Goal: Complete application form: Complete application form

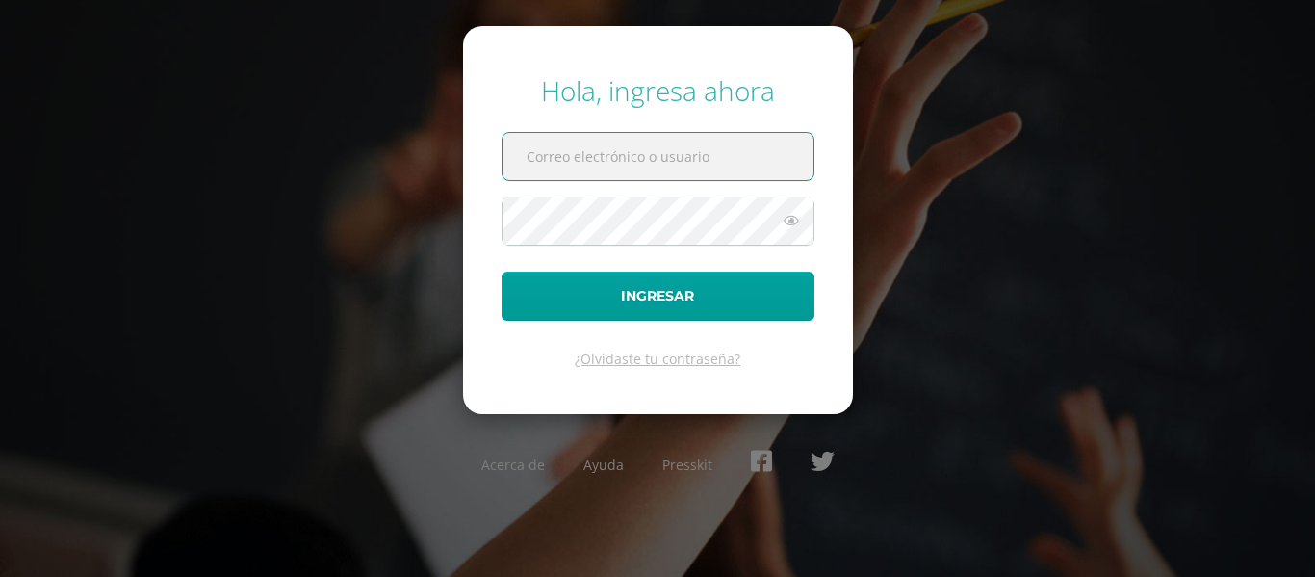
click at [721, 166] on input "text" at bounding box center [657, 156] width 311 height 47
type input "[EMAIL_ADDRESS][DOMAIN_NAME]"
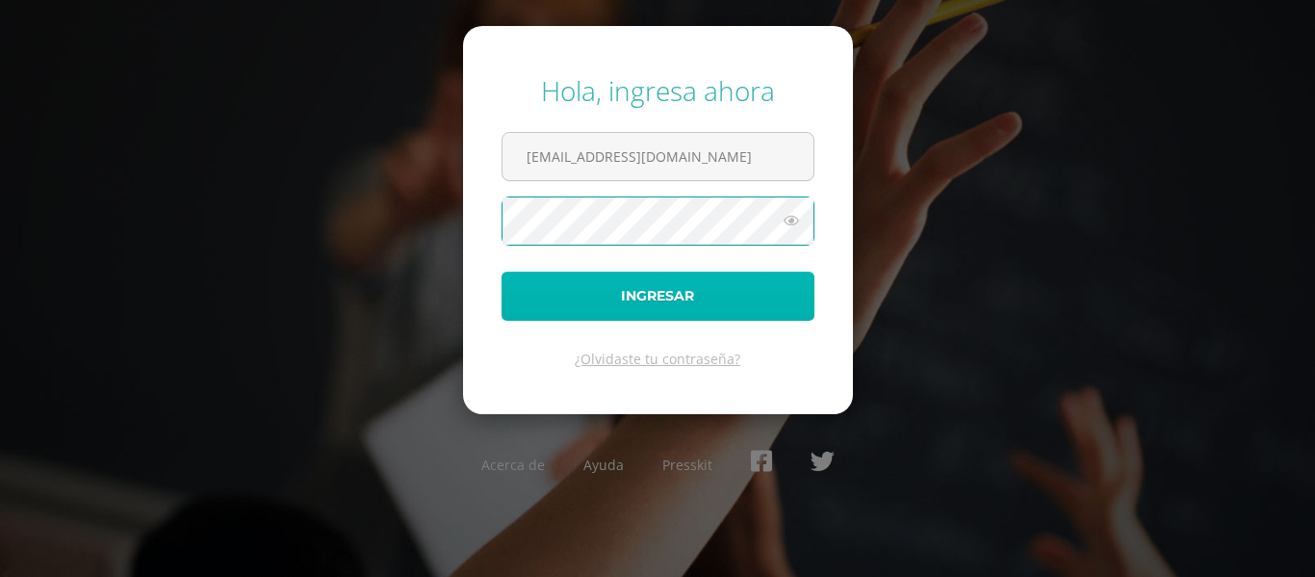
click at [672, 290] on button "Ingresar" at bounding box center [657, 295] width 313 height 49
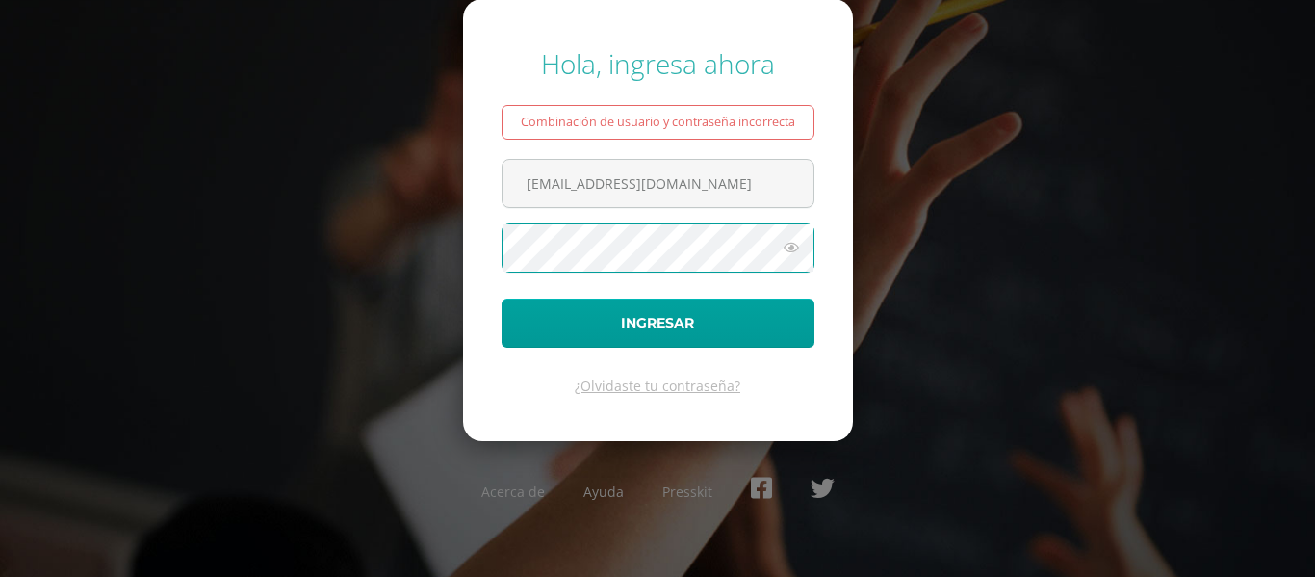
click at [501, 298] on button "Ingresar" at bounding box center [657, 322] width 313 height 49
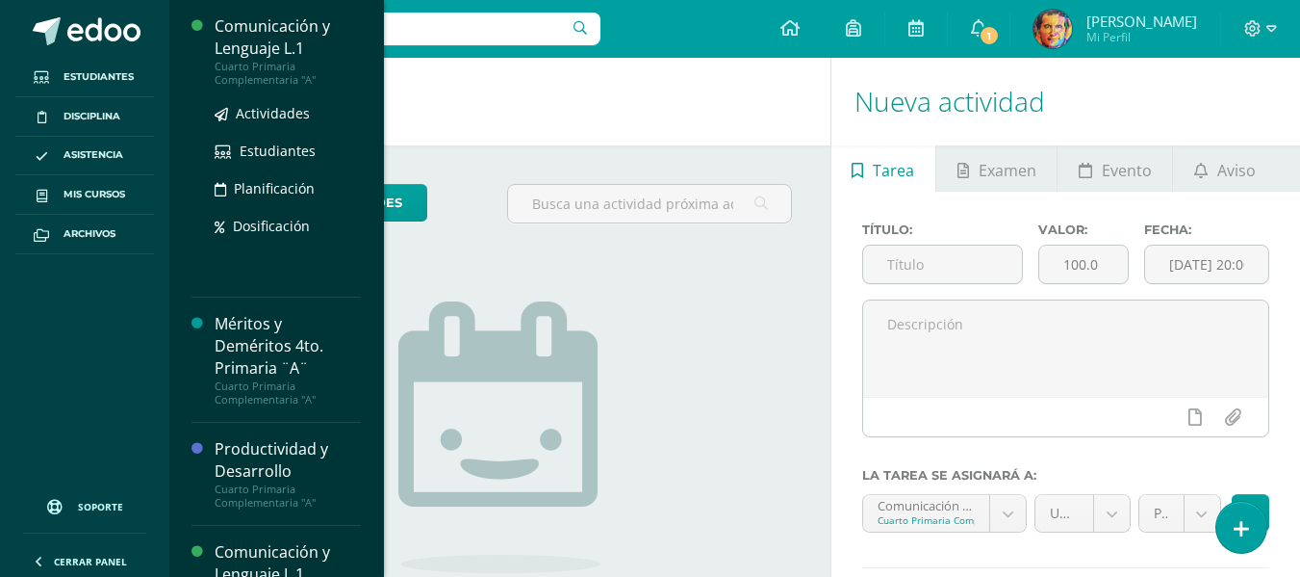
click at [281, 52] on div "Comunicación y Lenguaje L.1" at bounding box center [288, 37] width 146 height 44
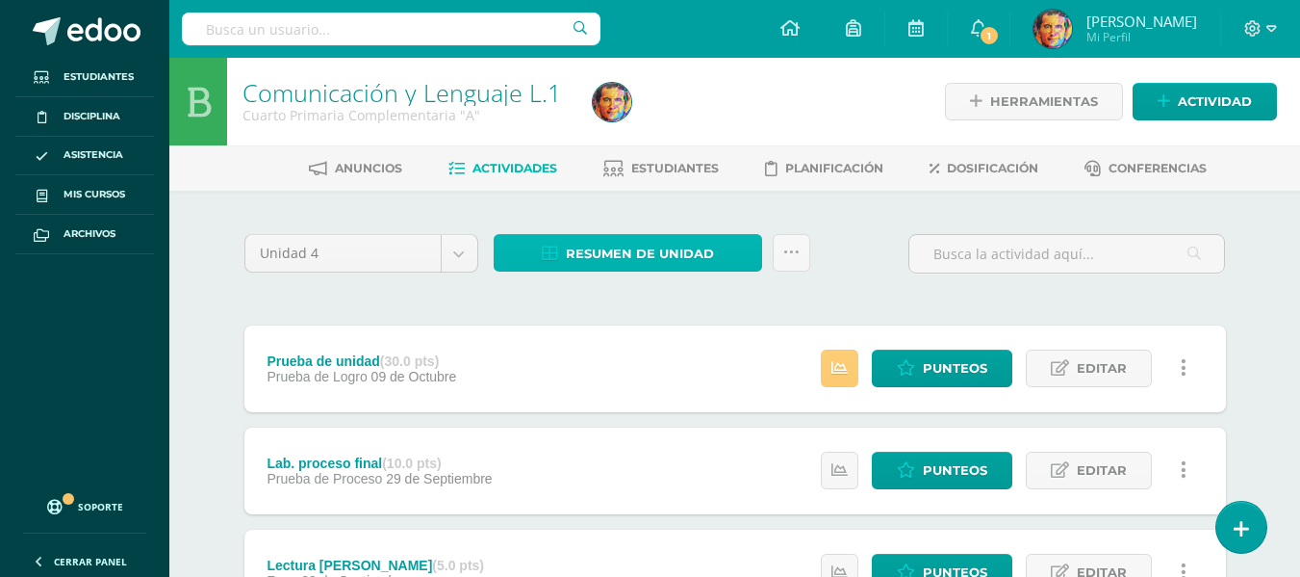
click at [714, 252] on link "Resumen de unidad" at bounding box center [628, 253] width 269 height 38
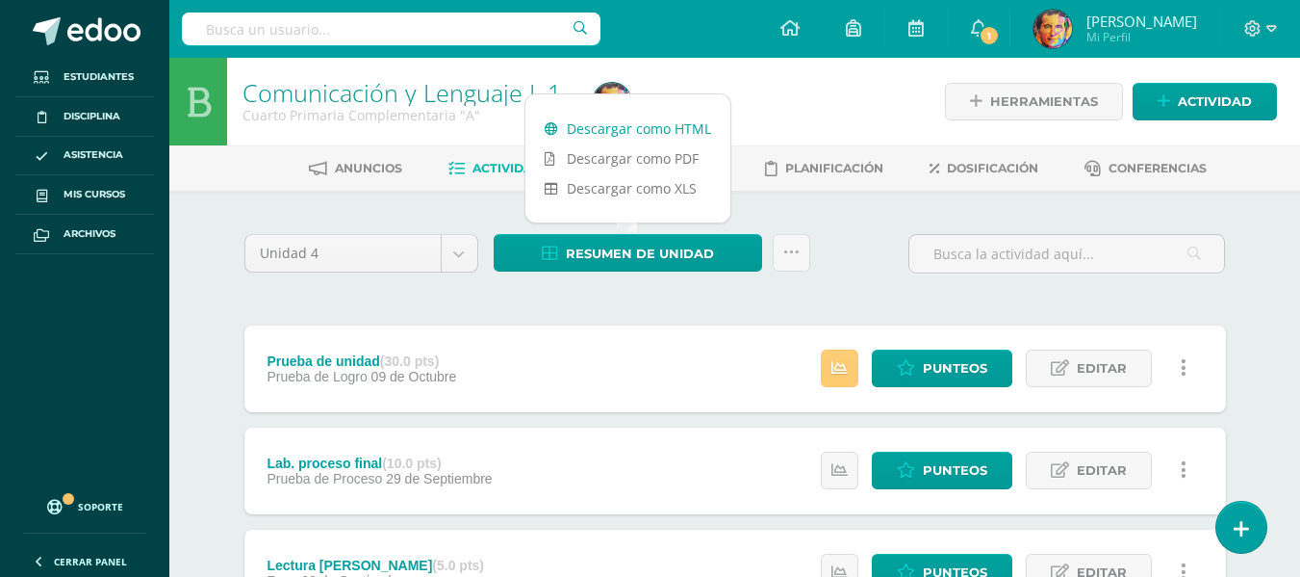
click at [675, 132] on link "Descargar como HTML" at bounding box center [627, 129] width 205 height 30
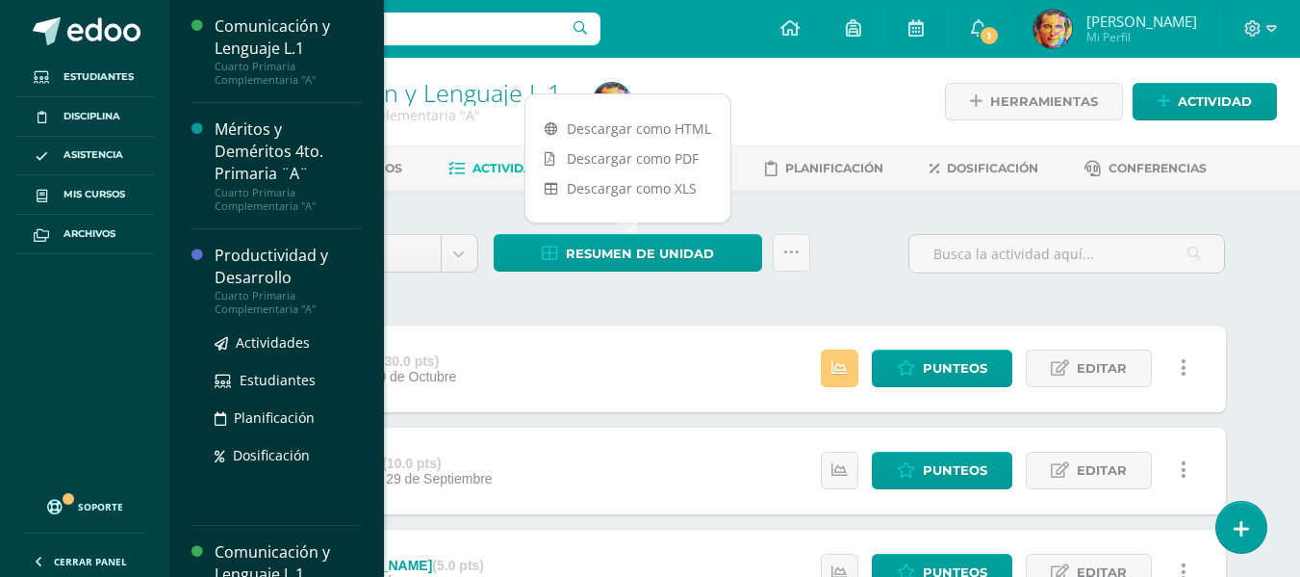
click at [269, 274] on div "Productividad y Desarrollo" at bounding box center [288, 266] width 146 height 44
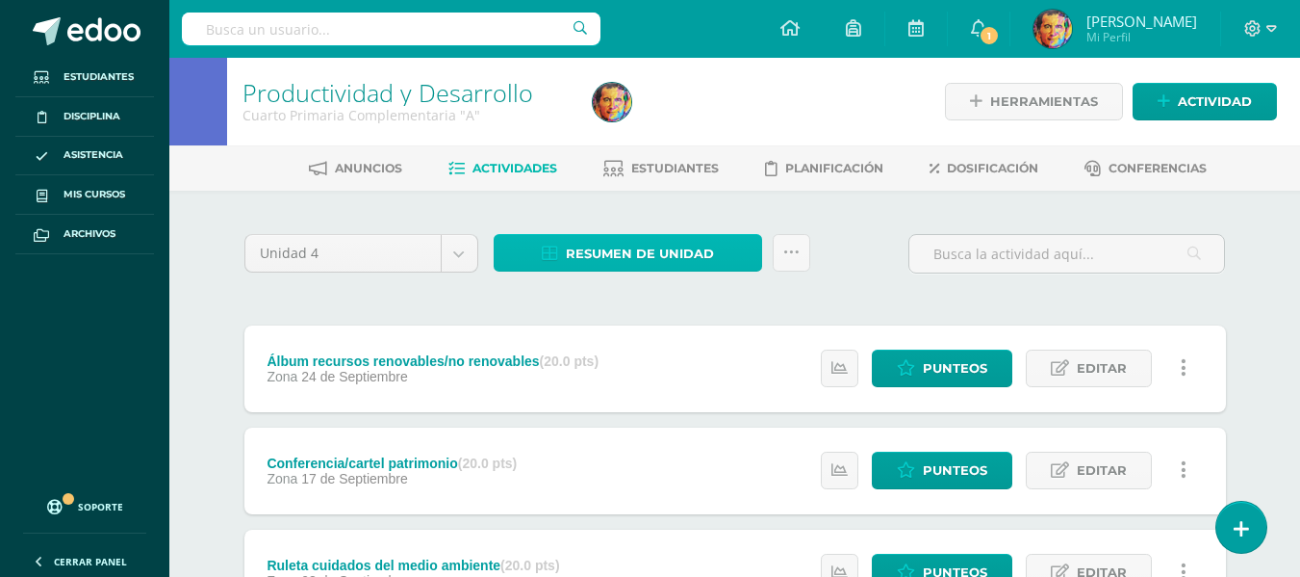
click at [630, 256] on span "Resumen de unidad" at bounding box center [640, 254] width 148 height 36
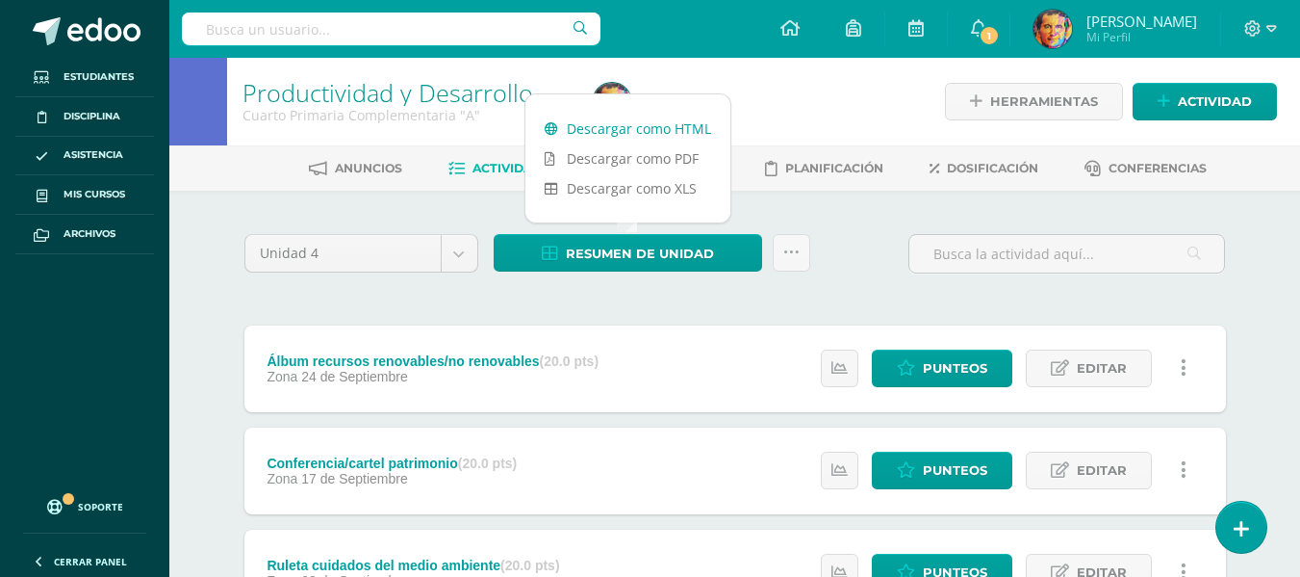
click at [686, 126] on link "Descargar como HTML" at bounding box center [627, 129] width 205 height 30
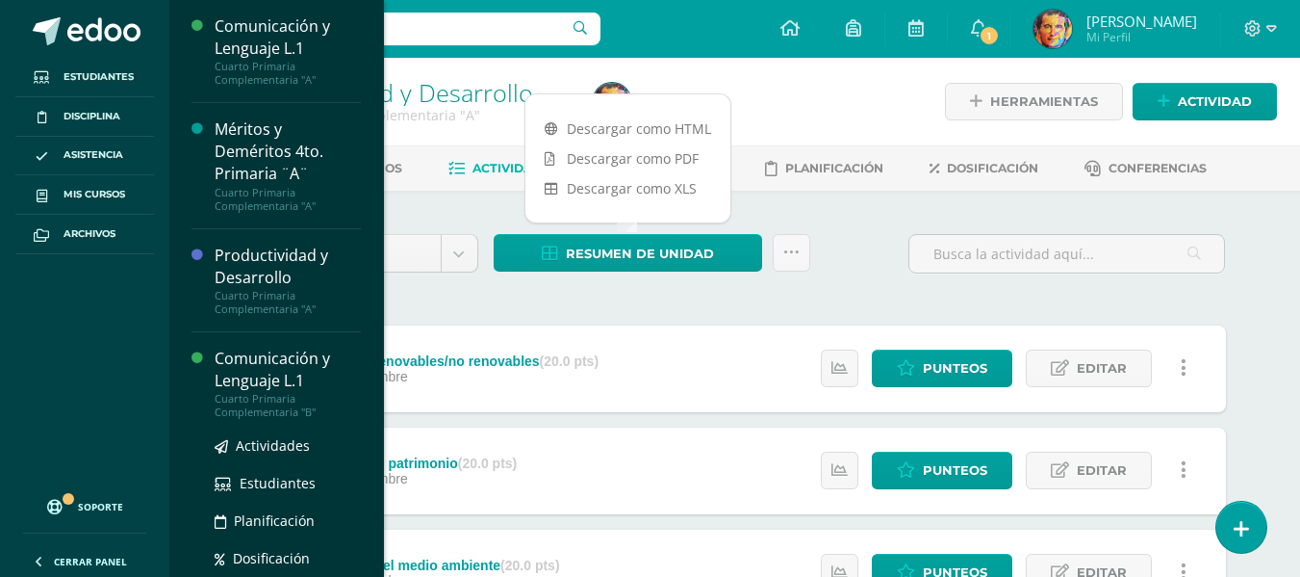
click at [266, 357] on div "Comunicación y Lenguaje L.1" at bounding box center [288, 369] width 146 height 44
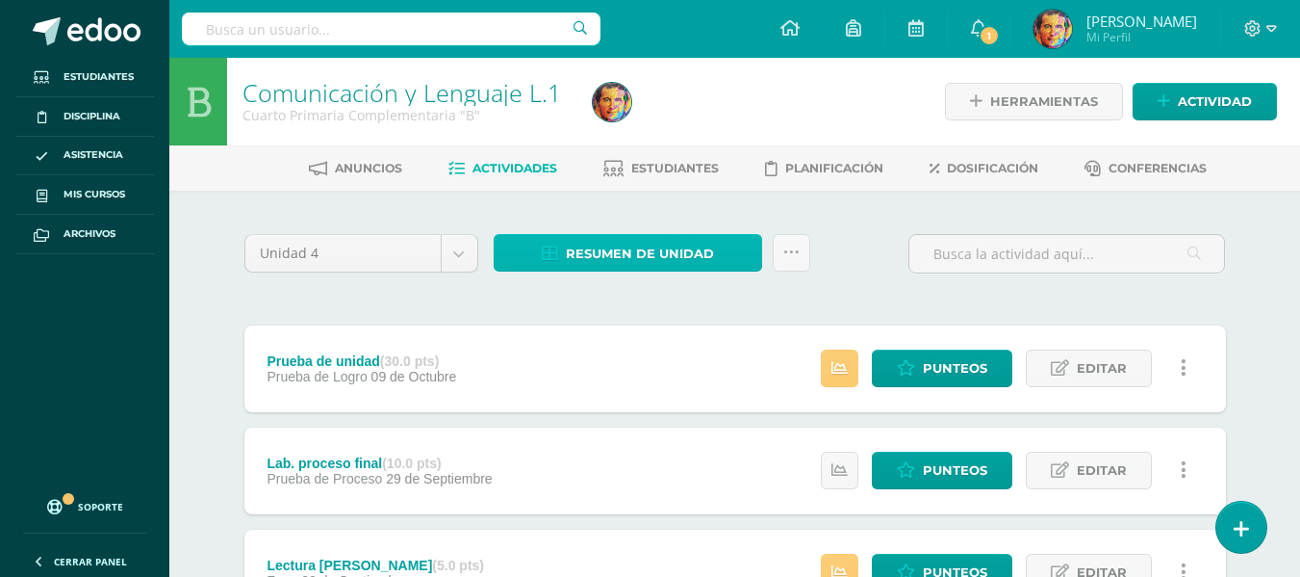
click at [605, 254] on span "Resumen de unidad" at bounding box center [640, 254] width 148 height 36
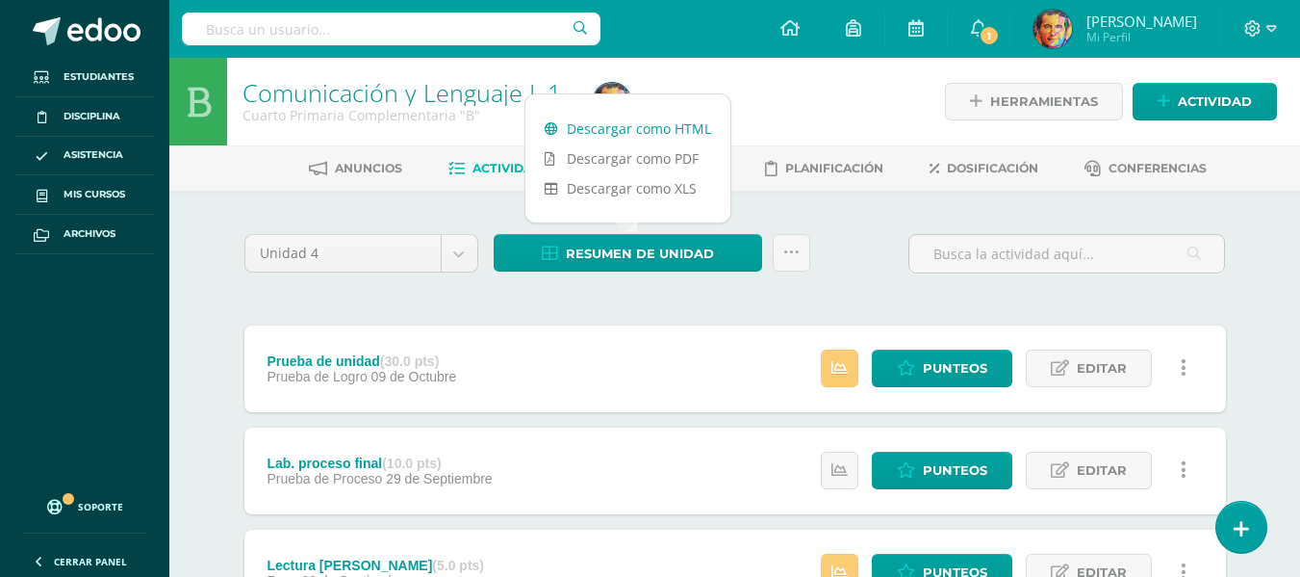
click at [666, 131] on link "Descargar como HTML" at bounding box center [627, 129] width 205 height 30
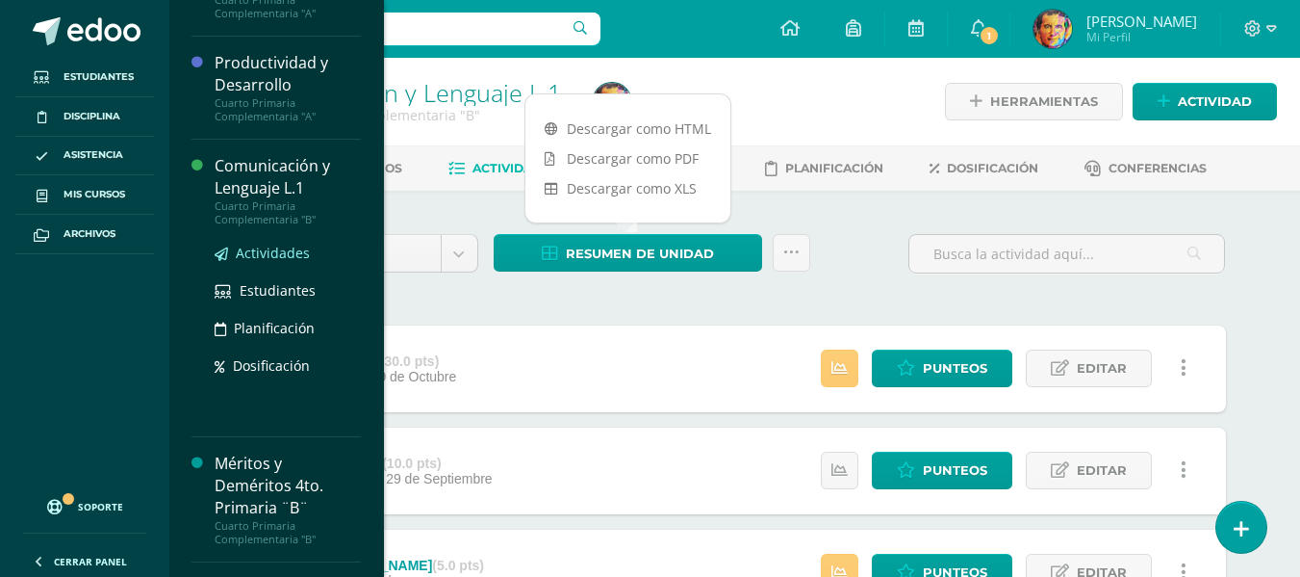
scroll to position [289, 0]
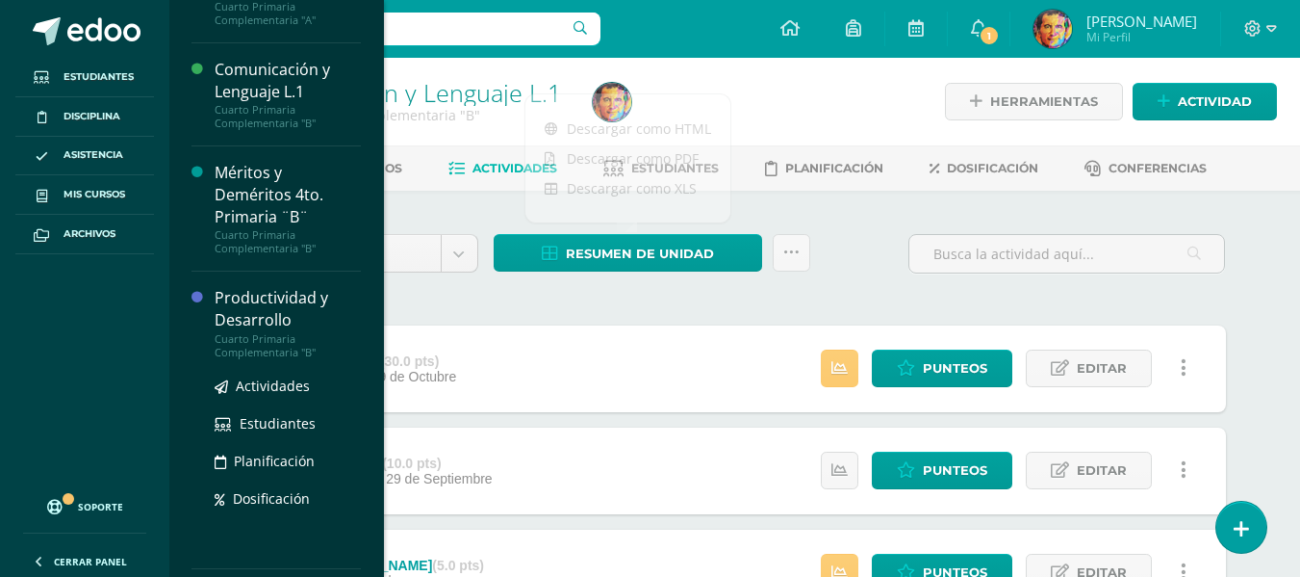
click at [277, 308] on div "Productividad y Desarrollo" at bounding box center [288, 309] width 146 height 44
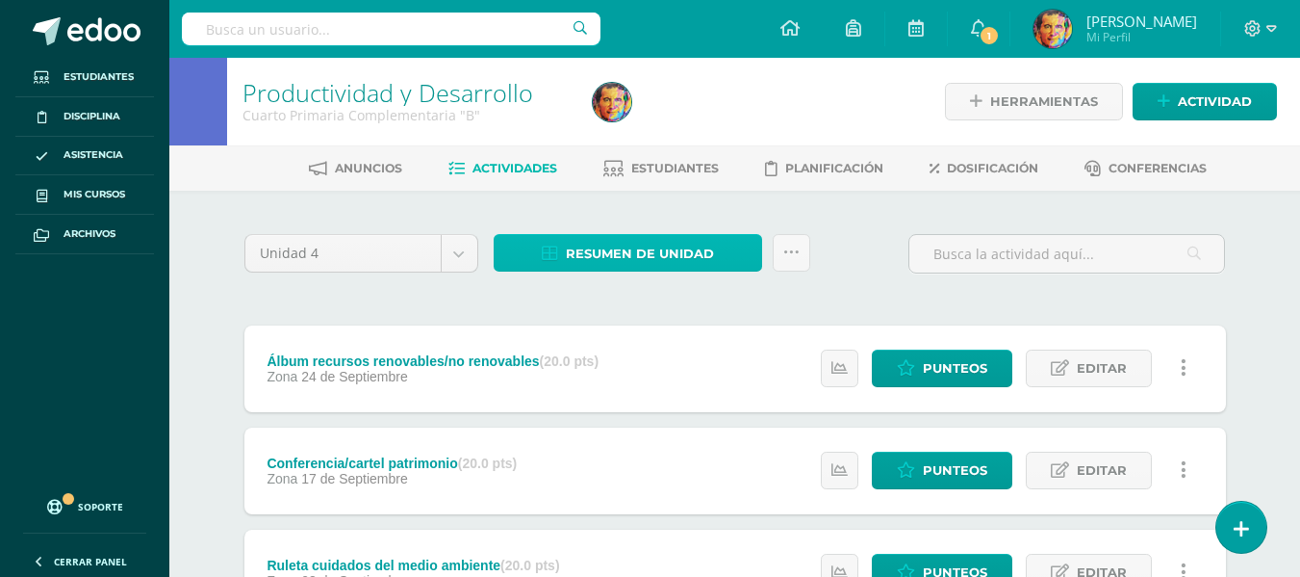
click at [668, 252] on span "Resumen de unidad" at bounding box center [640, 254] width 148 height 36
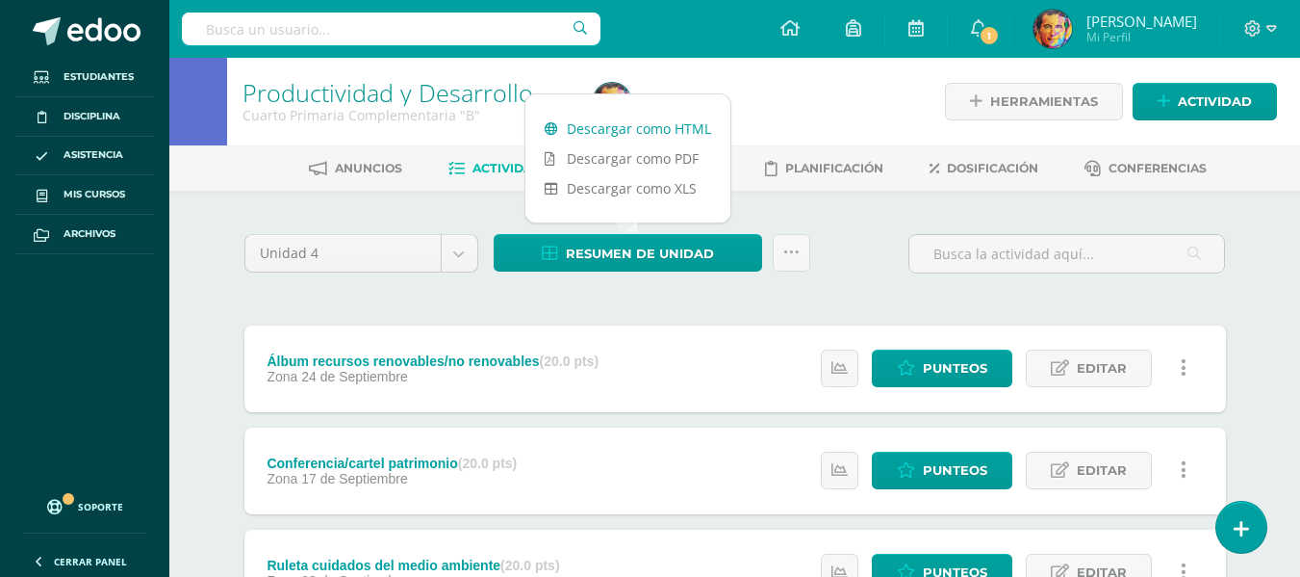
click at [646, 122] on link "Descargar como HTML" at bounding box center [627, 129] width 205 height 30
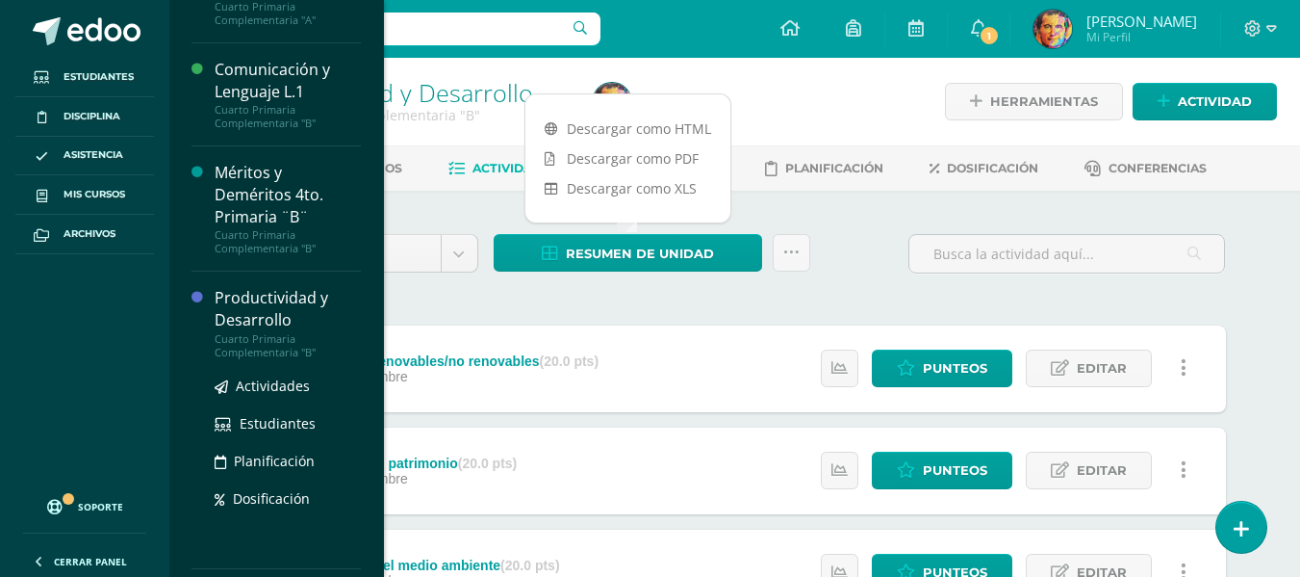
scroll to position [577, 0]
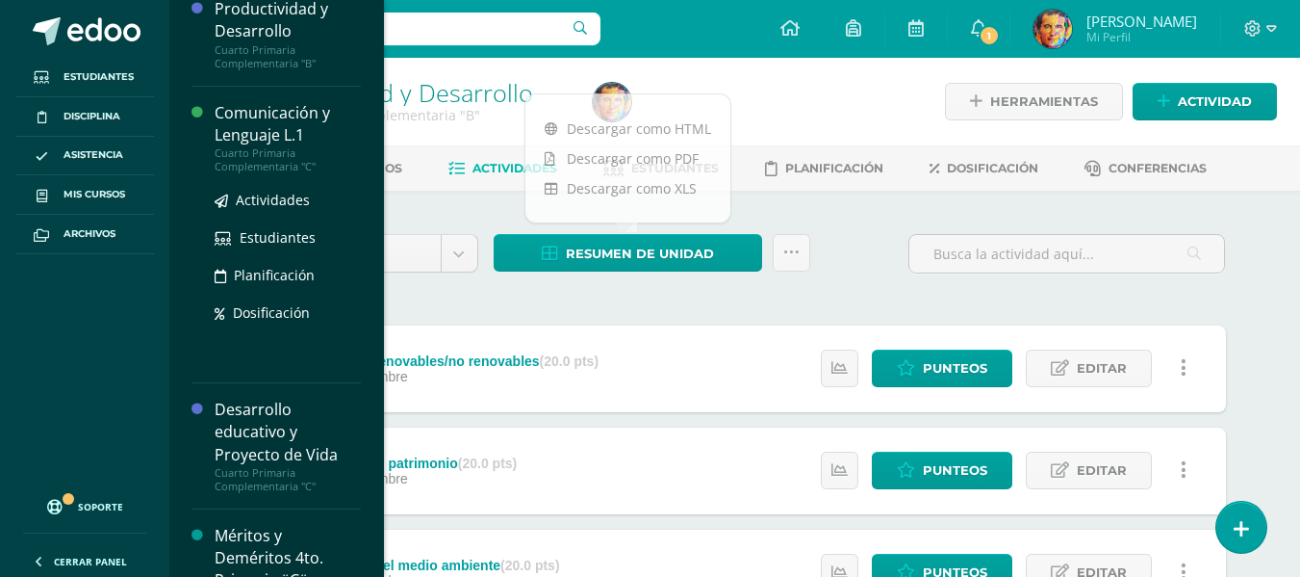
click at [289, 116] on div "Comunicación y Lenguaje L.1" at bounding box center [288, 124] width 146 height 44
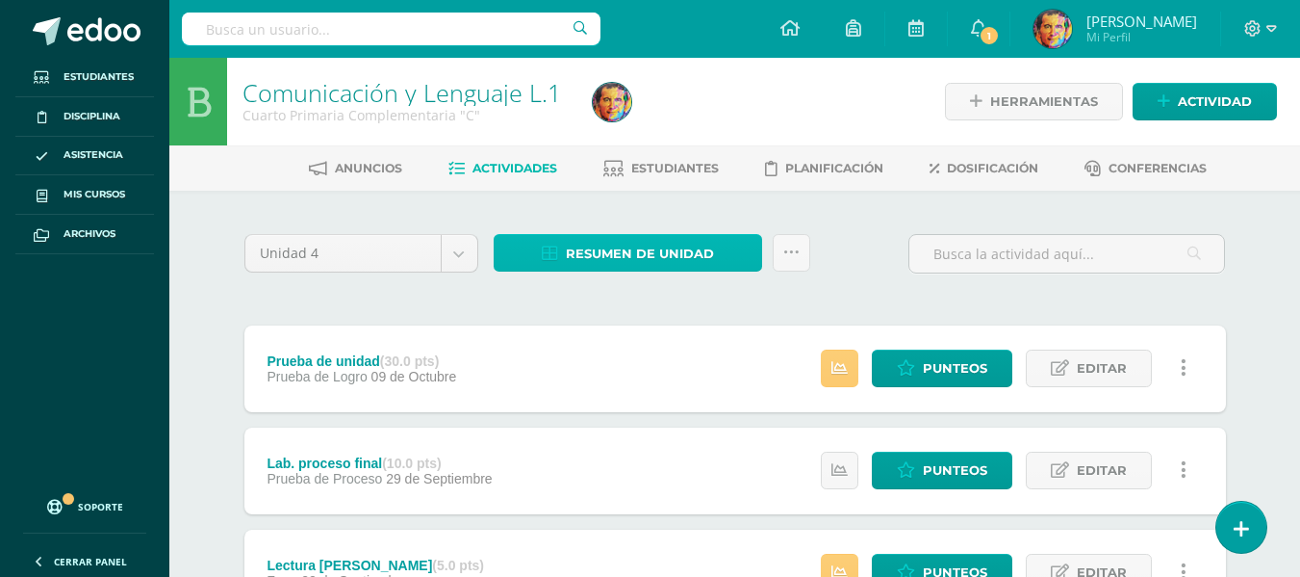
click at [652, 252] on span "Resumen de unidad" at bounding box center [640, 254] width 148 height 36
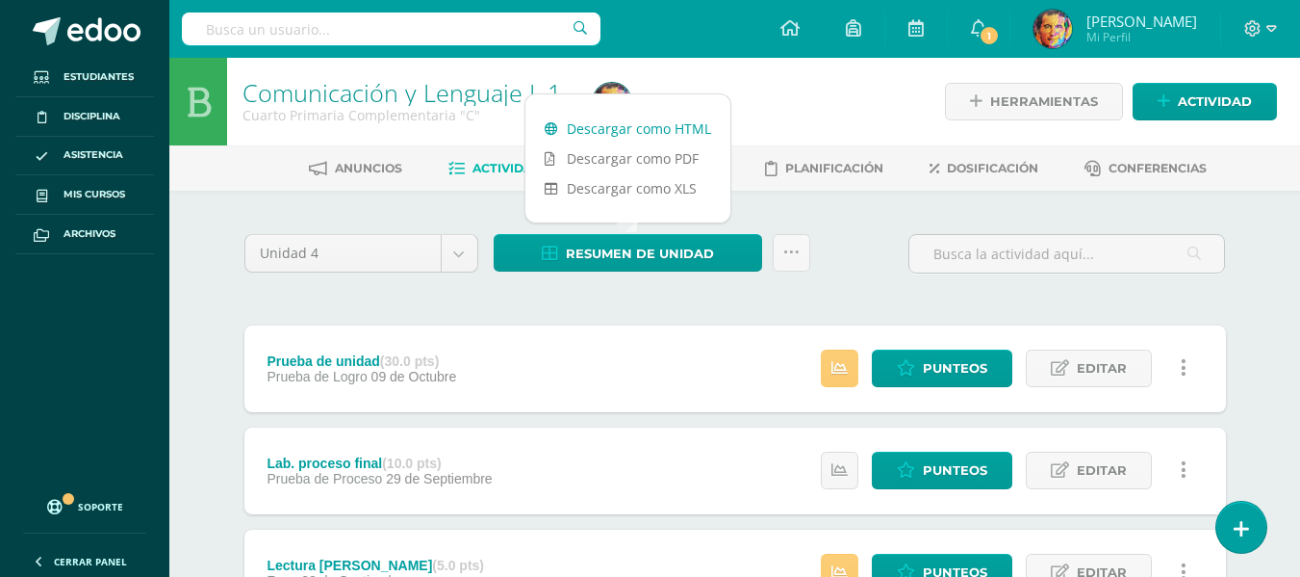
click at [671, 130] on link "Descargar como HTML" at bounding box center [627, 129] width 205 height 30
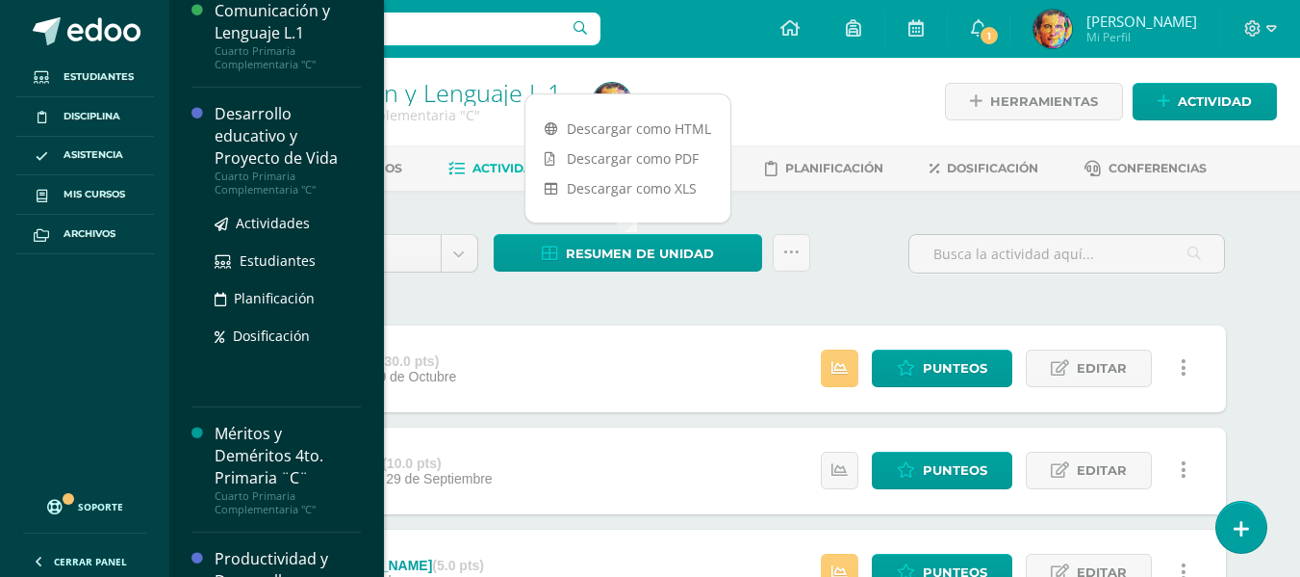
scroll to position [734, 0]
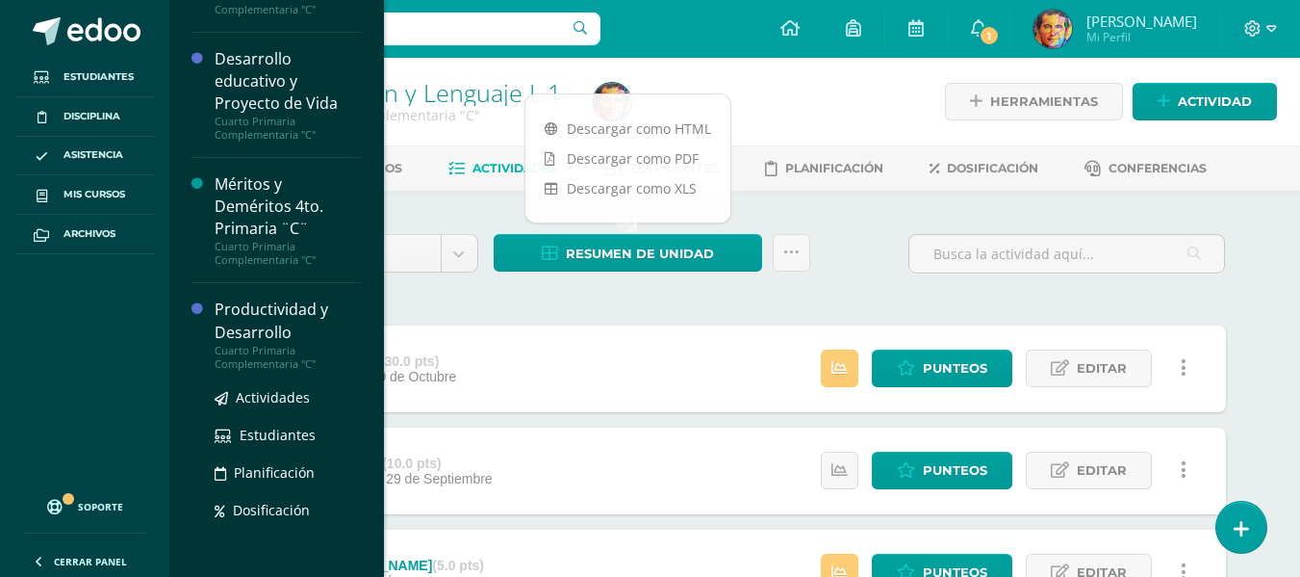
click at [273, 325] on div "Productividad y Desarrollo" at bounding box center [288, 320] width 146 height 44
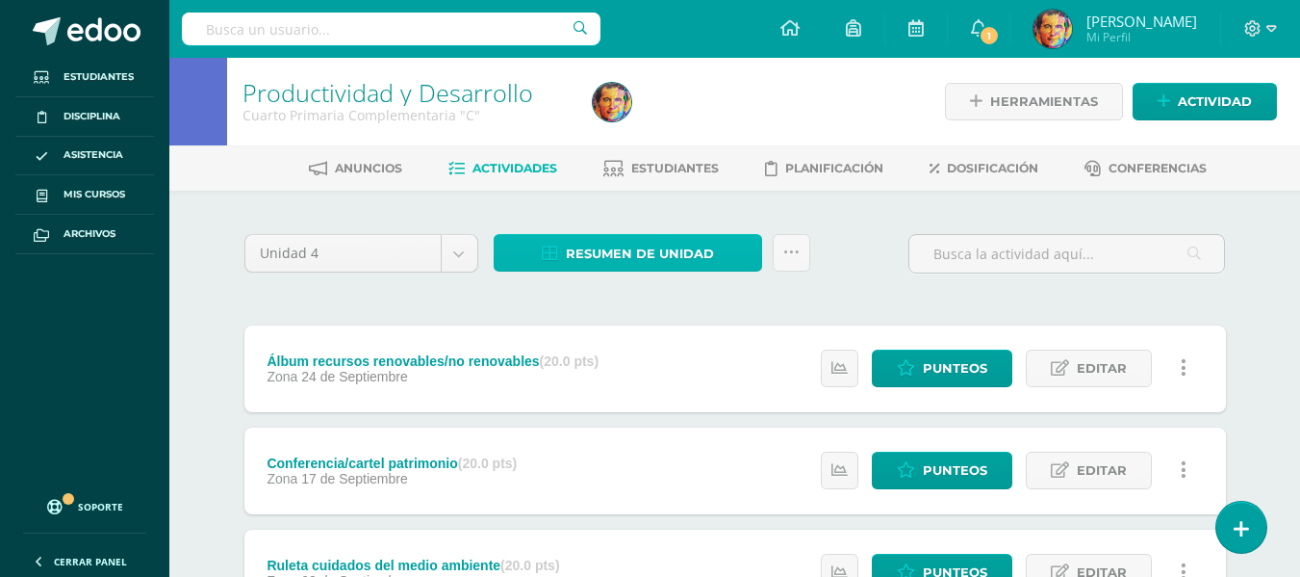
click at [685, 241] on span "Resumen de unidad" at bounding box center [640, 254] width 148 height 36
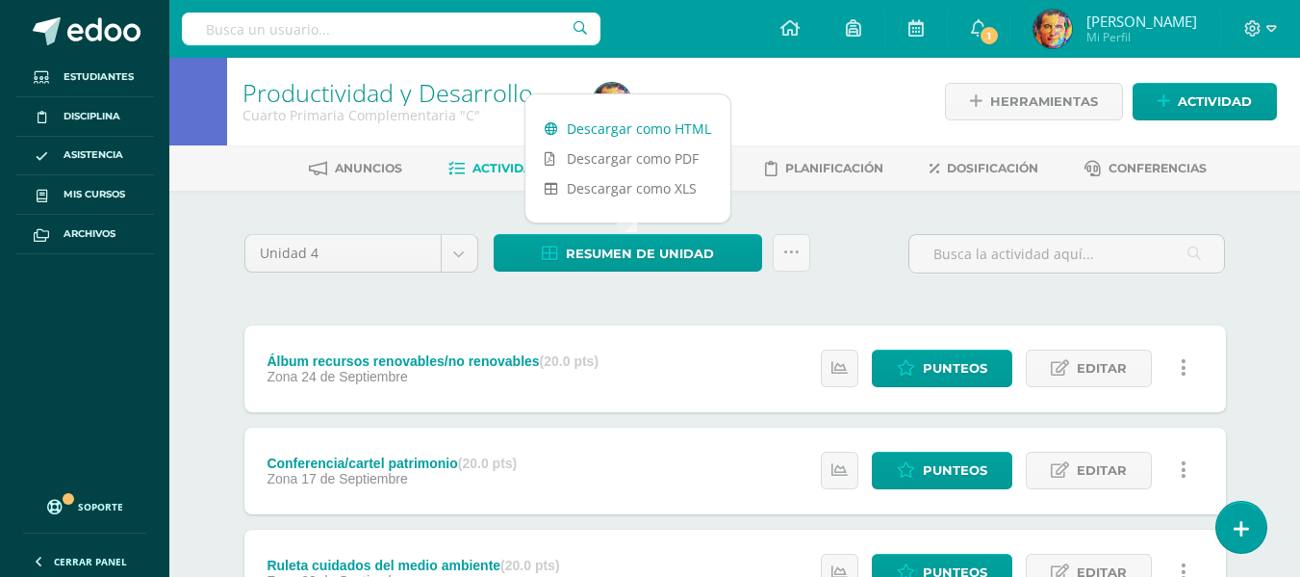
click at [679, 129] on link "Descargar como HTML" at bounding box center [627, 129] width 205 height 30
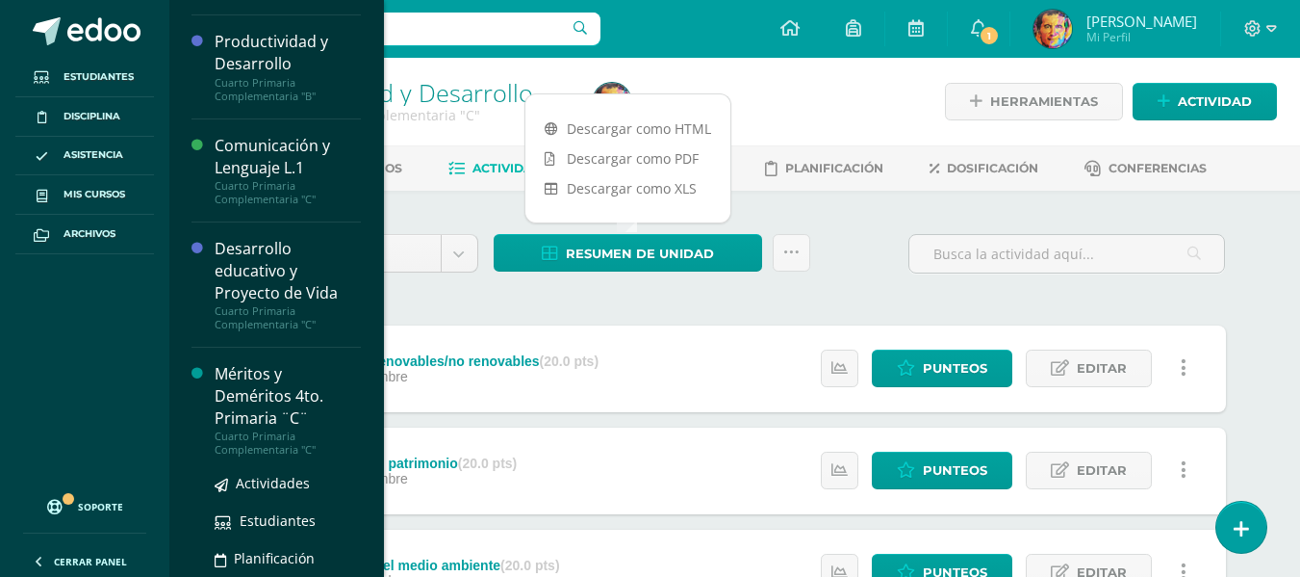
scroll to position [575, 0]
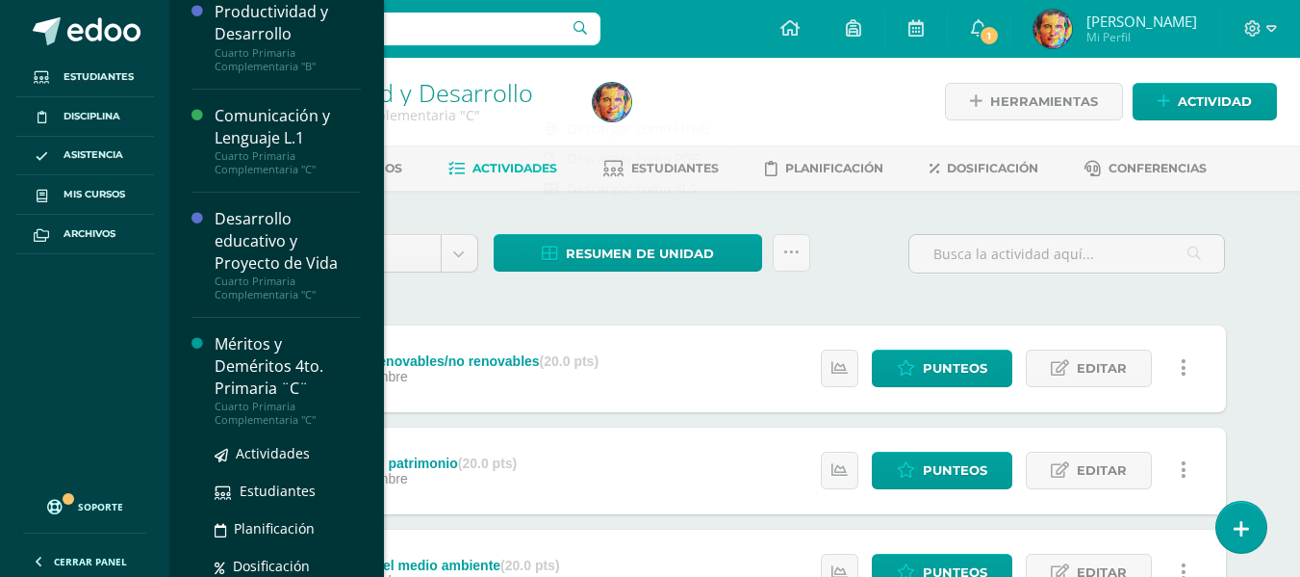
click at [254, 356] on div "Méritos y Deméritos 4to. Primaria ¨C¨" at bounding box center [288, 366] width 146 height 66
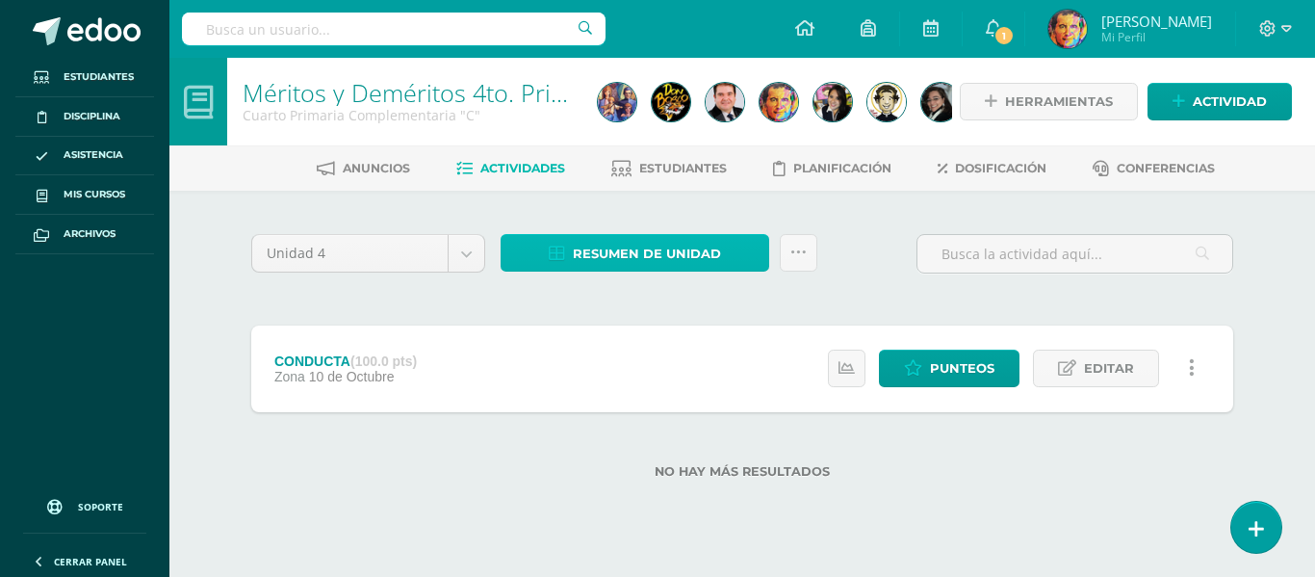
click at [641, 254] on span "Resumen de unidad" at bounding box center [647, 254] width 148 height 36
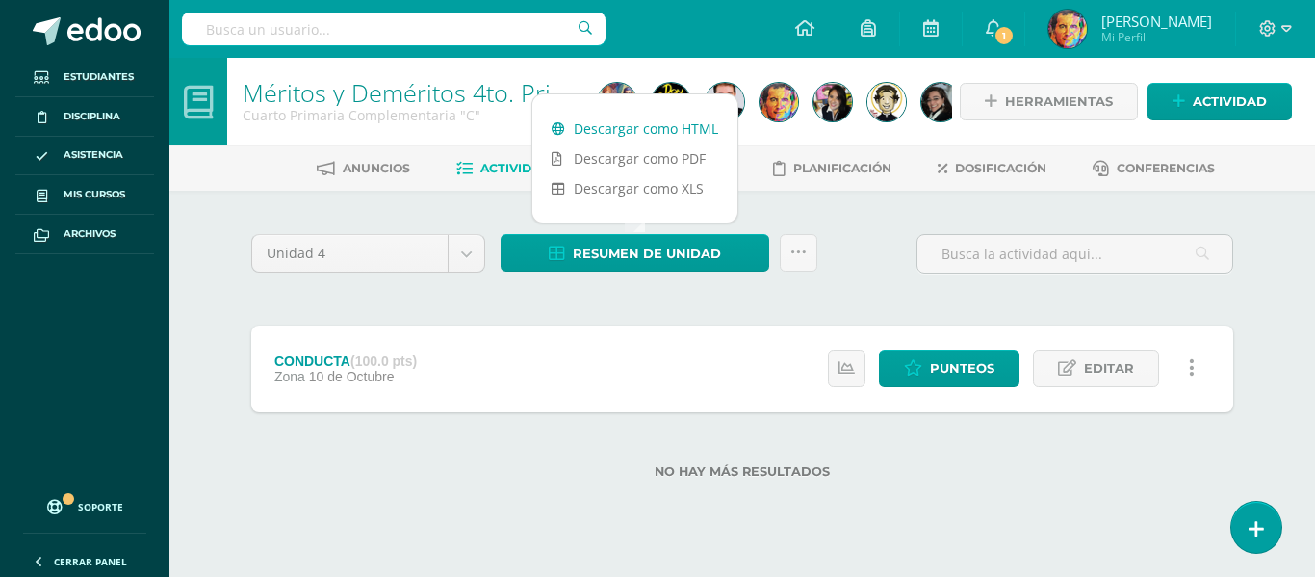
click at [634, 121] on link "Descargar como HTML" at bounding box center [634, 129] width 205 height 30
click at [837, 203] on div "Unidad 4 Unidad 1 Unidad 2 Unidad 3 Unidad 4 Resumen de unidad Subir actividade…" at bounding box center [742, 365] width 1059 height 349
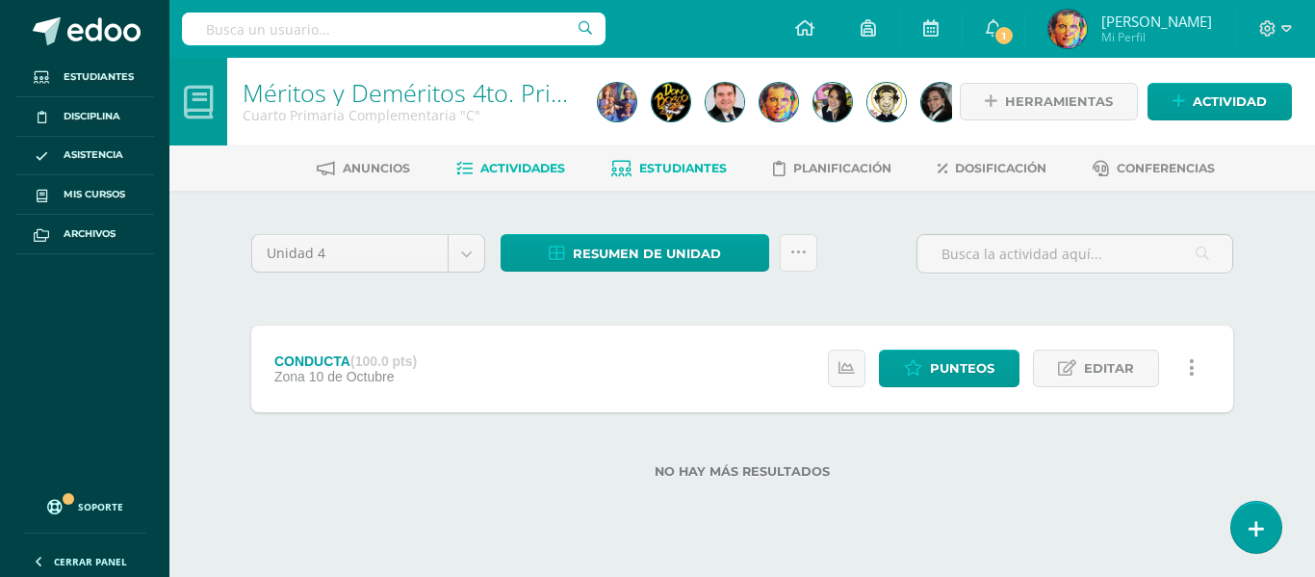
click at [686, 171] on span "Estudiantes" at bounding box center [683, 168] width 88 height 14
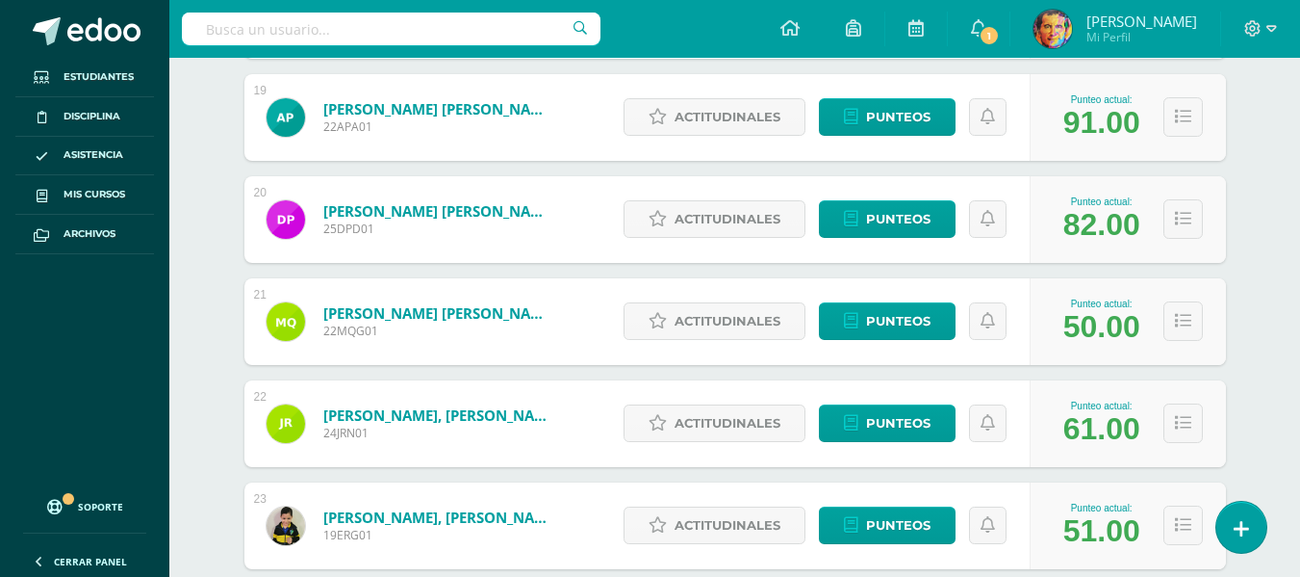
scroll to position [2277, 0]
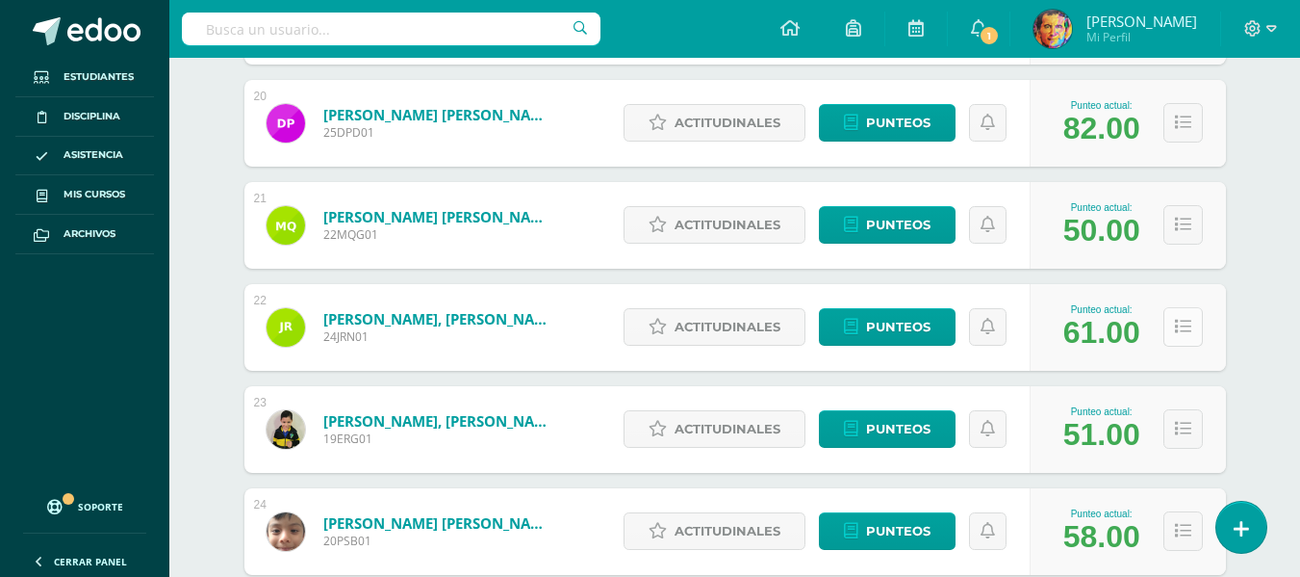
click at [1167, 318] on button at bounding box center [1183, 326] width 39 height 39
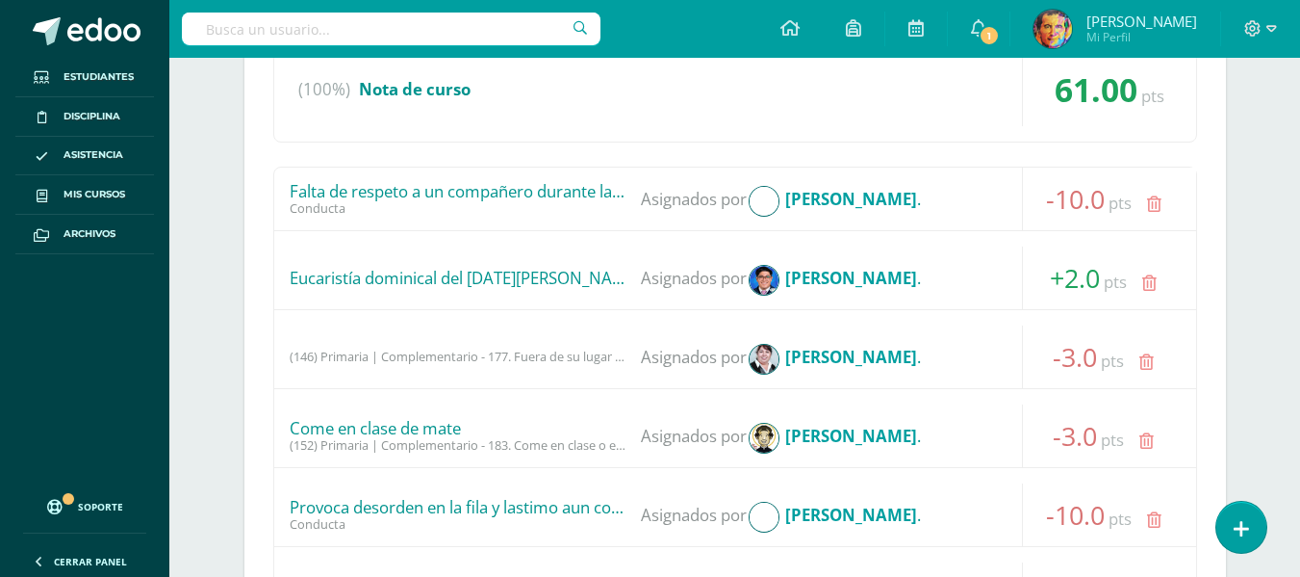
scroll to position [3047, 0]
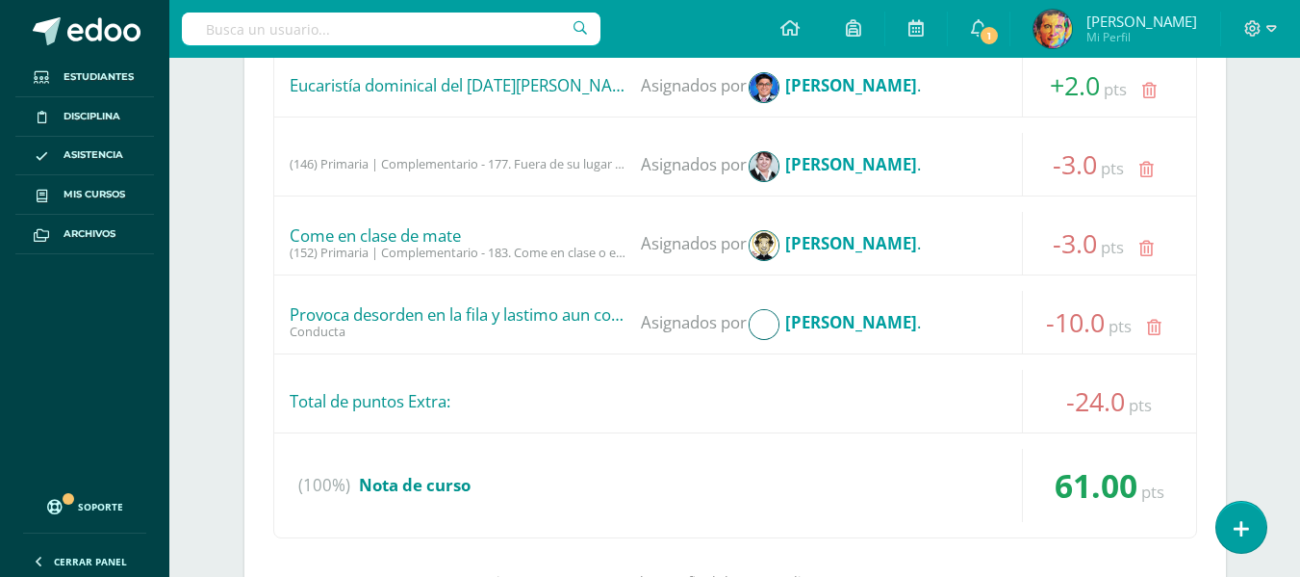
click at [547, 317] on div "Provoca desorden en la fila y lastimo aun compañero" at bounding box center [458, 314] width 337 height 19
click at [448, 309] on div "Provoca desorden en la fila y lastimo aun compañero" at bounding box center [458, 314] width 337 height 19
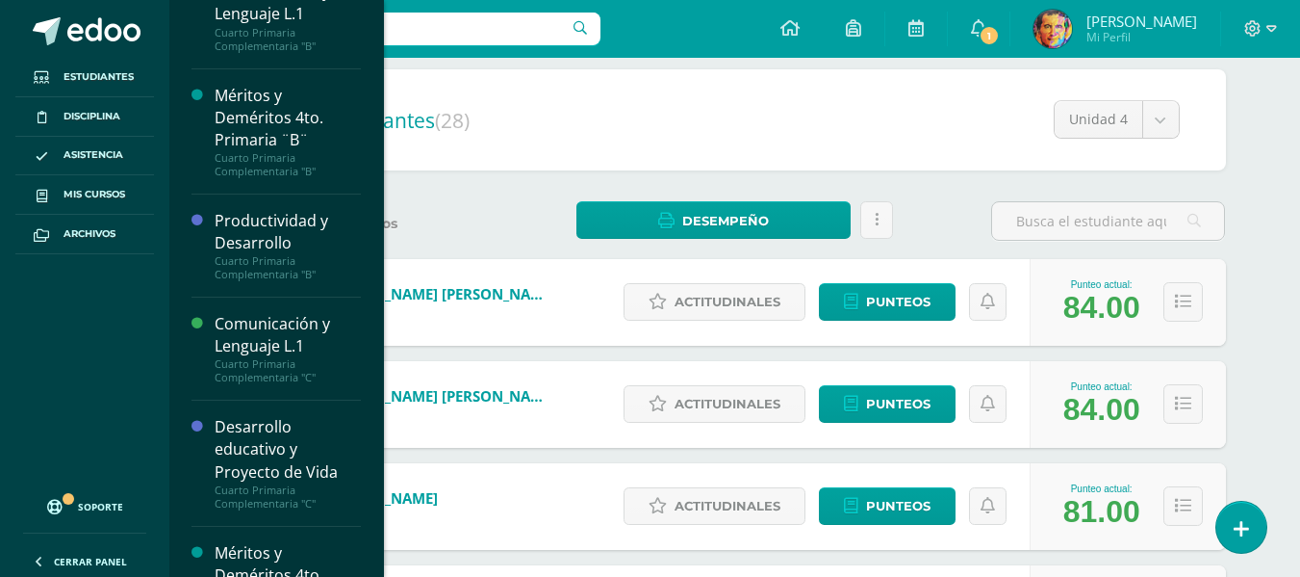
scroll to position [631, 0]
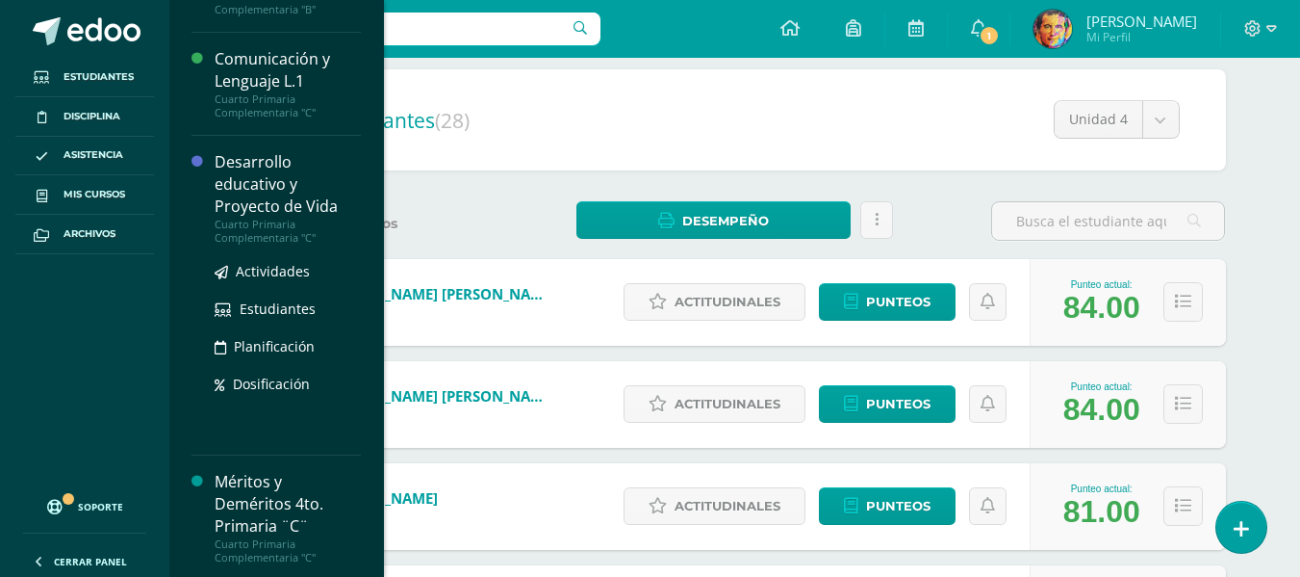
click at [268, 192] on div "Desarrollo educativo y Proyecto de Vida" at bounding box center [288, 184] width 146 height 66
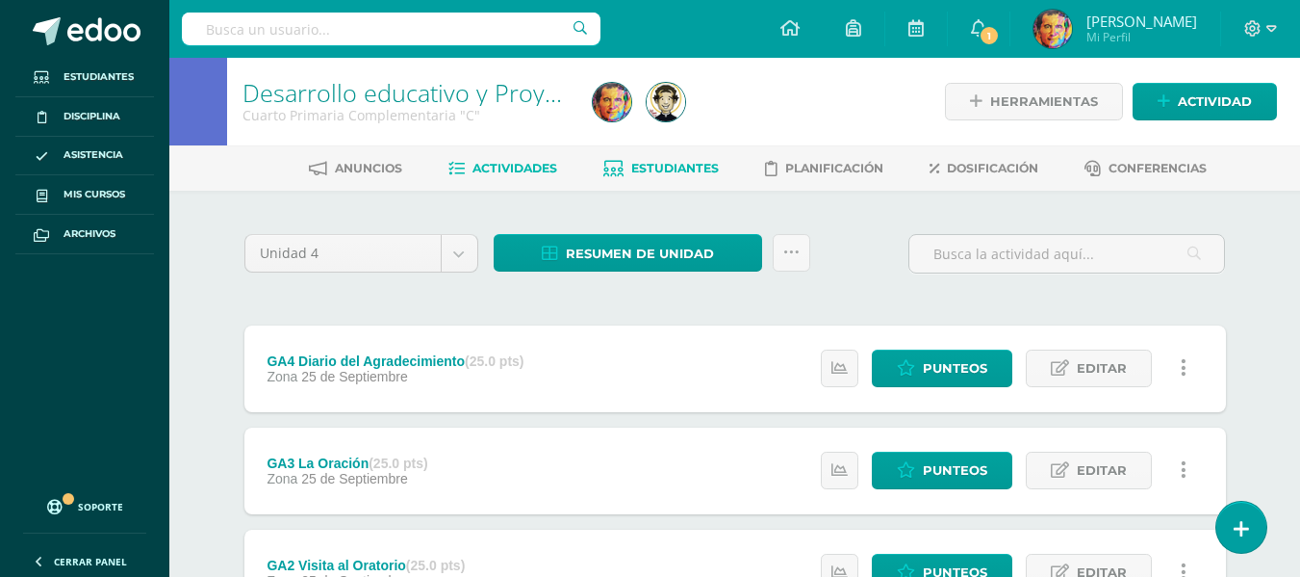
click at [690, 173] on span "Estudiantes" at bounding box center [675, 168] width 88 height 14
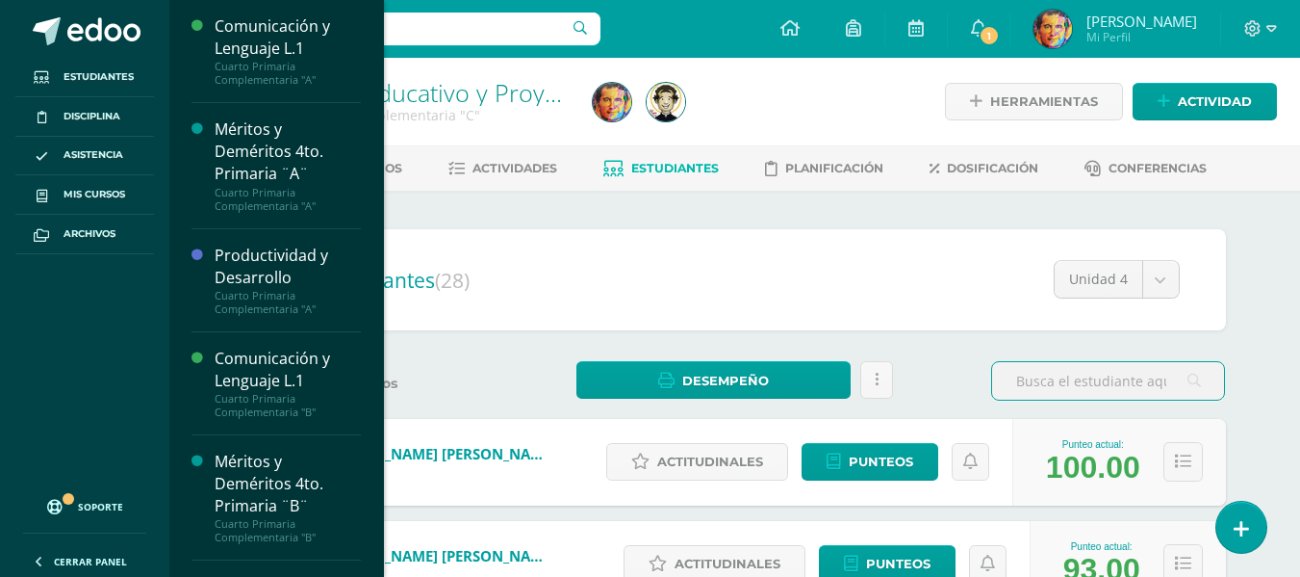
scroll to position [545, 0]
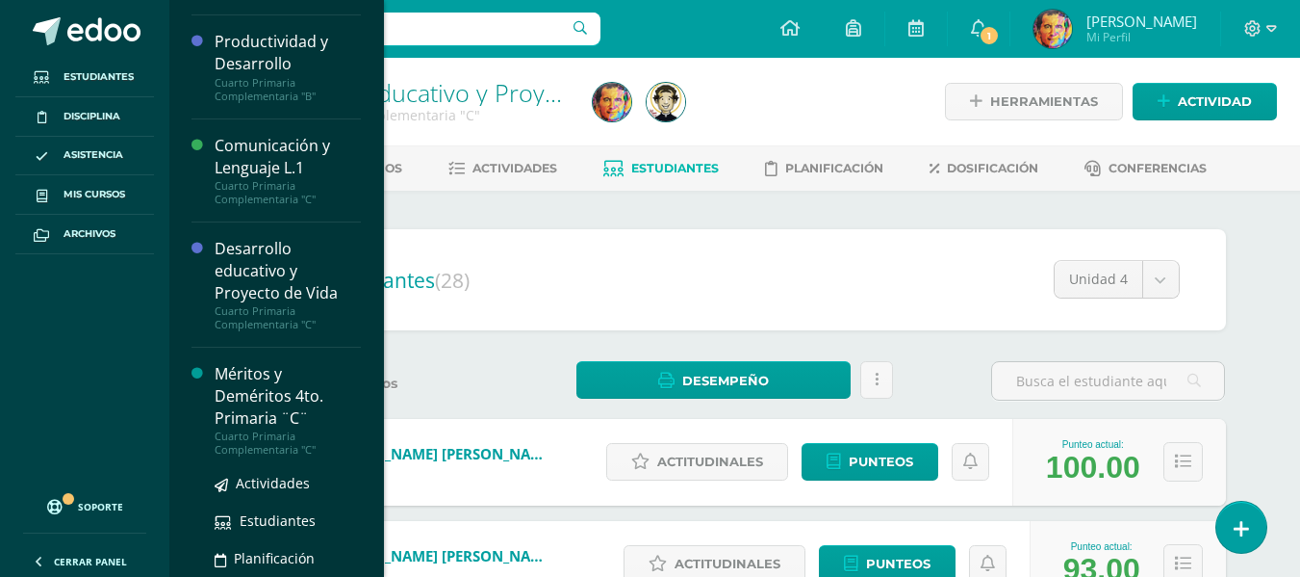
click at [258, 380] on div "Méritos y Deméritos 4to. Primaria ¨C¨" at bounding box center [288, 396] width 146 height 66
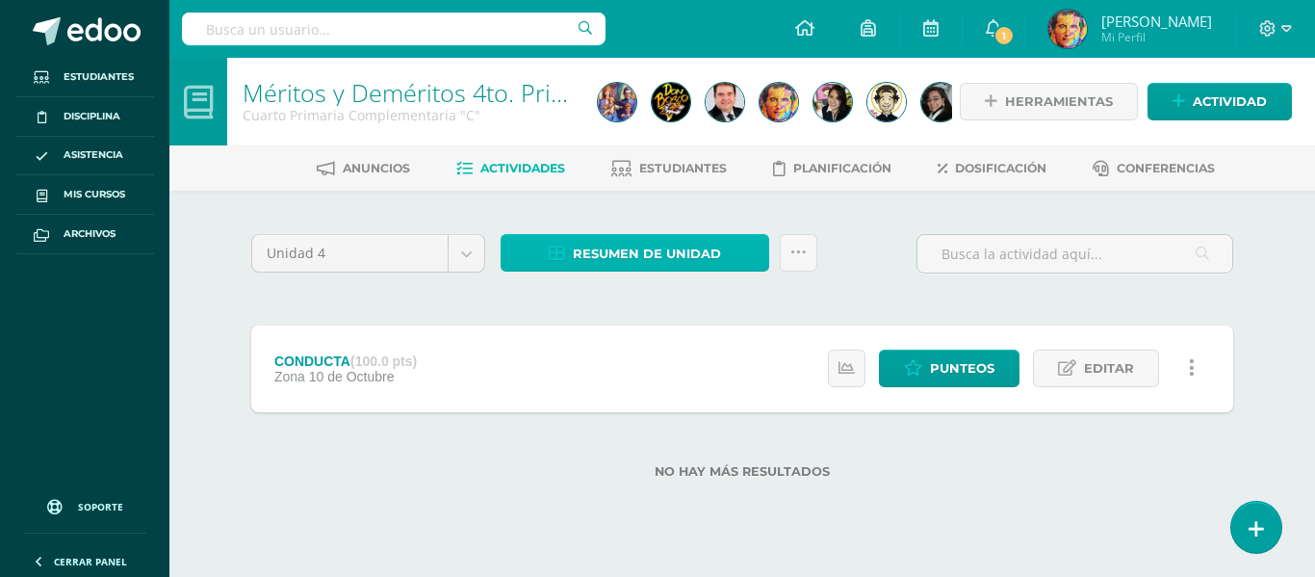
click at [660, 252] on span "Resumen de unidad" at bounding box center [647, 254] width 148 height 36
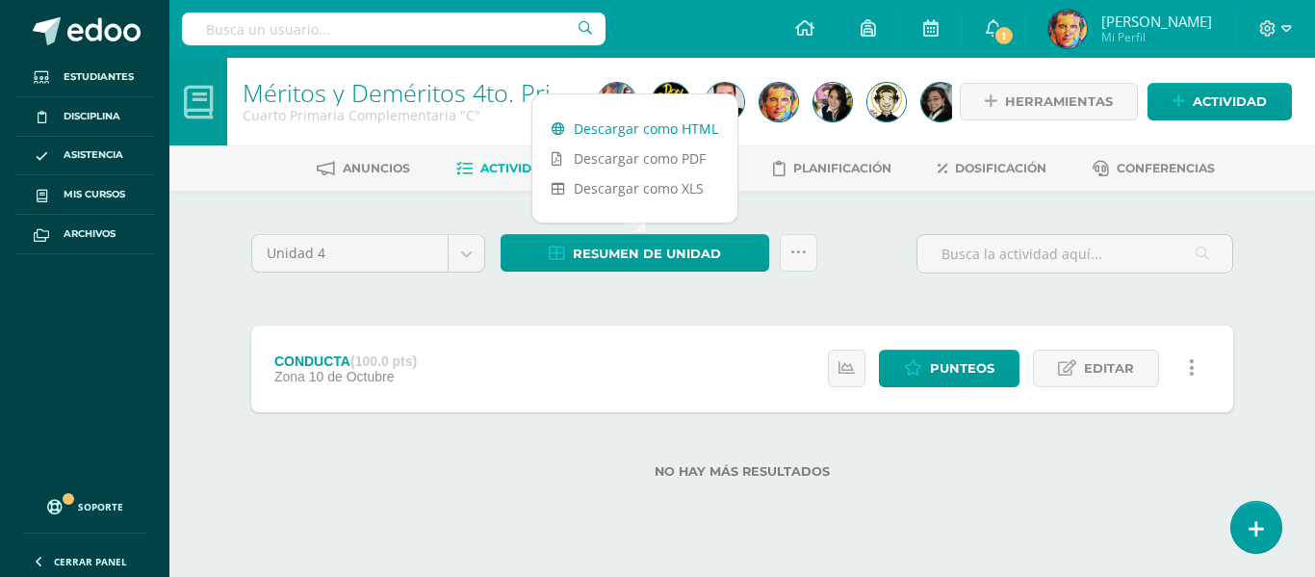
click at [670, 119] on link "Descargar como HTML" at bounding box center [634, 129] width 205 height 30
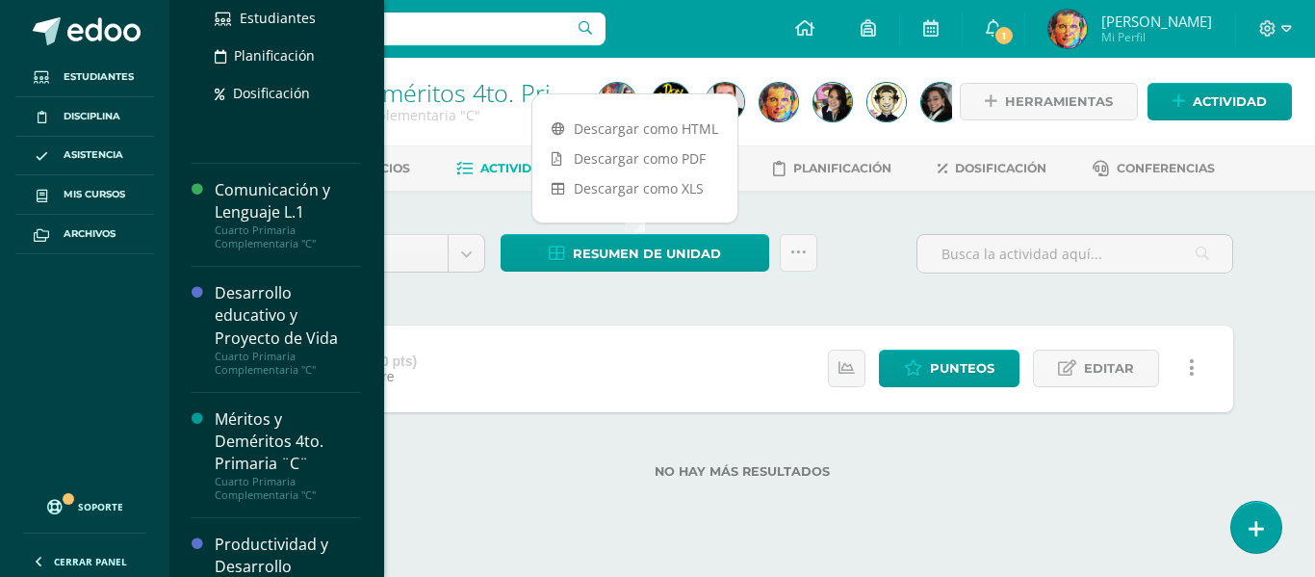
scroll to position [738, 0]
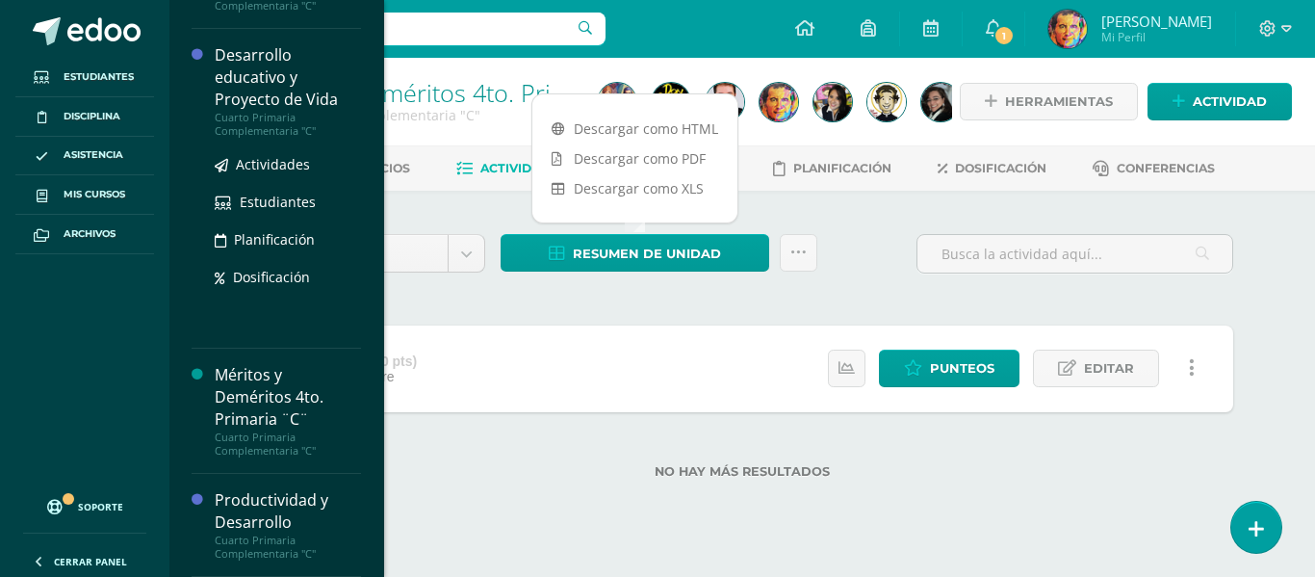
click at [267, 81] on div "Desarrollo educativo y Proyecto de Vida" at bounding box center [288, 77] width 146 height 66
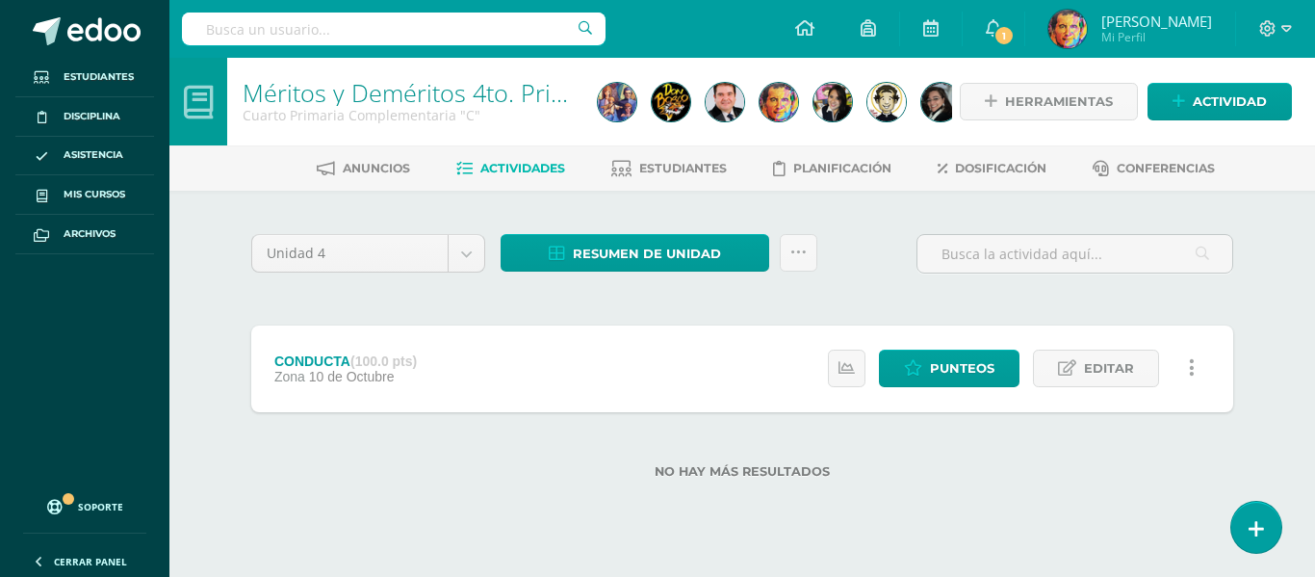
scroll to position [545, 0]
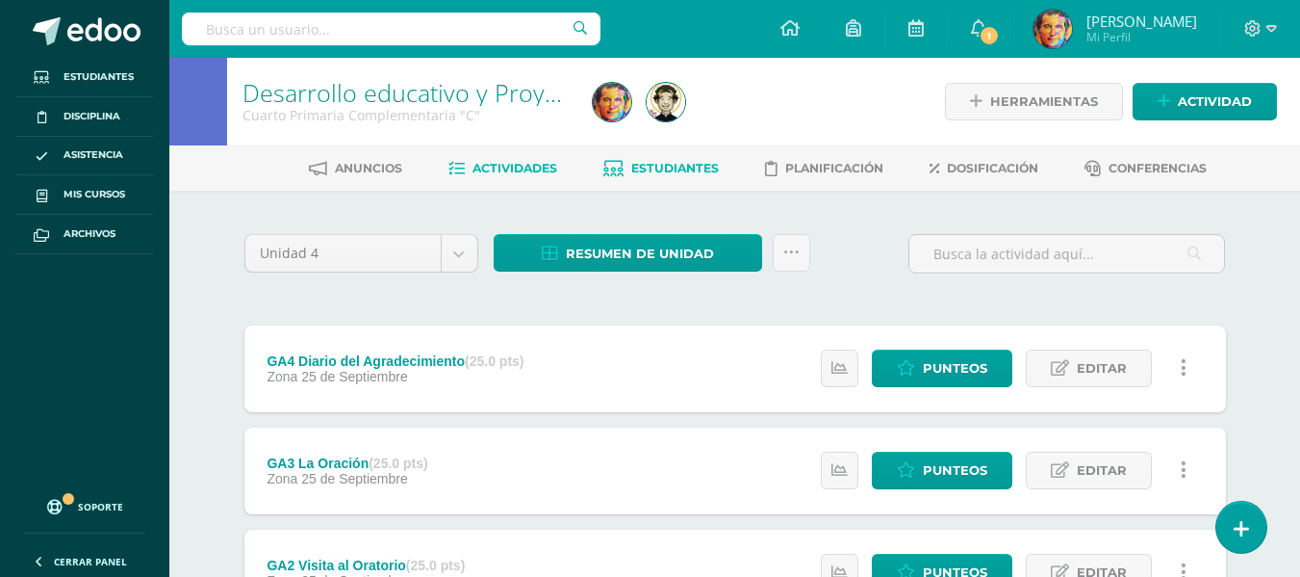
click at [677, 160] on link "Estudiantes" at bounding box center [660, 168] width 115 height 31
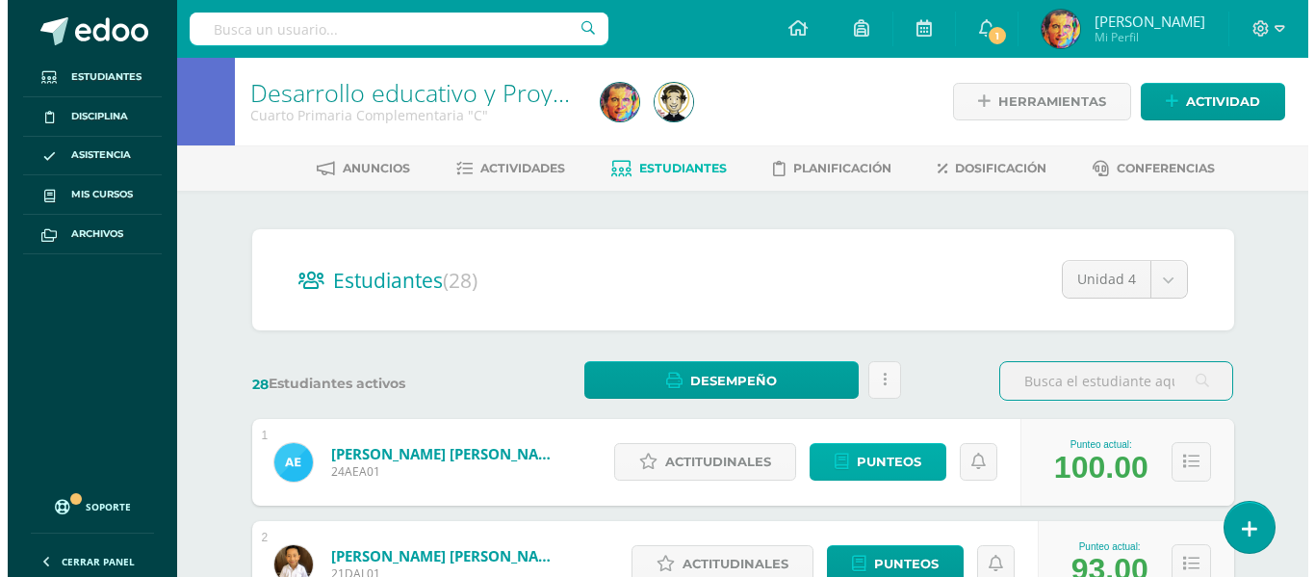
scroll to position [96, 0]
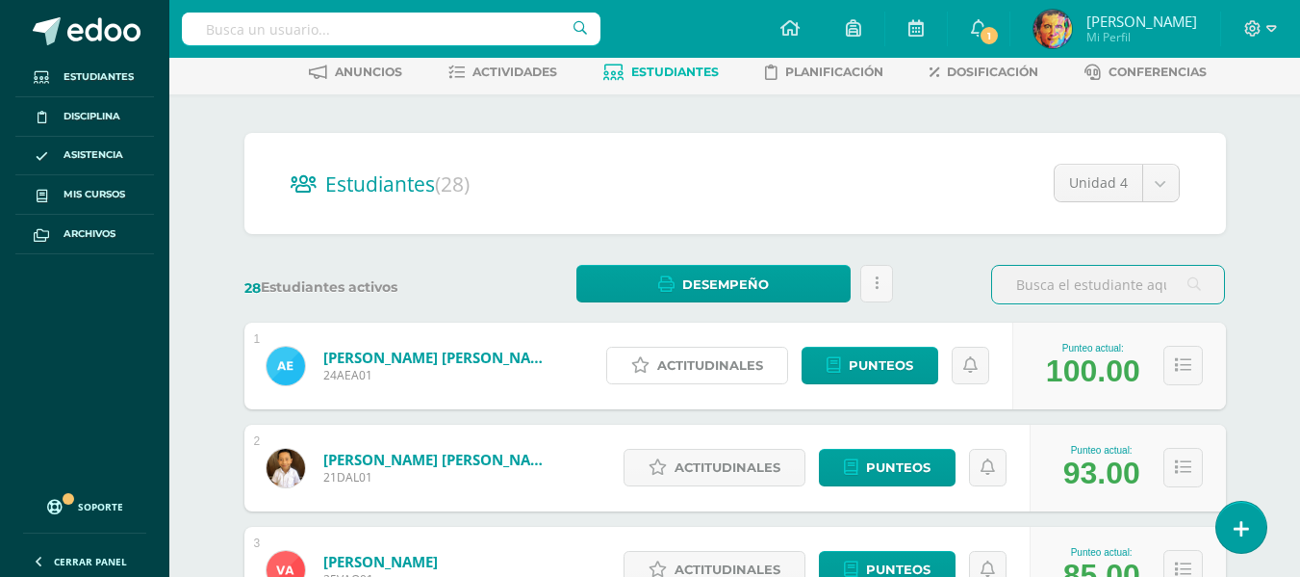
click at [723, 365] on span "Actitudinales" at bounding box center [710, 365] width 106 height 36
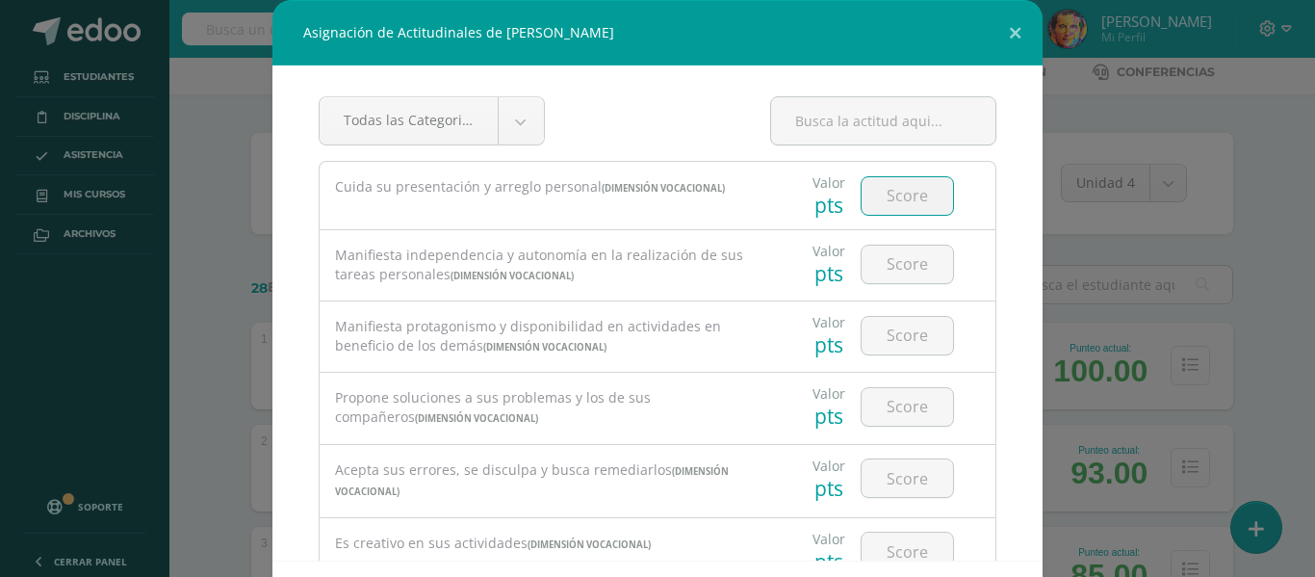
click at [914, 191] on input "number" at bounding box center [906, 196] width 91 height 38
type input "4"
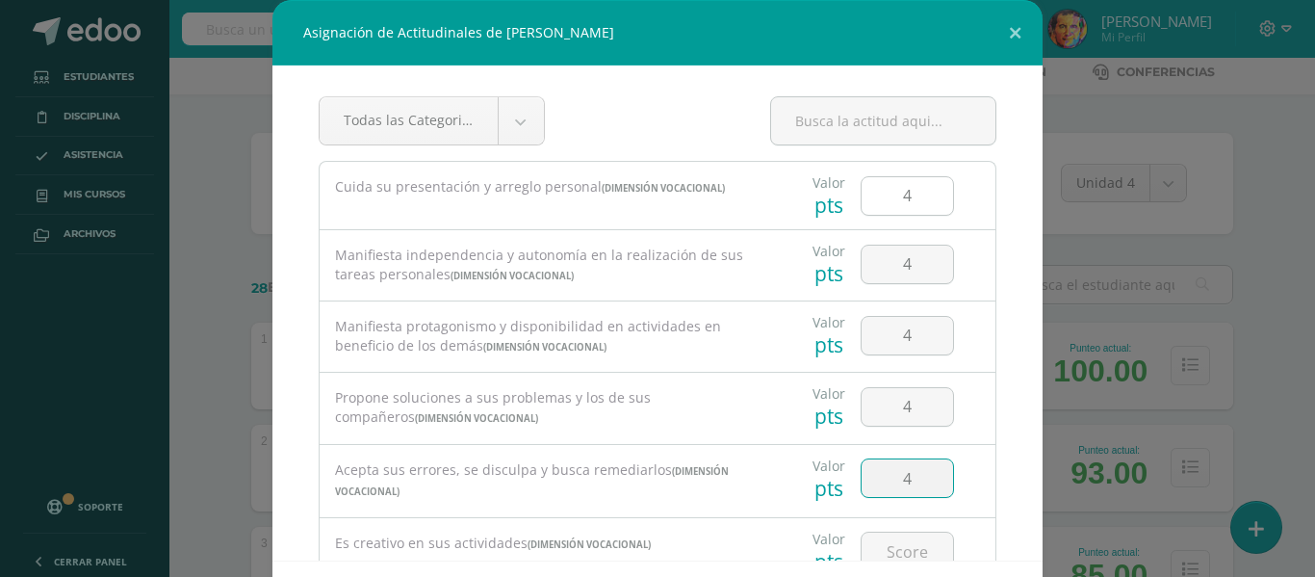
type input "4"
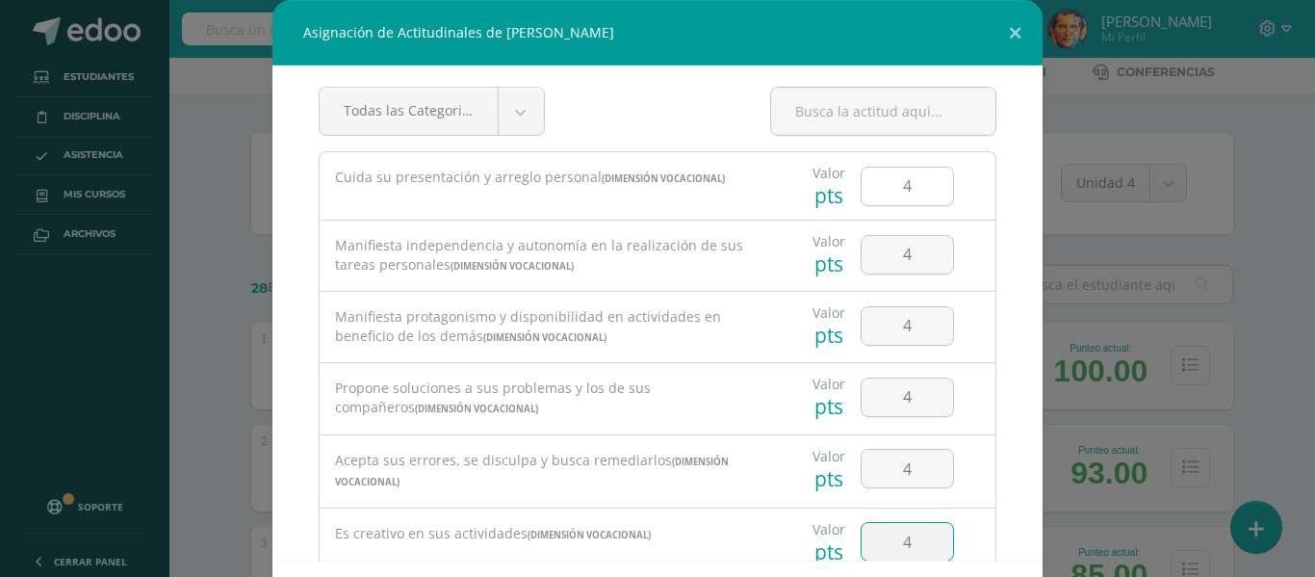
type input "4"
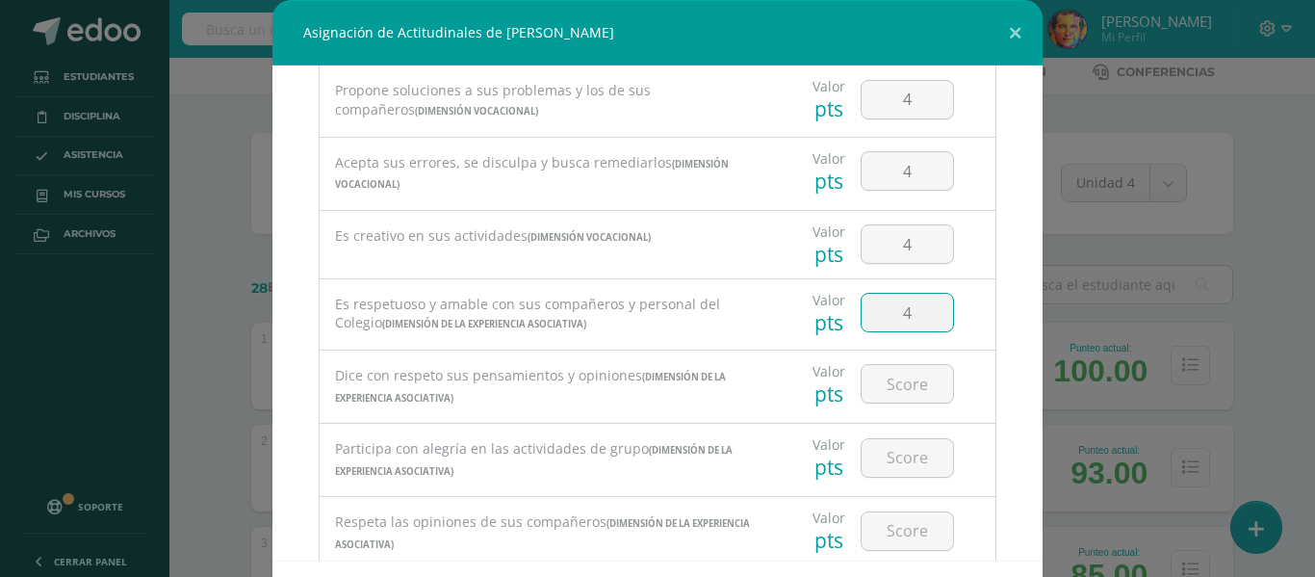
type input "4"
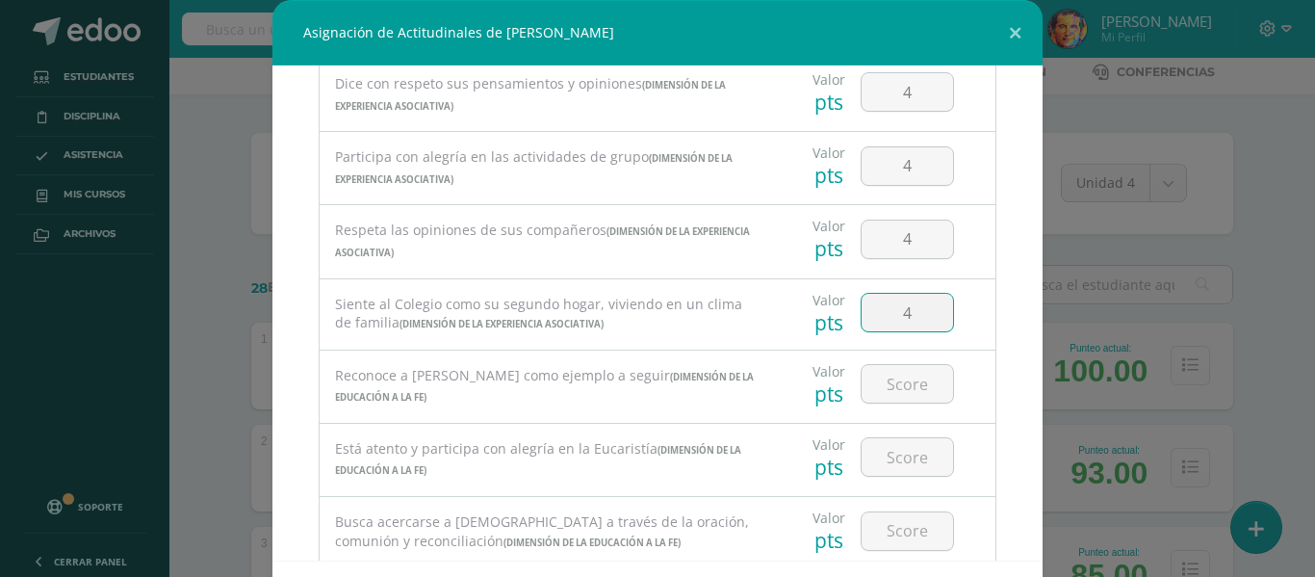
type input "4"
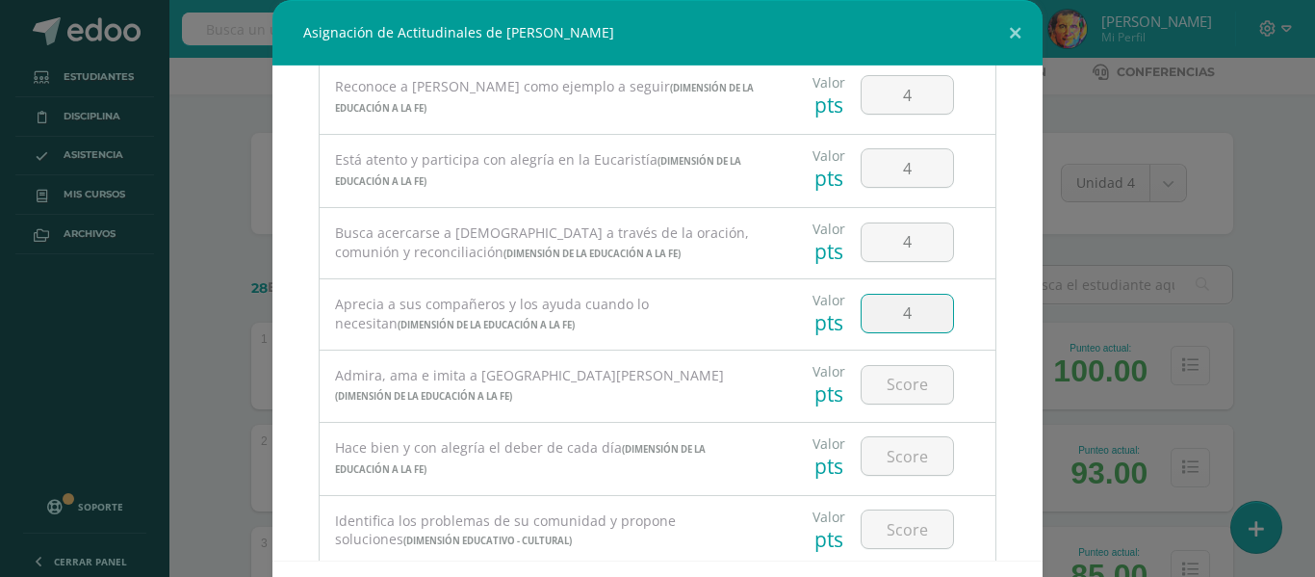
type input "4"
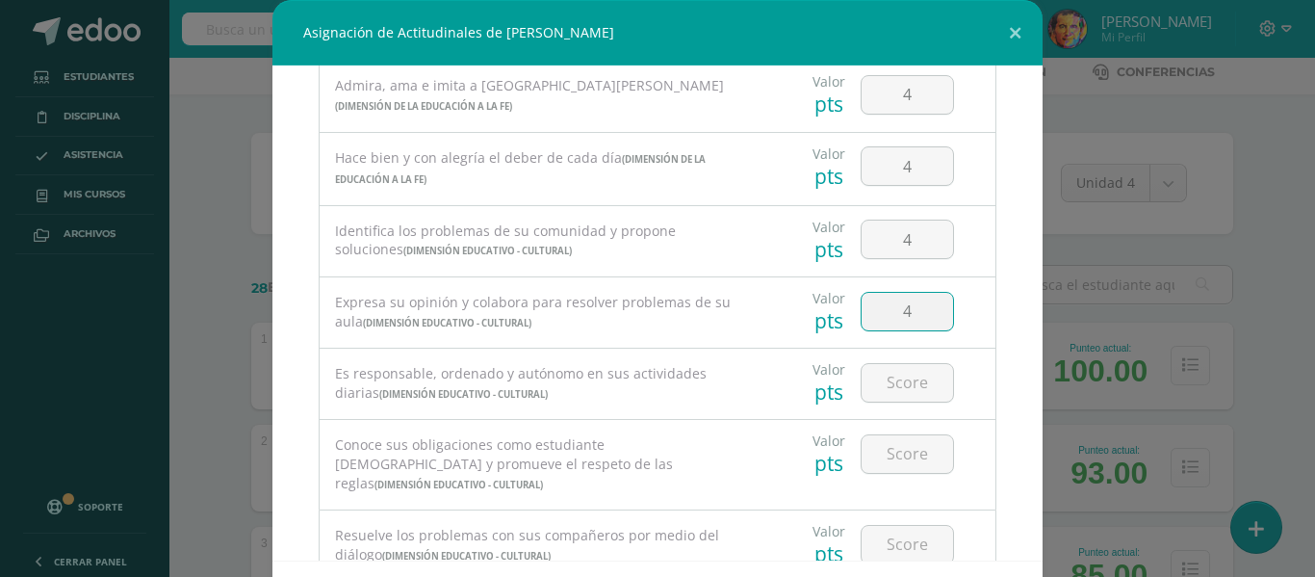
type input "4"
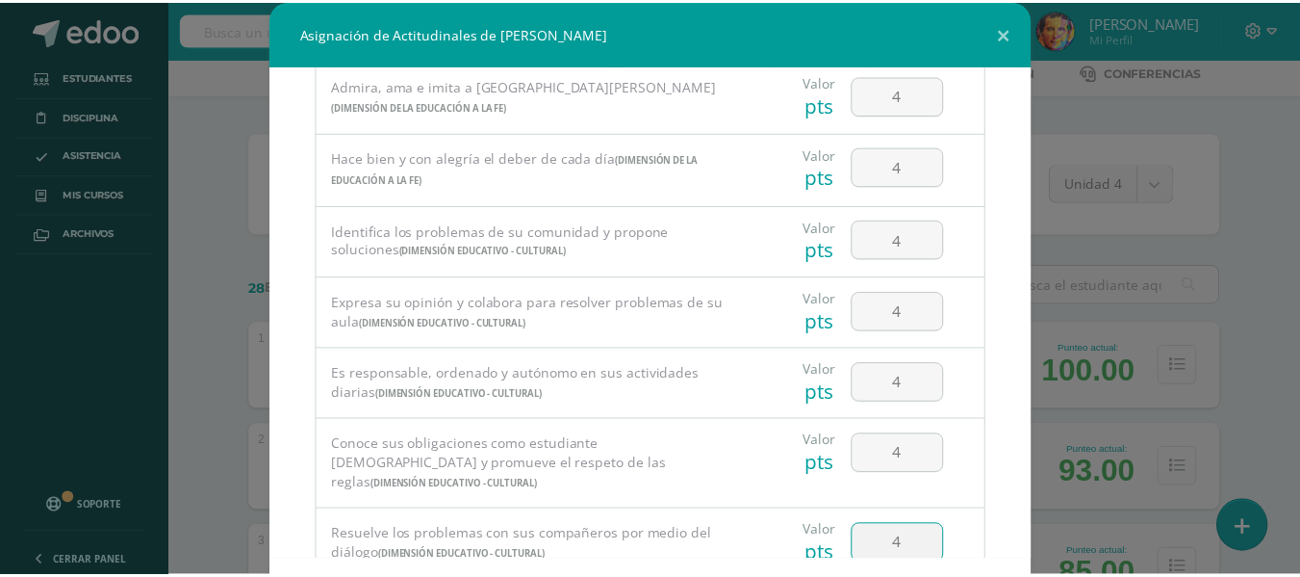
scroll to position [84, 0]
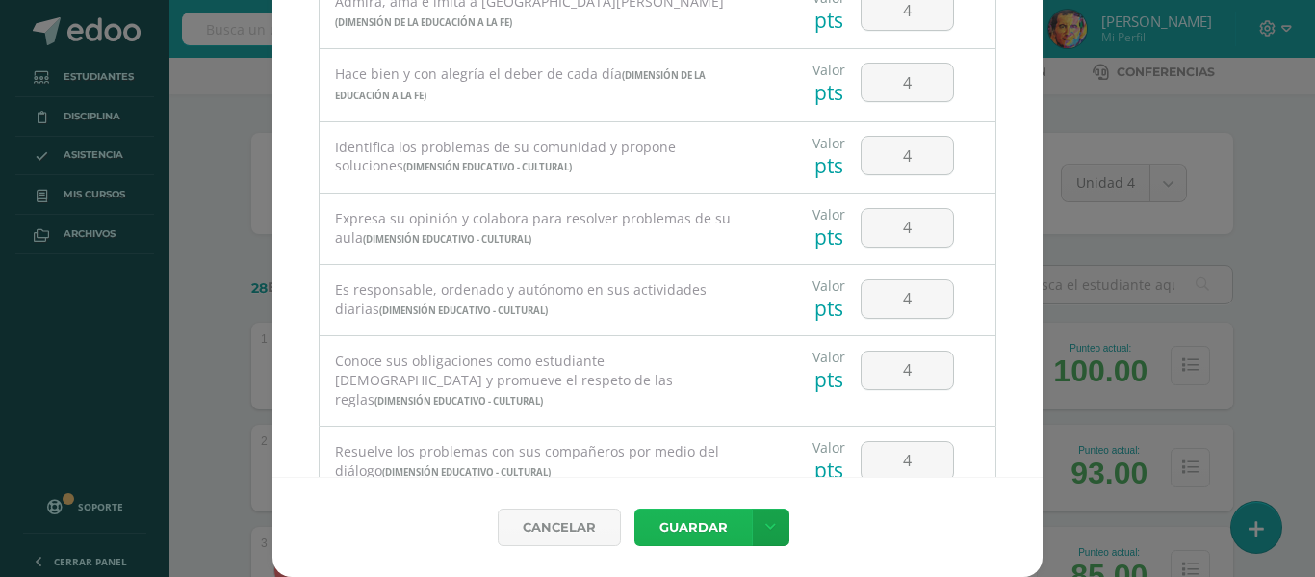
click at [681, 538] on button "Guardar" at bounding box center [692, 527] width 117 height 38
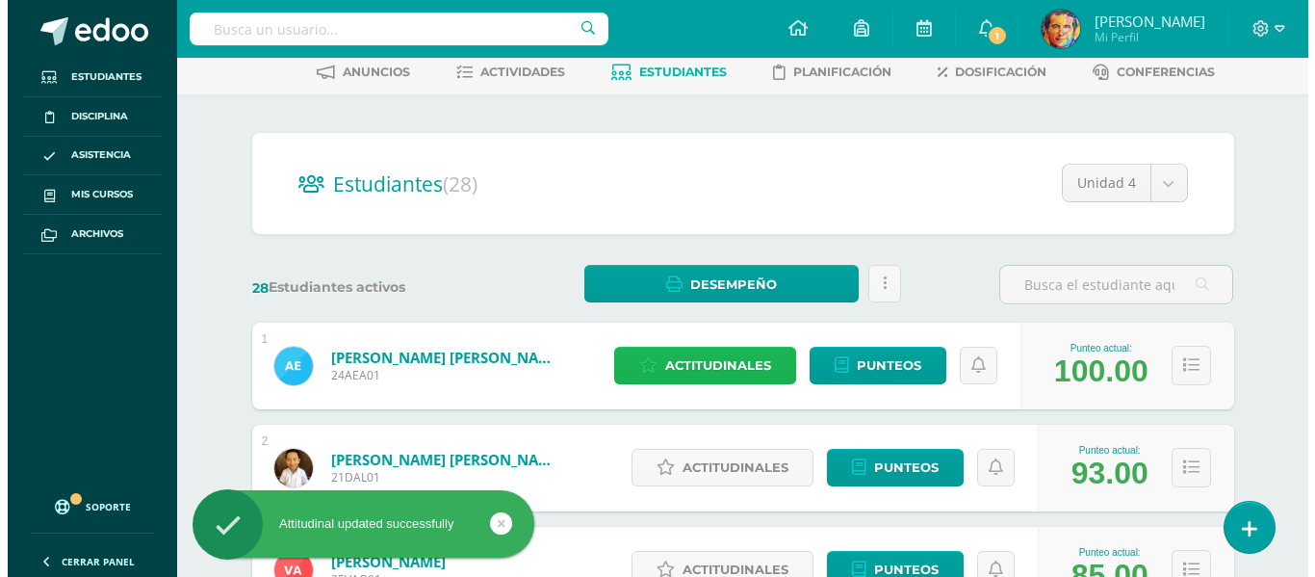
scroll to position [192, 0]
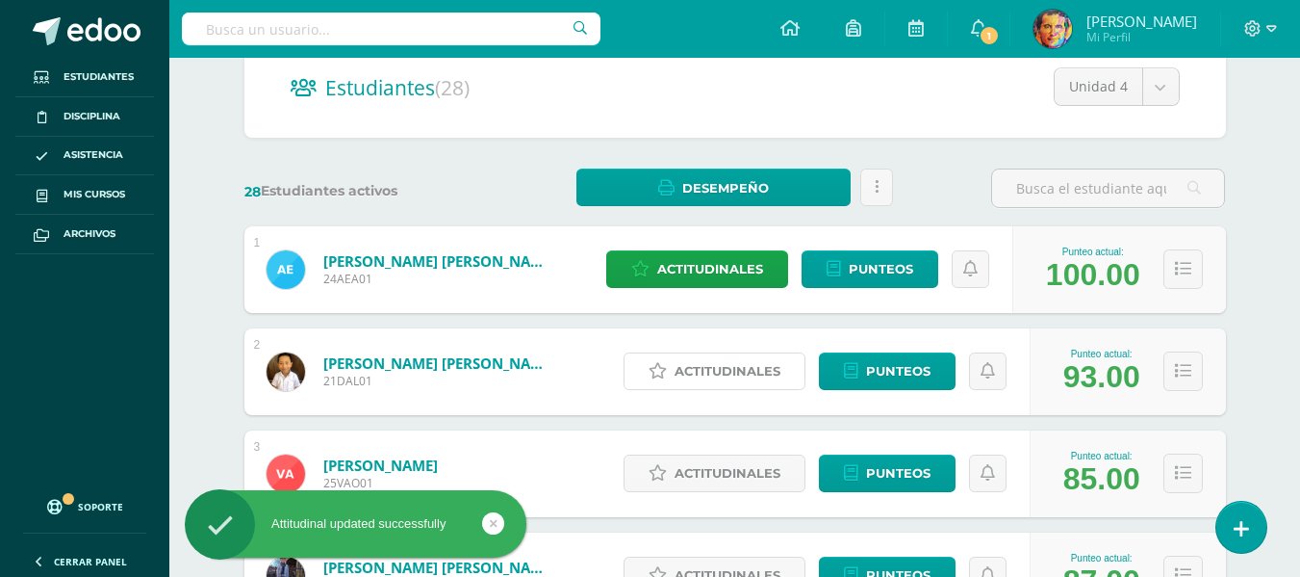
click at [769, 367] on span "Actitudinales" at bounding box center [728, 371] width 106 height 36
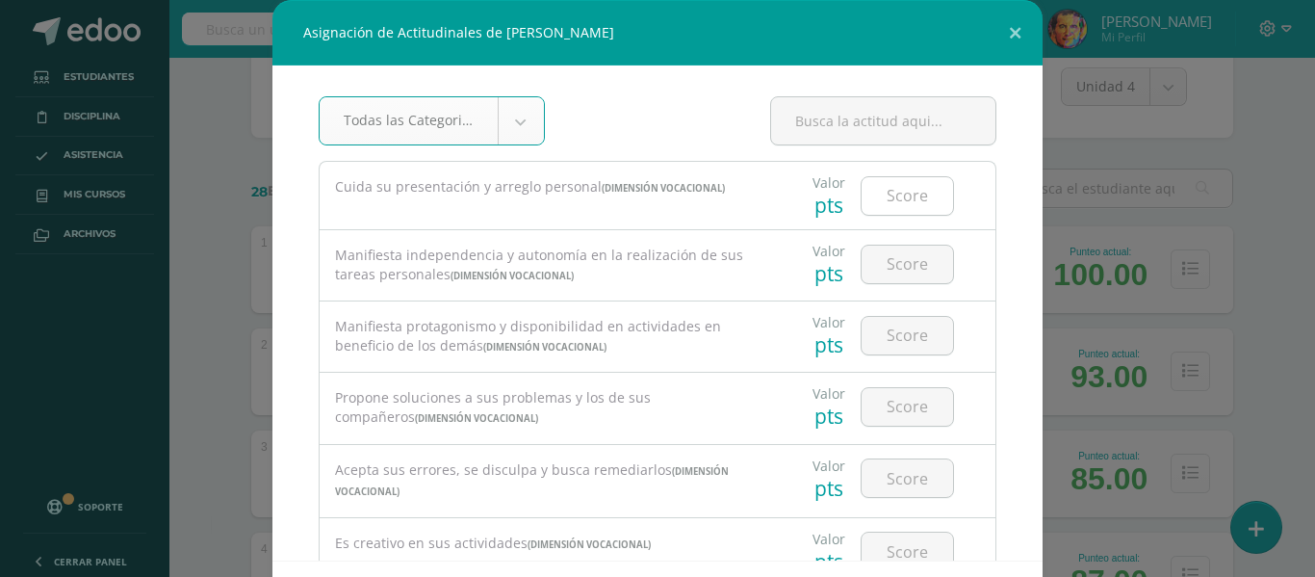
click at [882, 198] on input "number" at bounding box center [906, 196] width 91 height 38
type input "4"
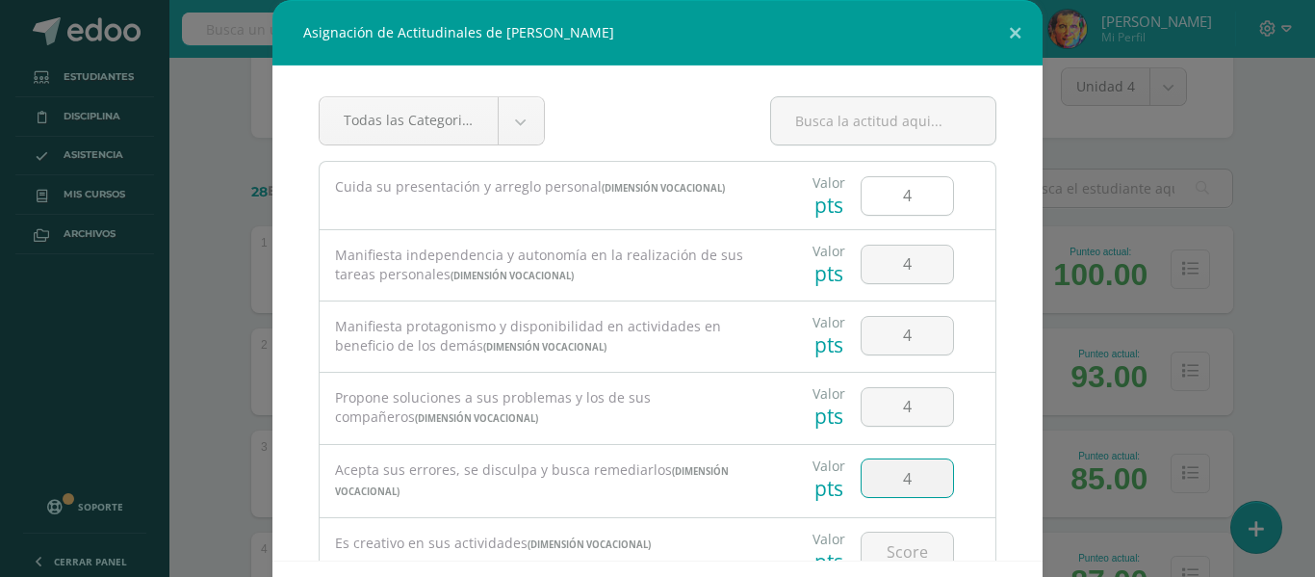
type input "4"
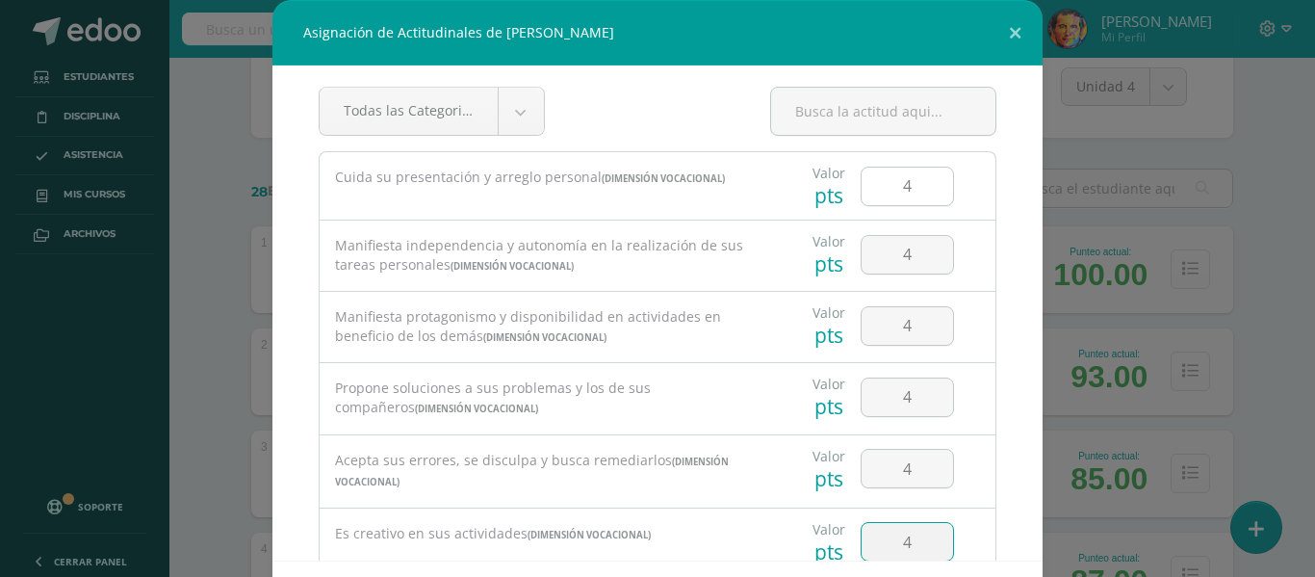
type input "4"
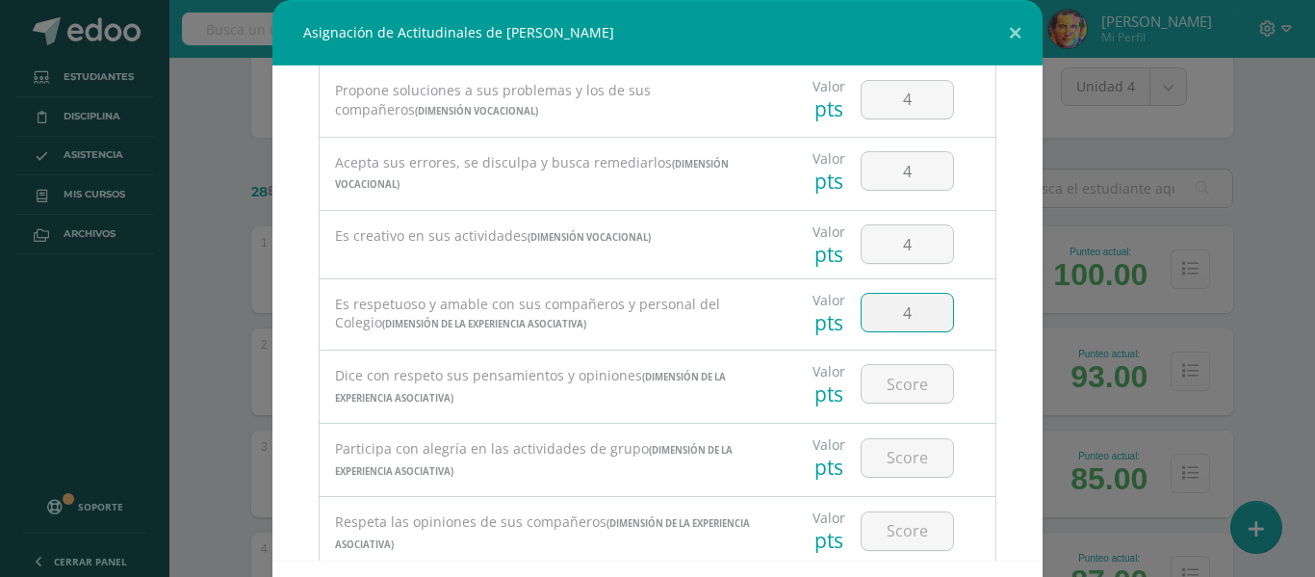
type input "4"
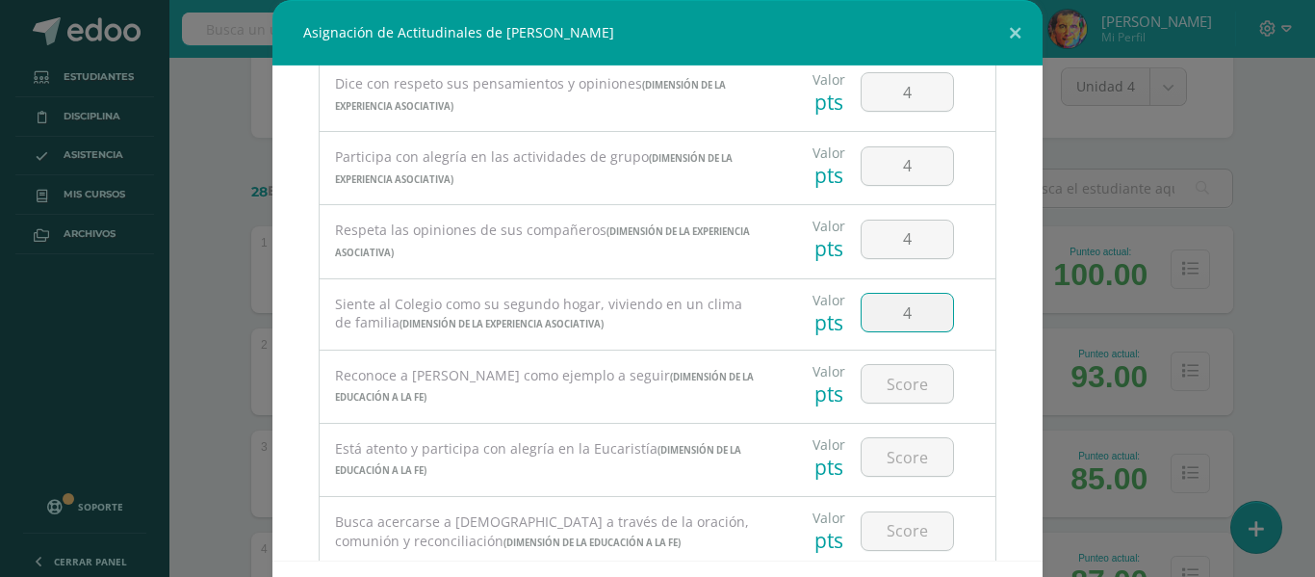
type input "4"
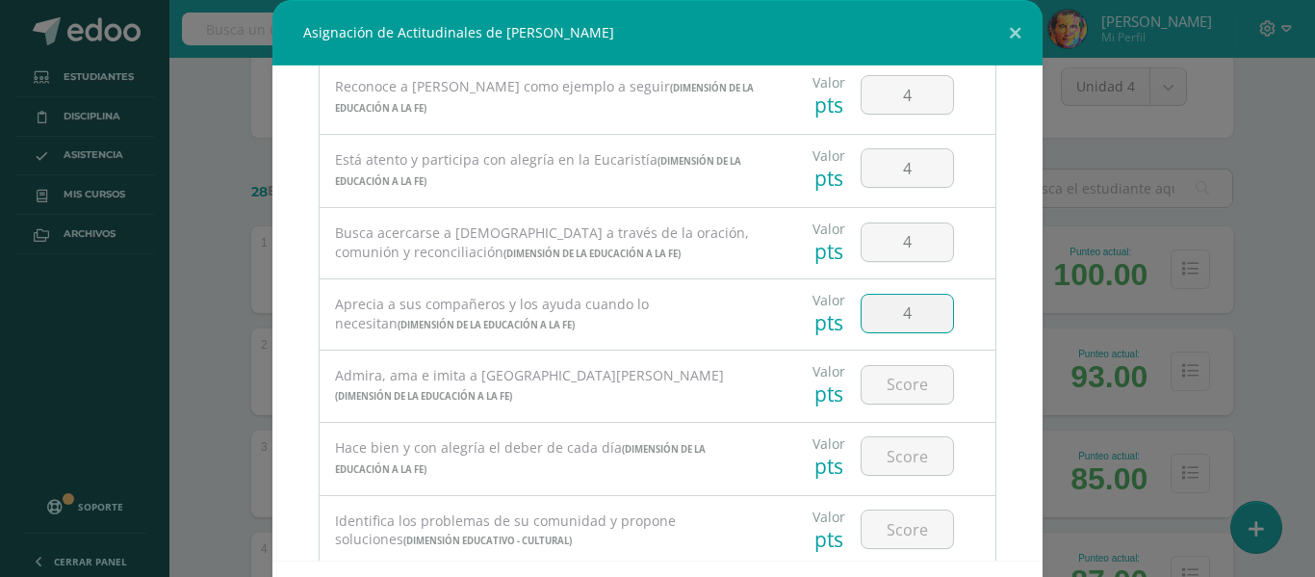
type input "4"
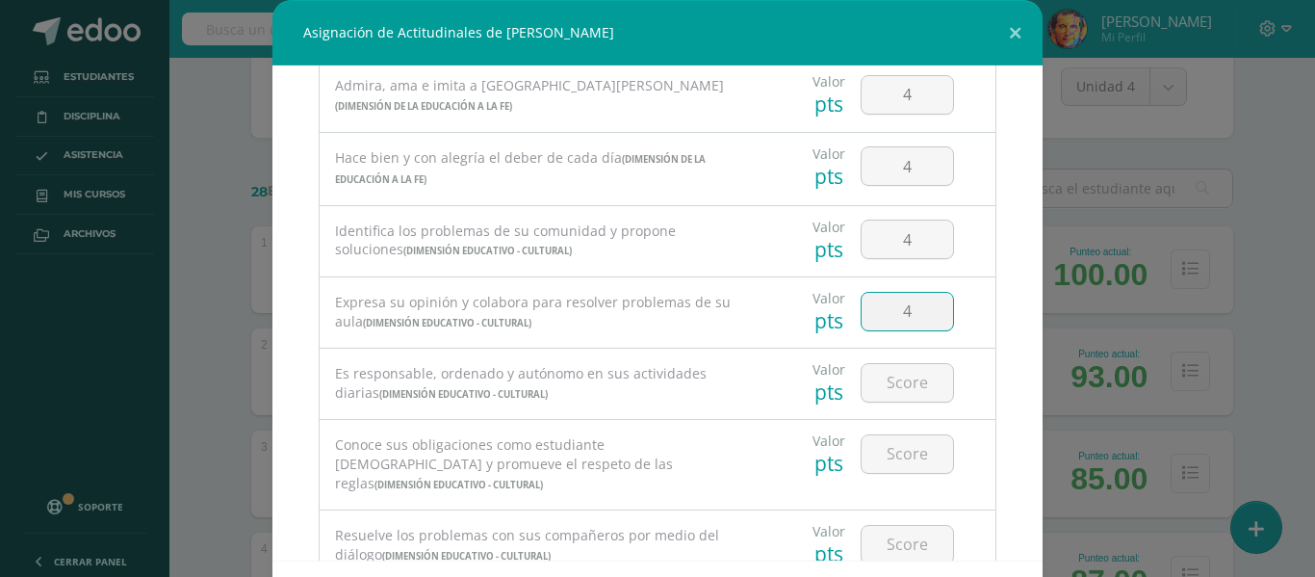
type input "4"
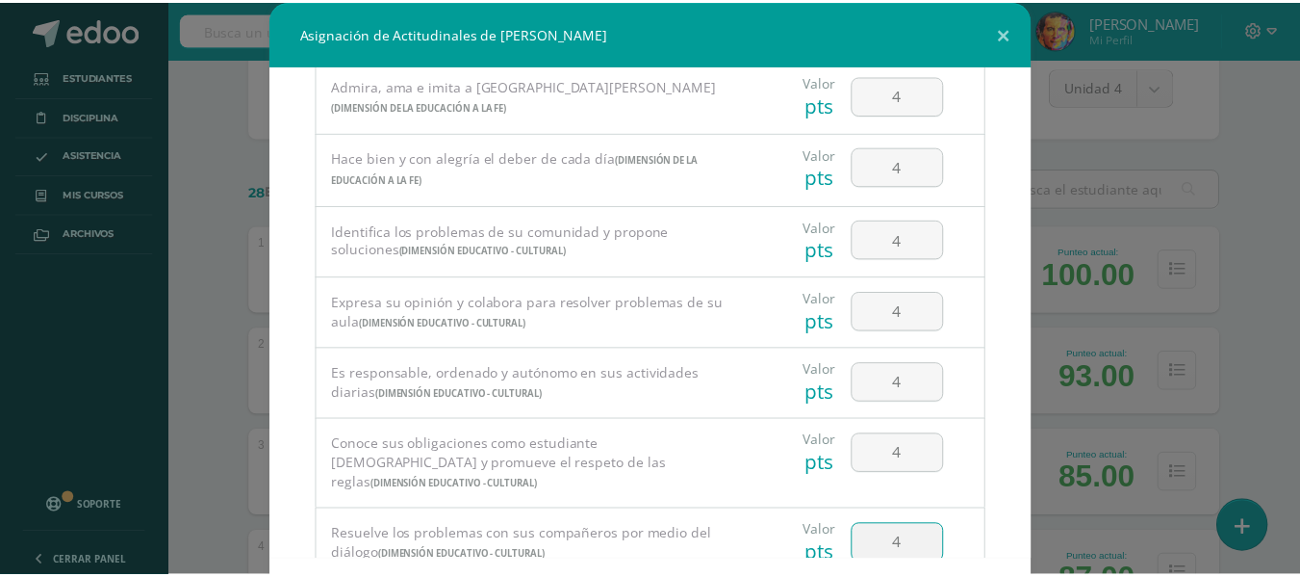
scroll to position [84, 0]
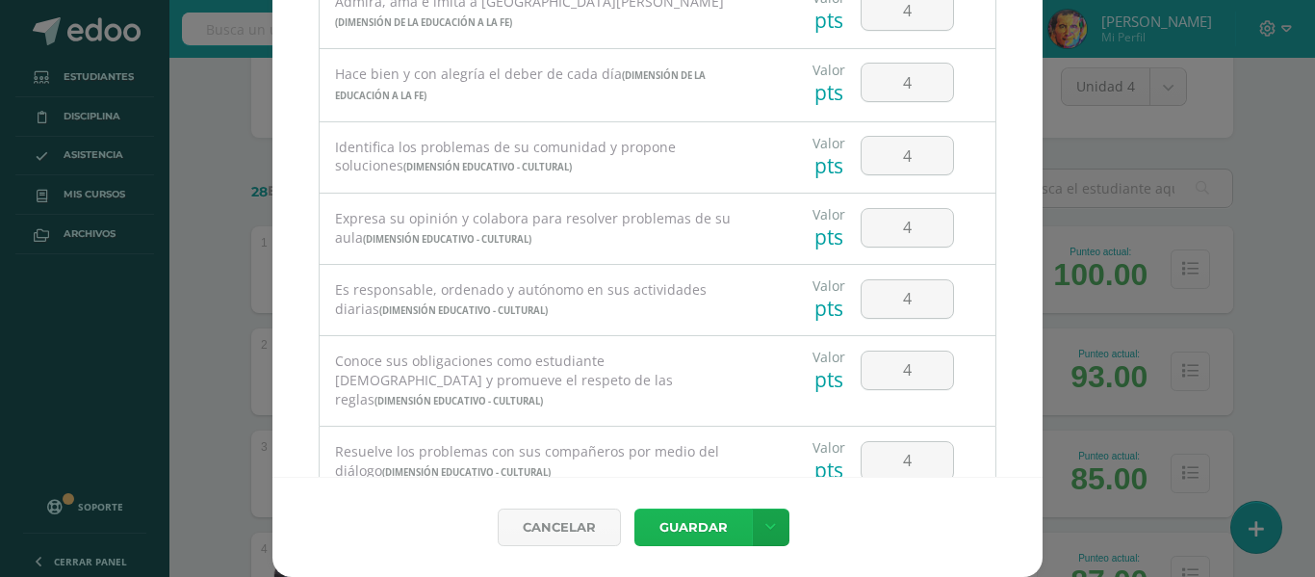
click at [697, 523] on button "Guardar" at bounding box center [692, 527] width 117 height 38
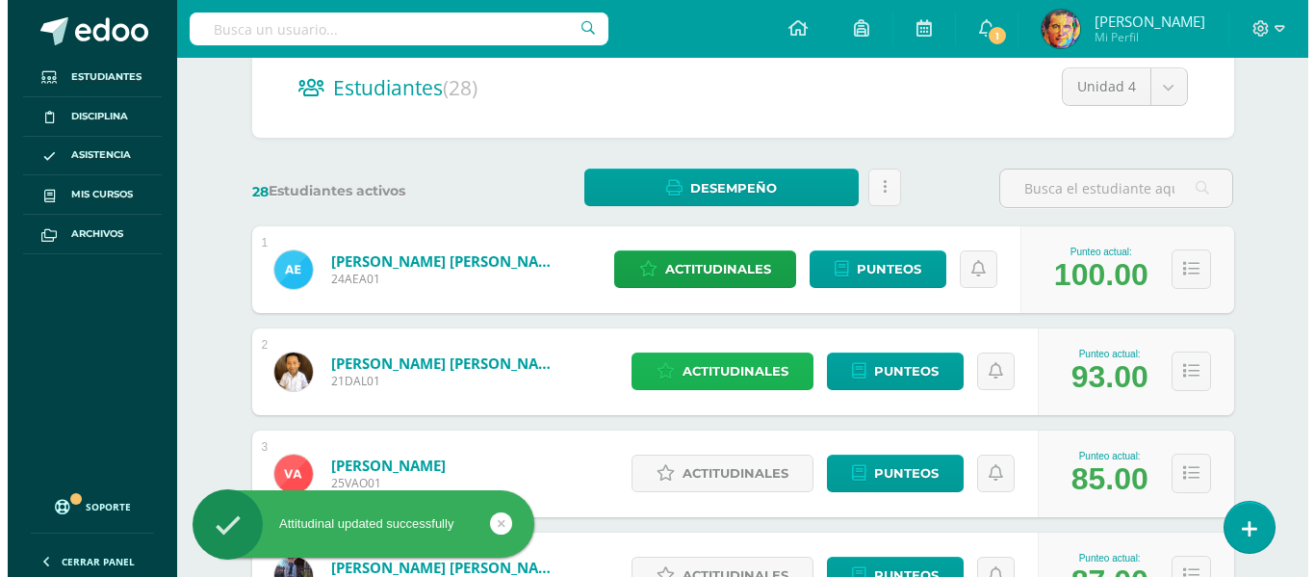
scroll to position [385, 0]
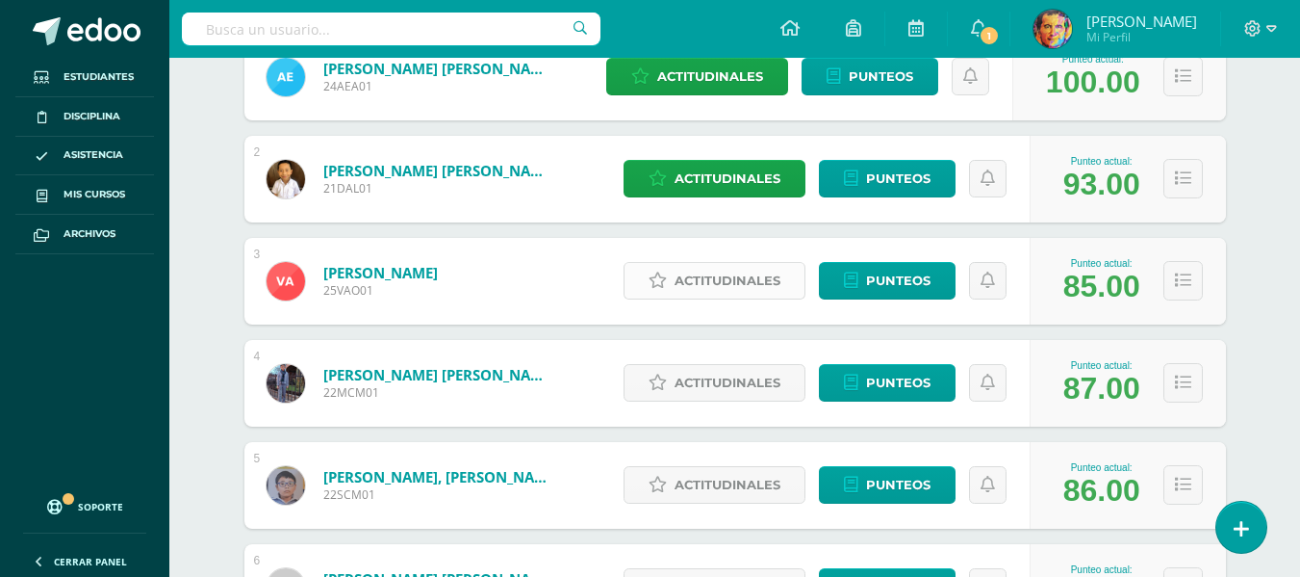
click at [774, 284] on span "Actitudinales" at bounding box center [728, 281] width 106 height 36
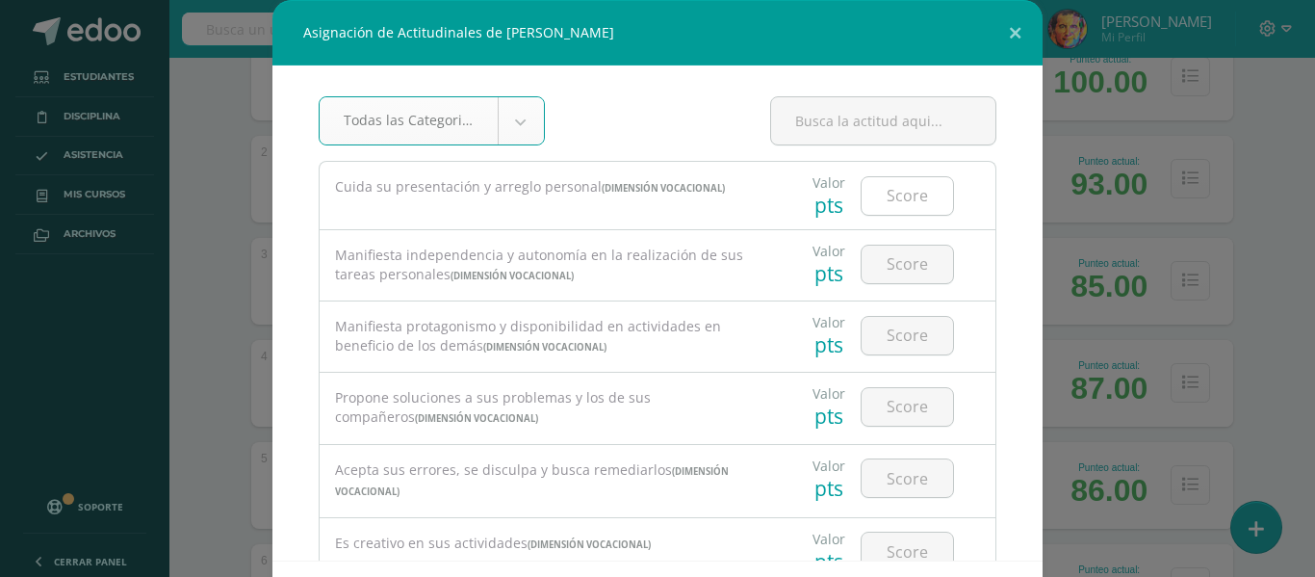
click at [897, 204] on input "number" at bounding box center [906, 196] width 91 height 38
type input "4"
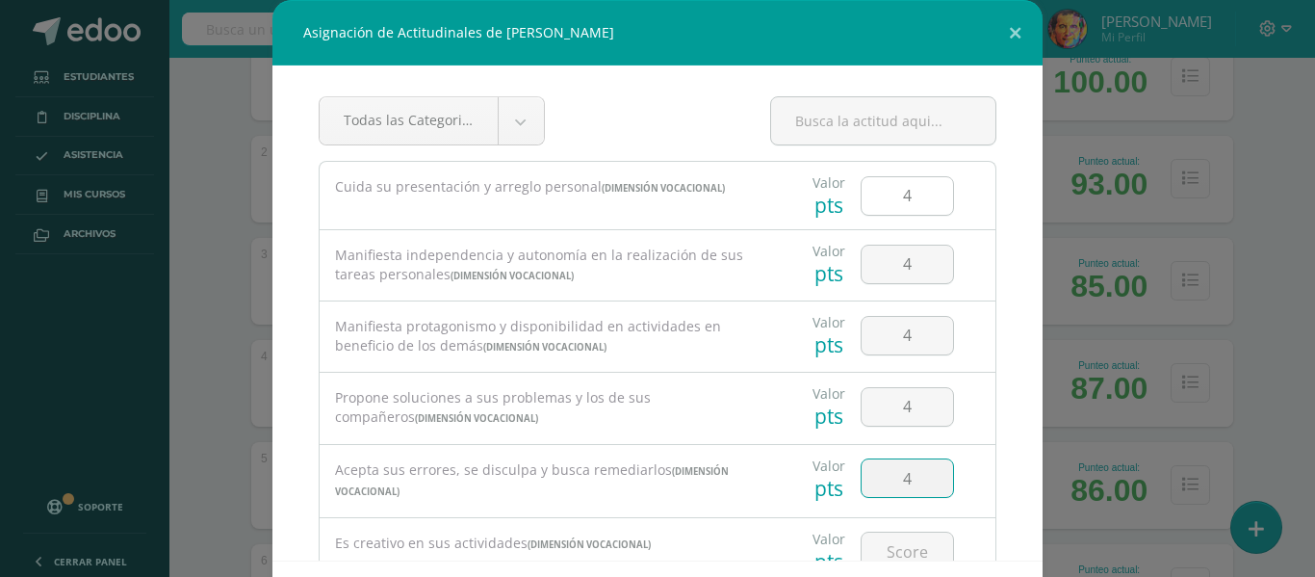
type input "4"
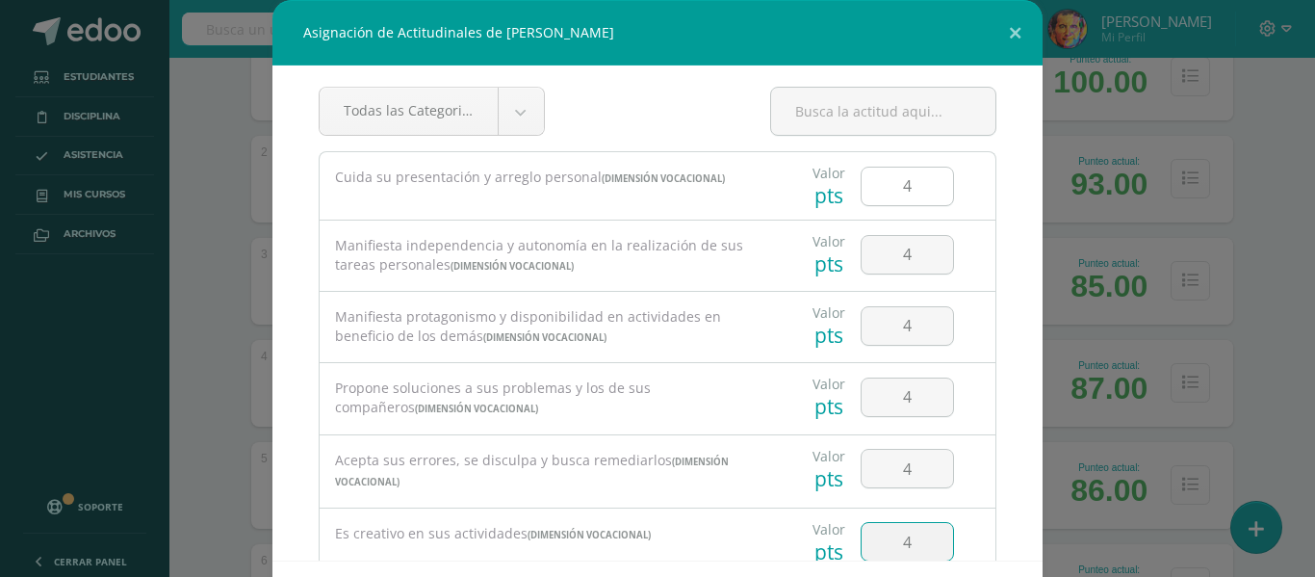
type input "4"
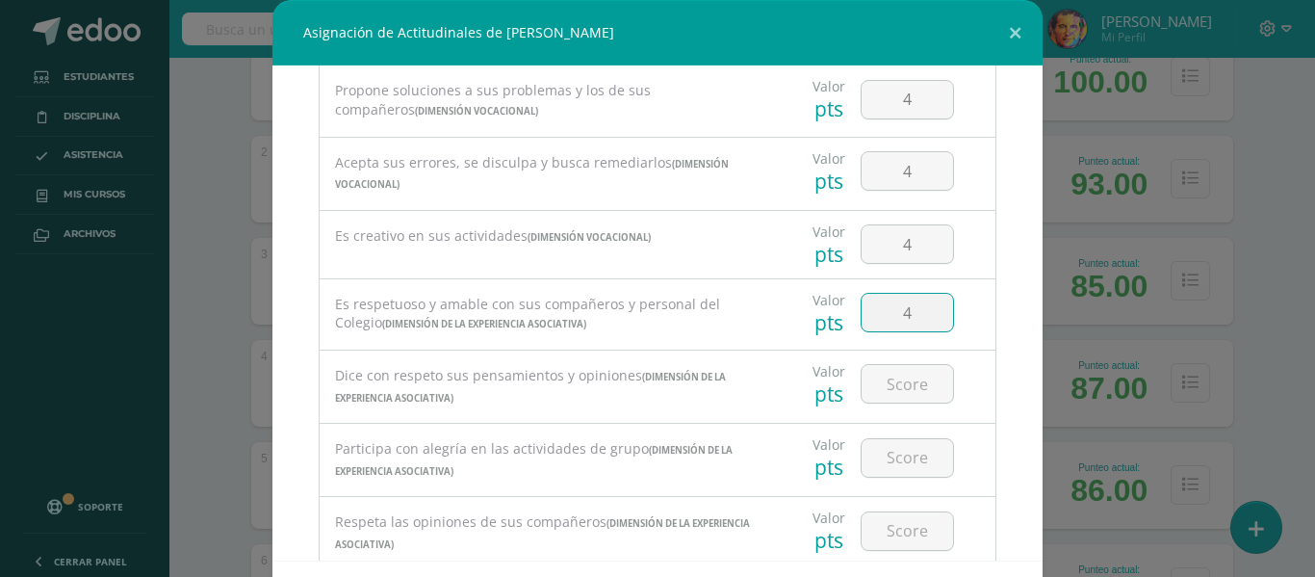
type input "4"
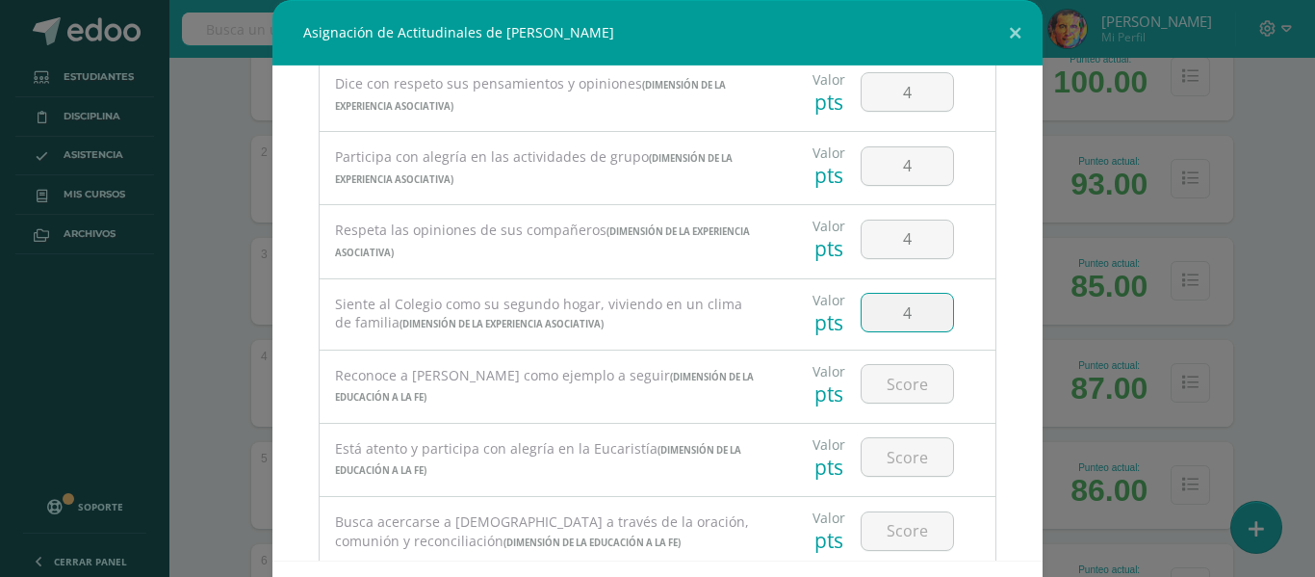
type input "4"
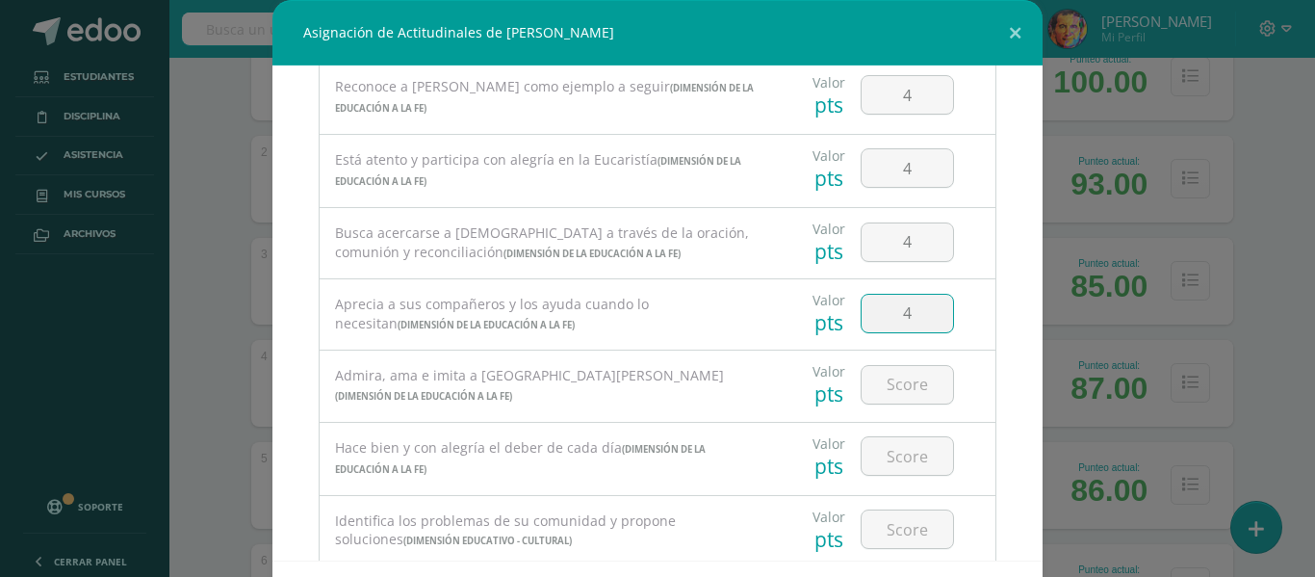
type input "4"
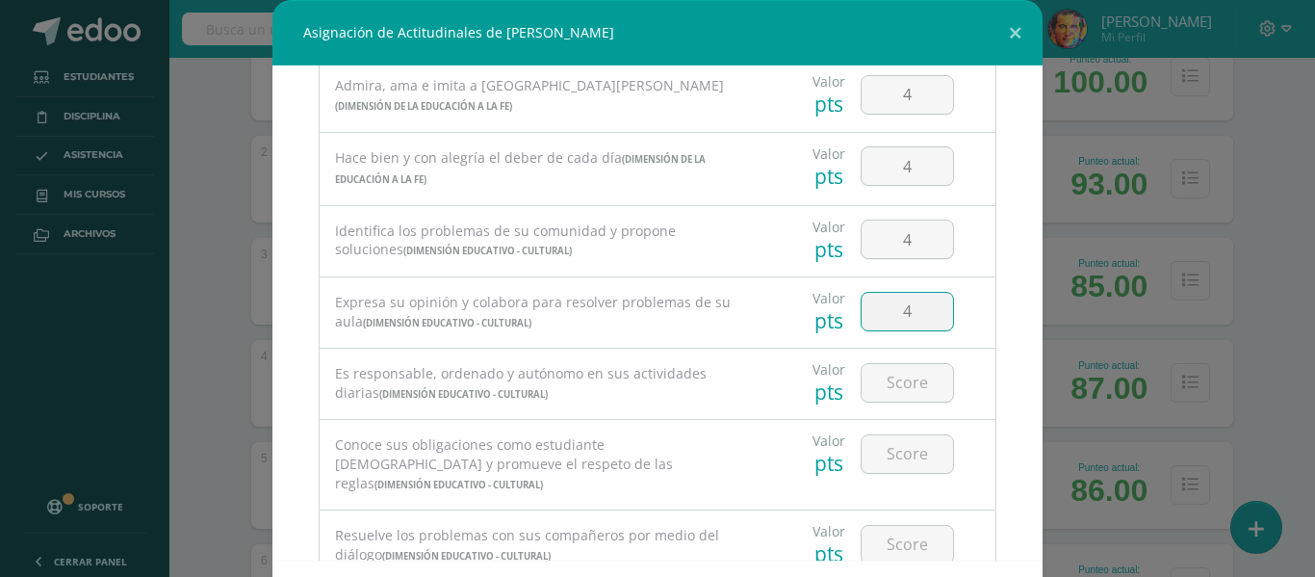
type input "4"
type input "3"
type input "4"
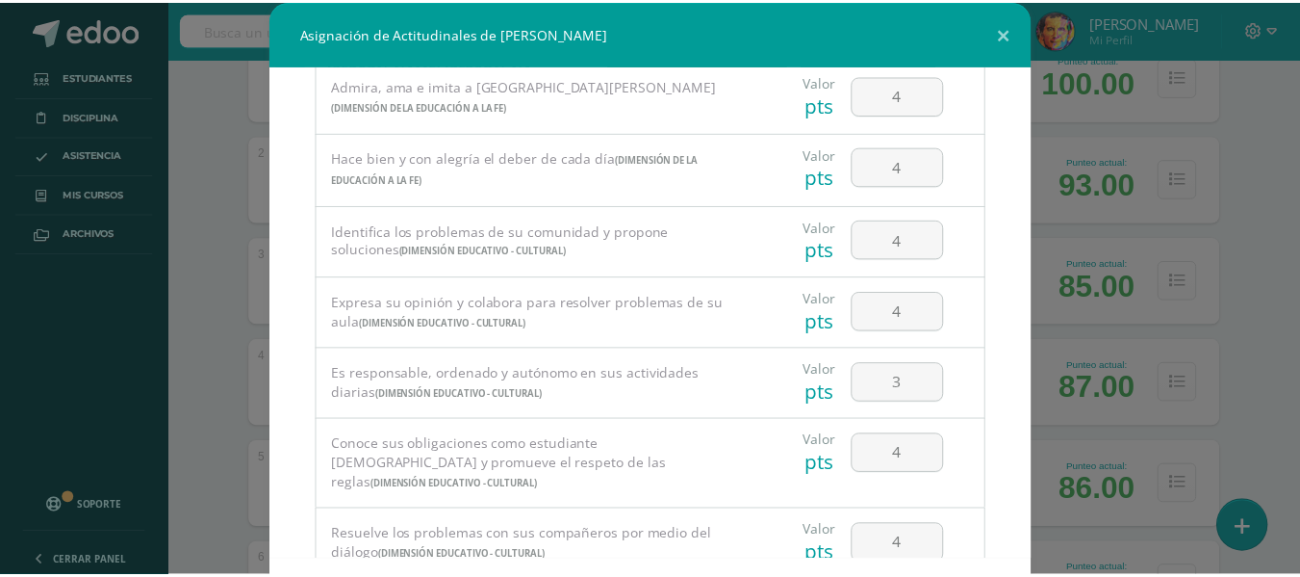
scroll to position [84, 0]
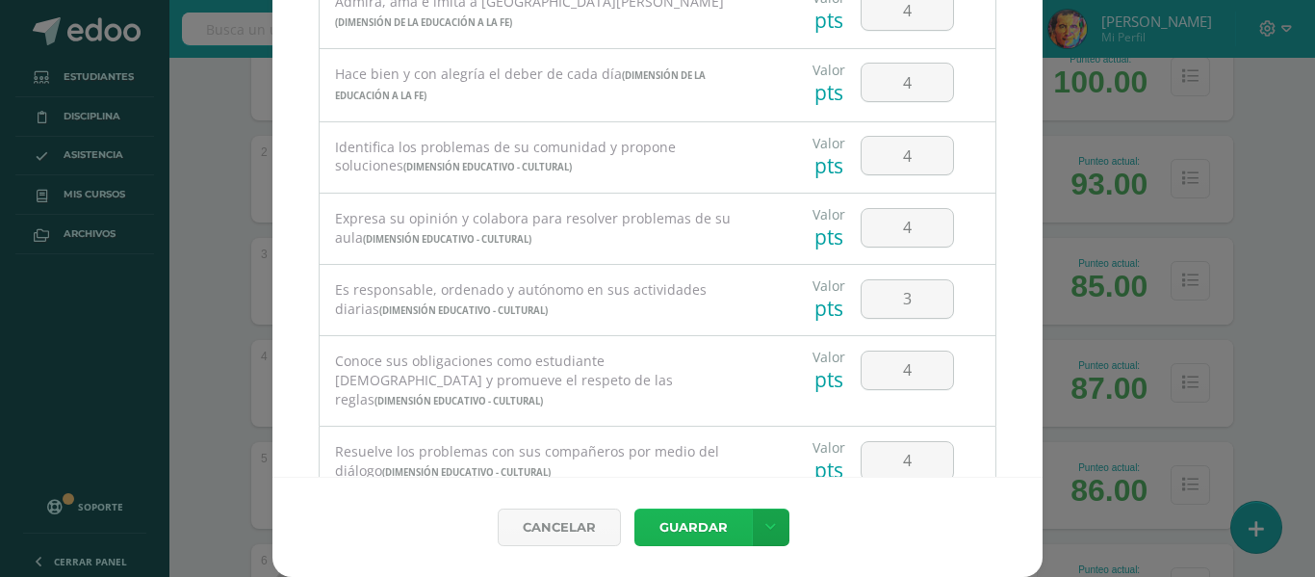
click at [707, 527] on button "Guardar" at bounding box center [692, 527] width 117 height 38
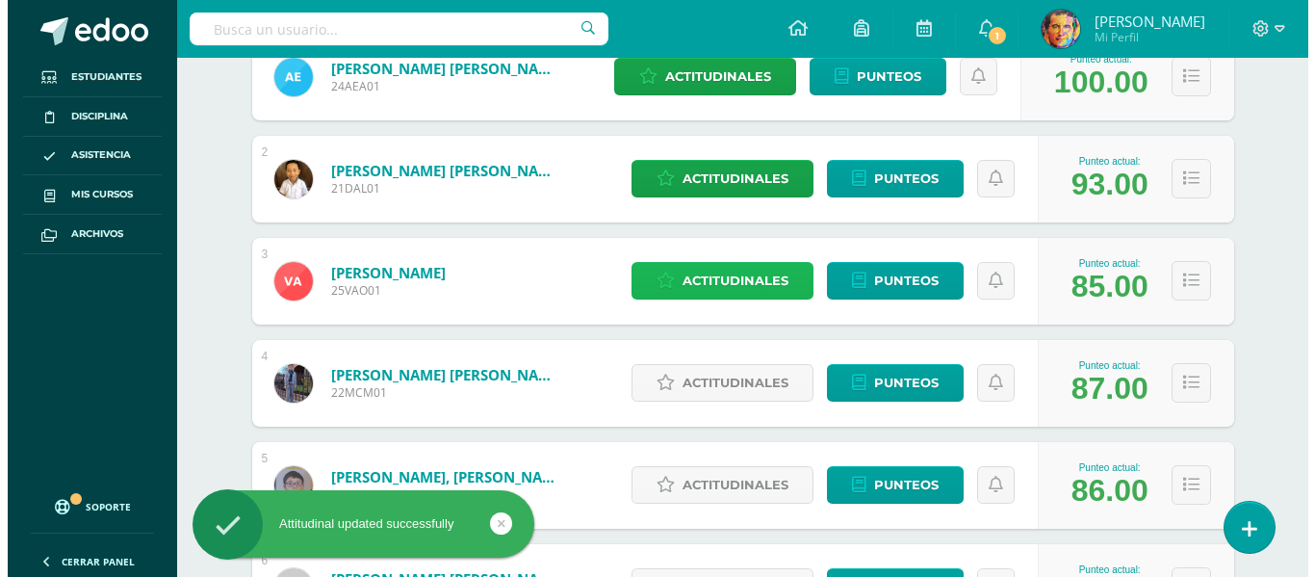
scroll to position [481, 0]
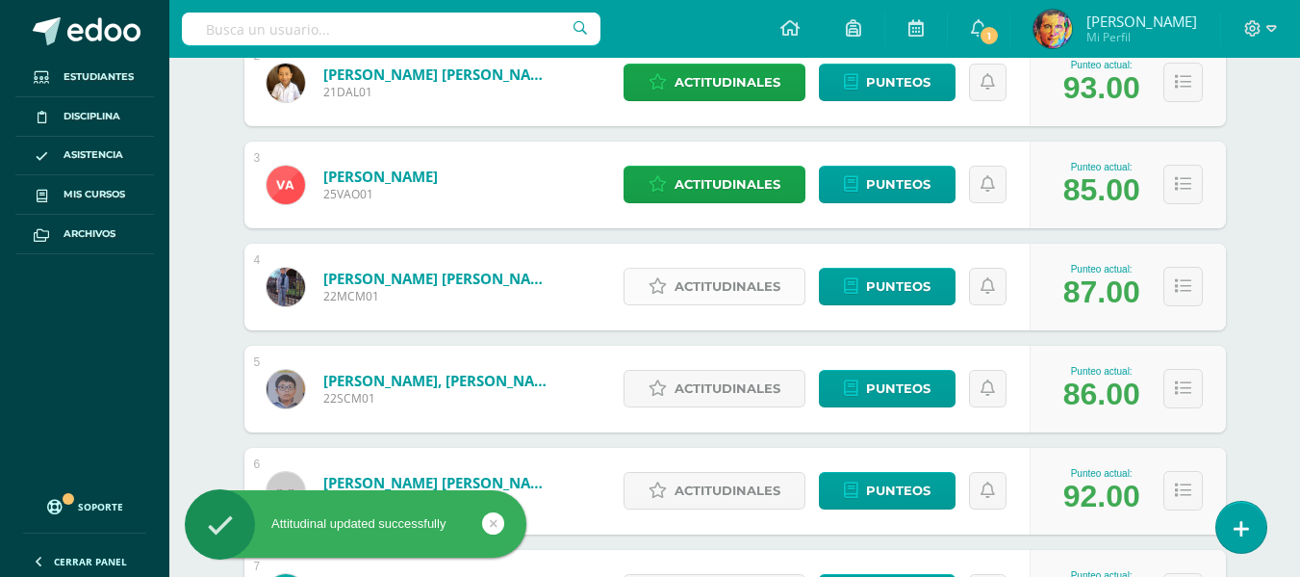
click at [744, 278] on span "Actitudinales" at bounding box center [728, 287] width 106 height 36
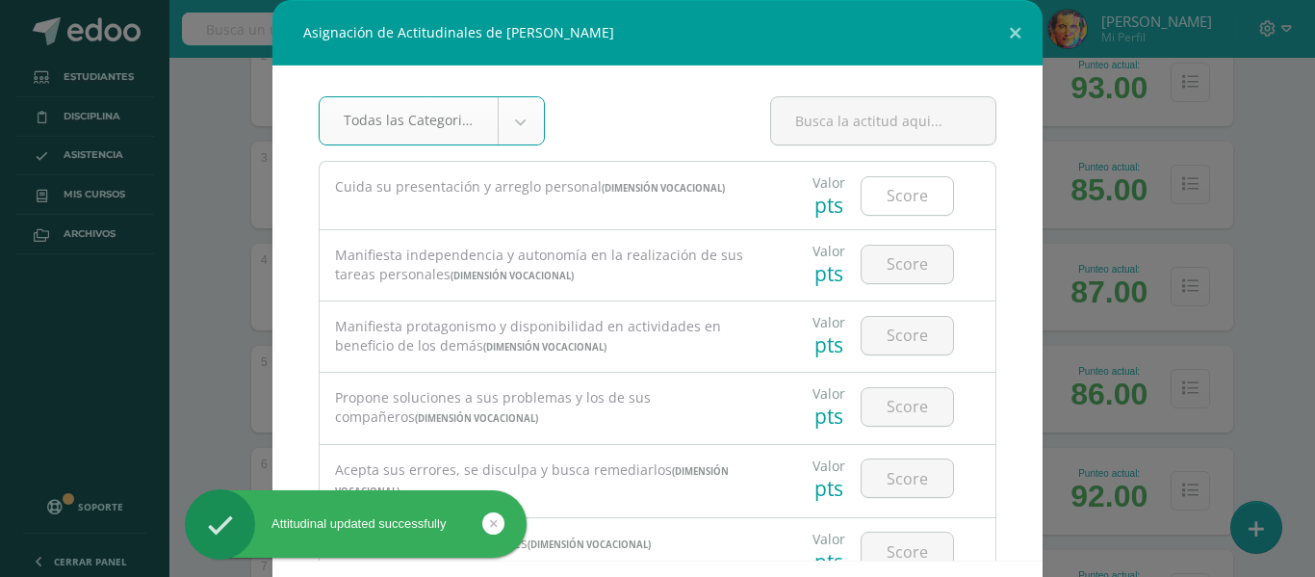
click at [892, 200] on input "number" at bounding box center [906, 196] width 91 height 38
type input "4"
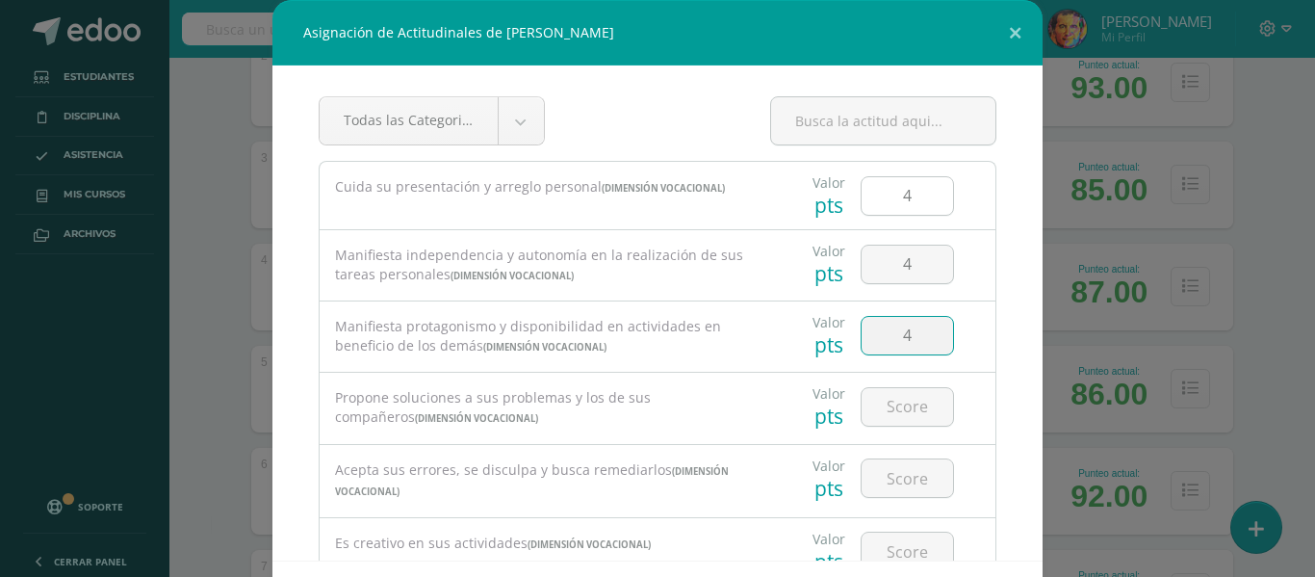
type input "4"
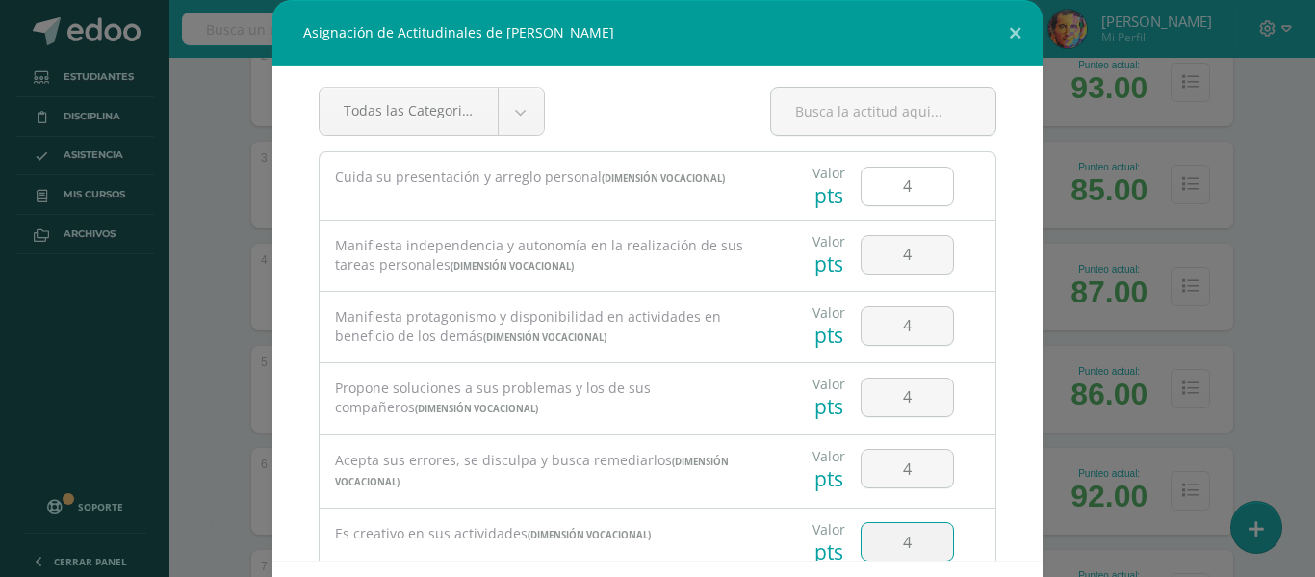
type input "4"
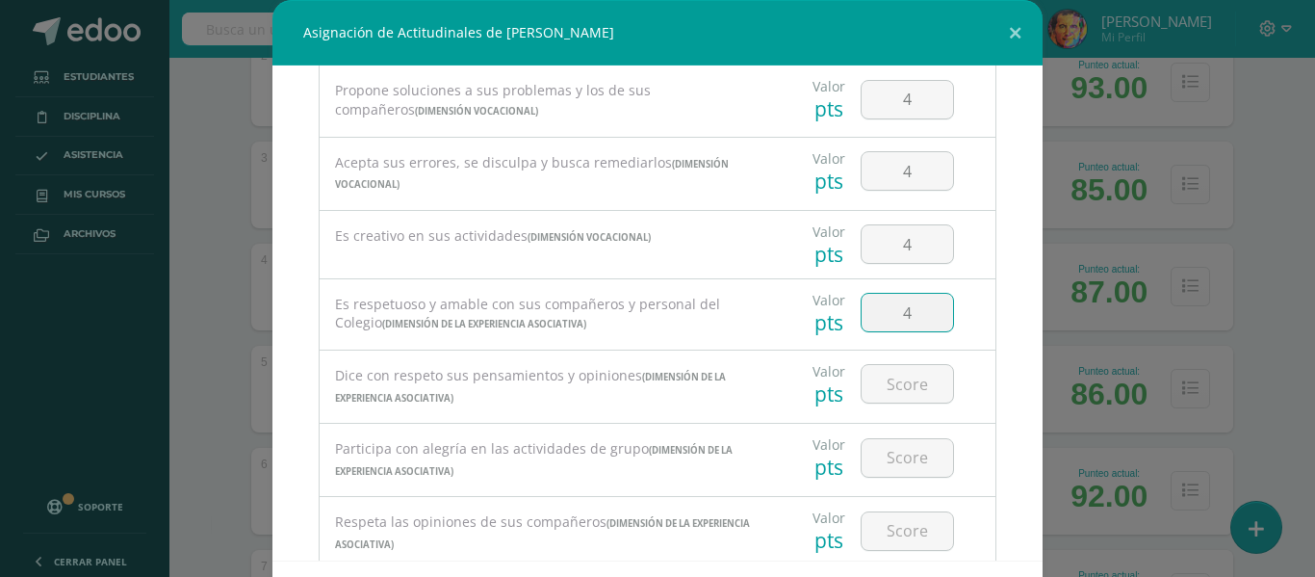
type input "4"
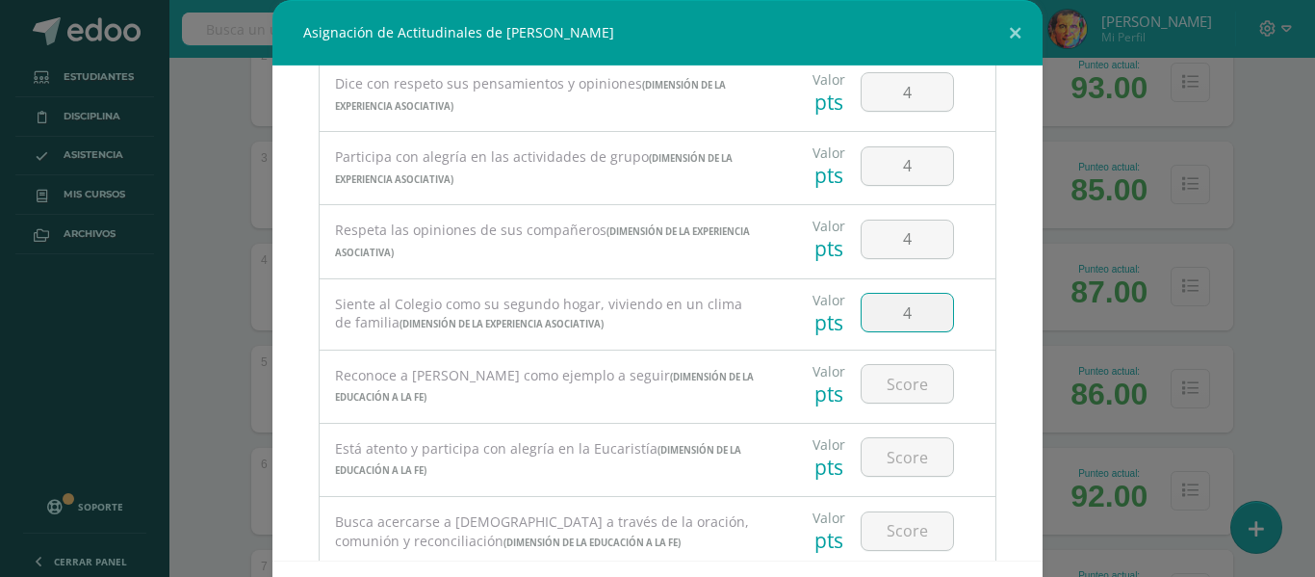
type input "4"
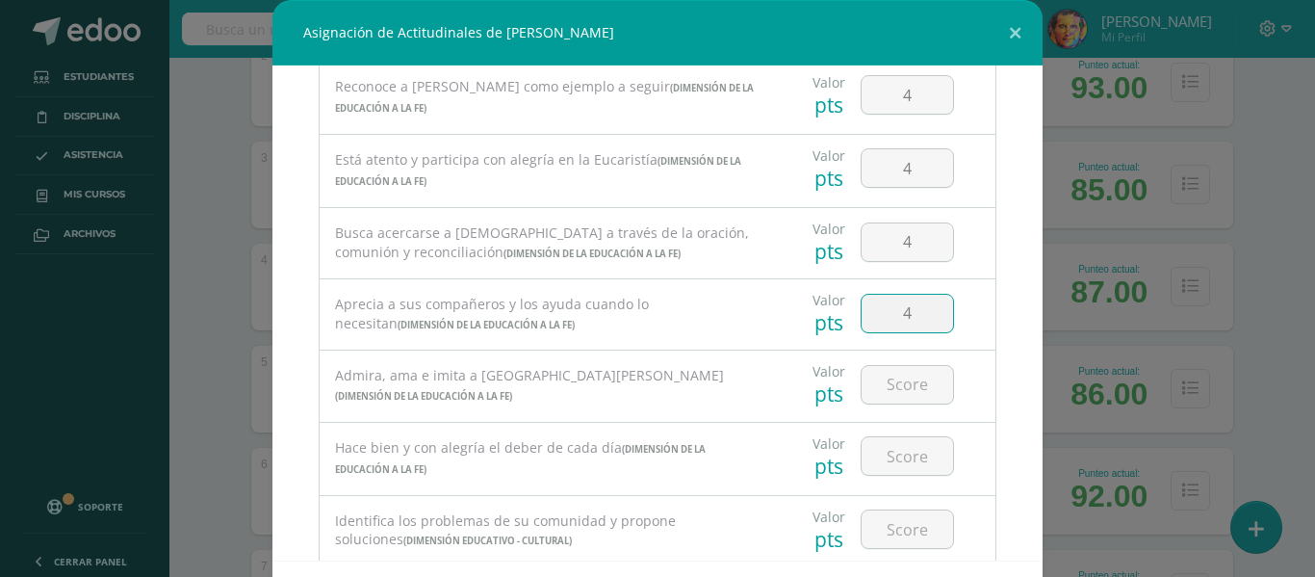
type input "4"
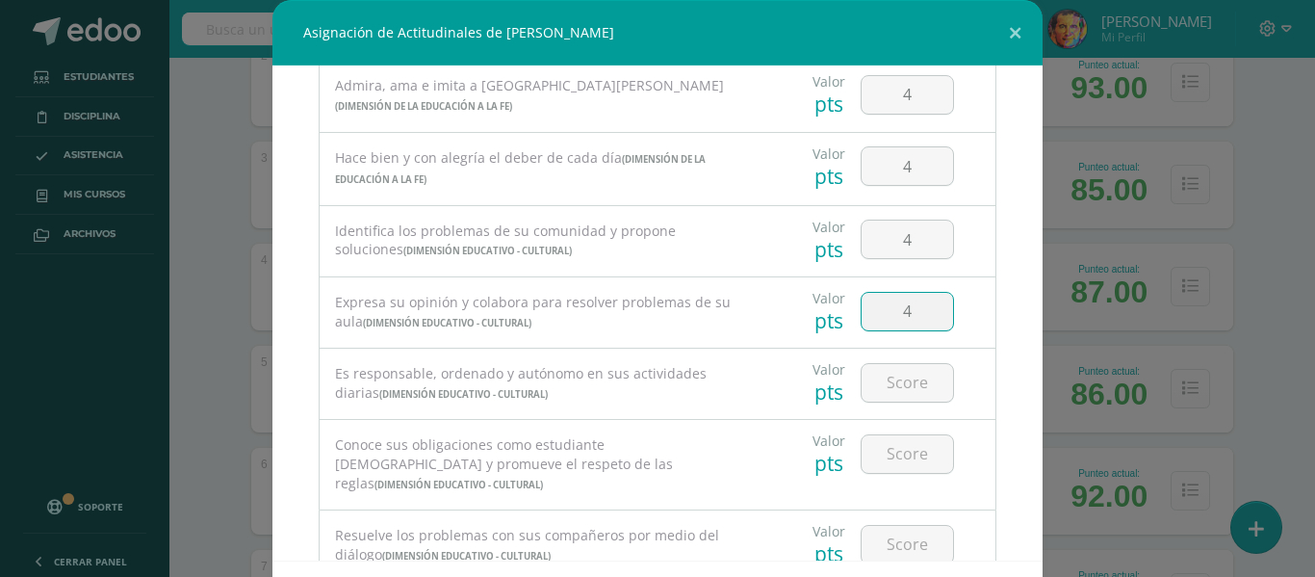
type input "4"
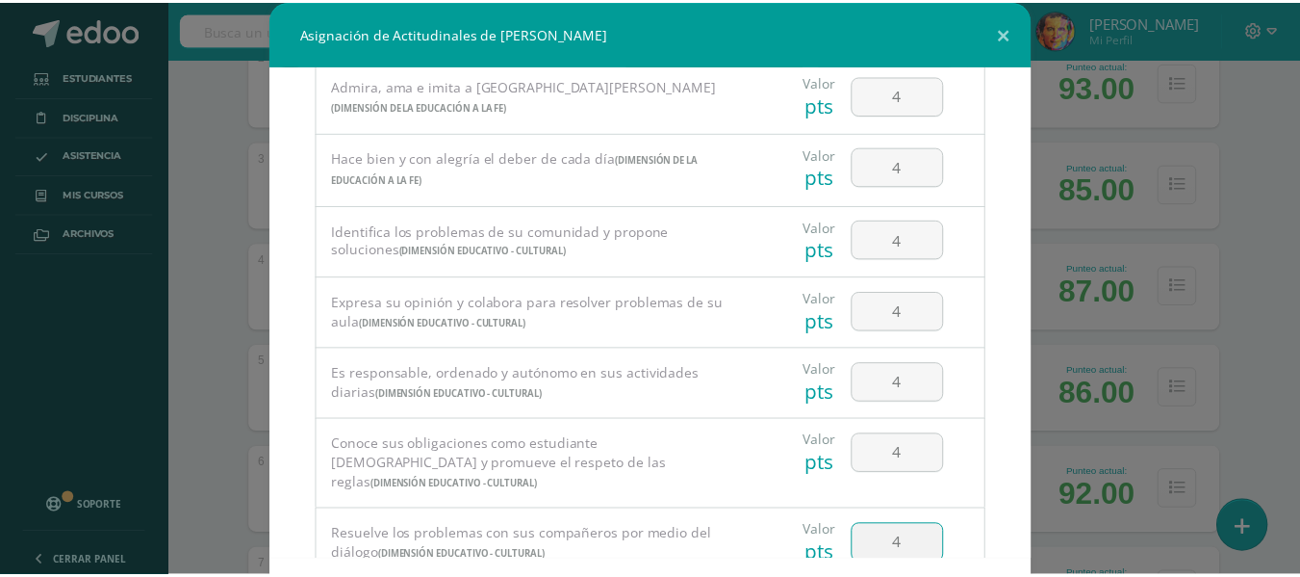
scroll to position [84, 0]
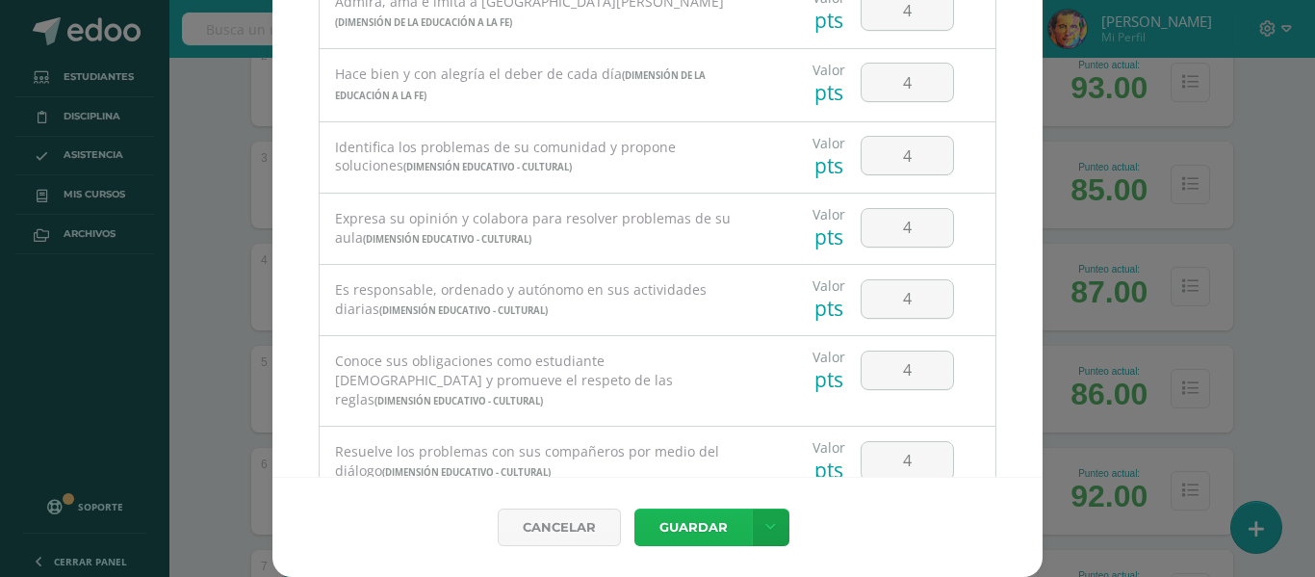
click at [683, 537] on button "Guardar" at bounding box center [692, 527] width 117 height 38
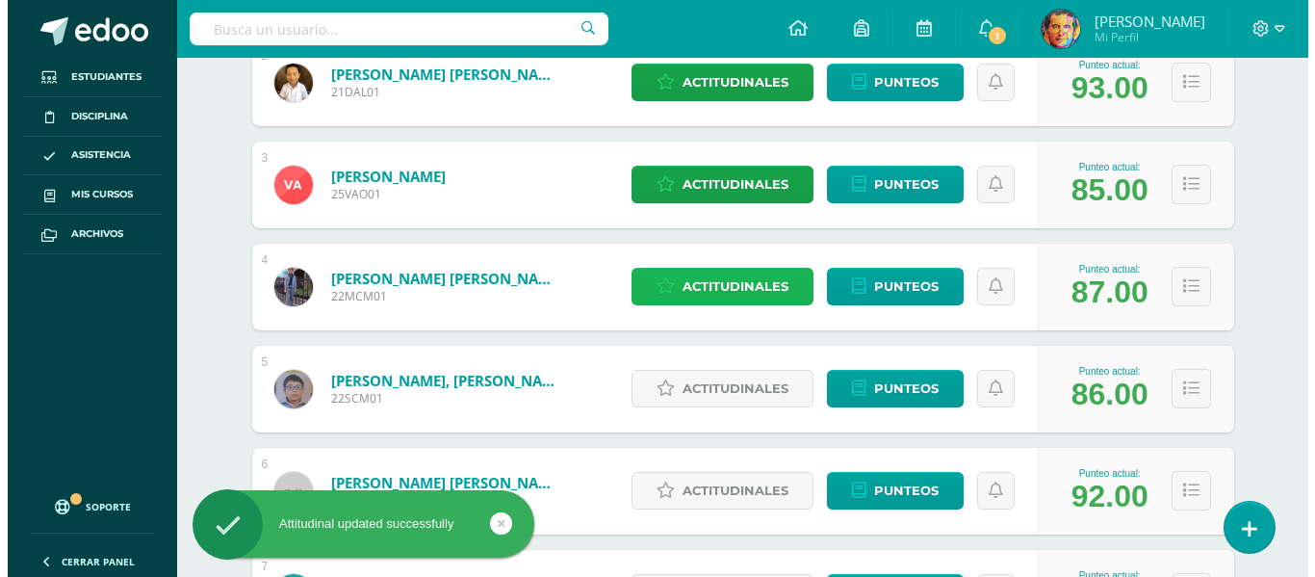
scroll to position [577, 0]
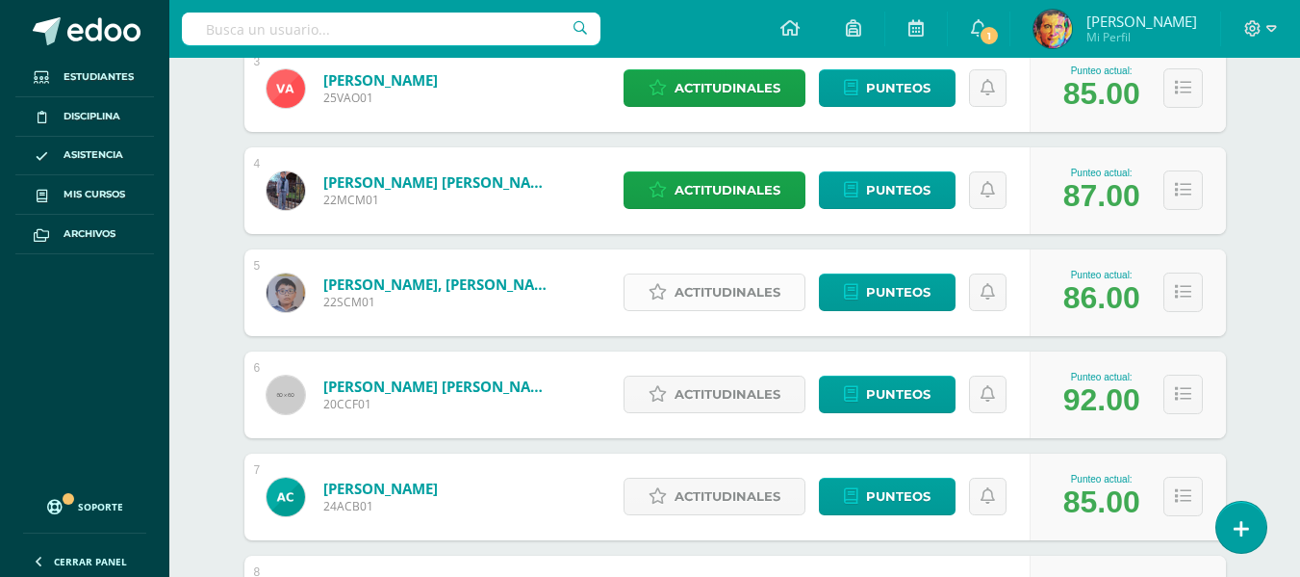
click at [757, 291] on span "Actitudinales" at bounding box center [728, 292] width 106 height 36
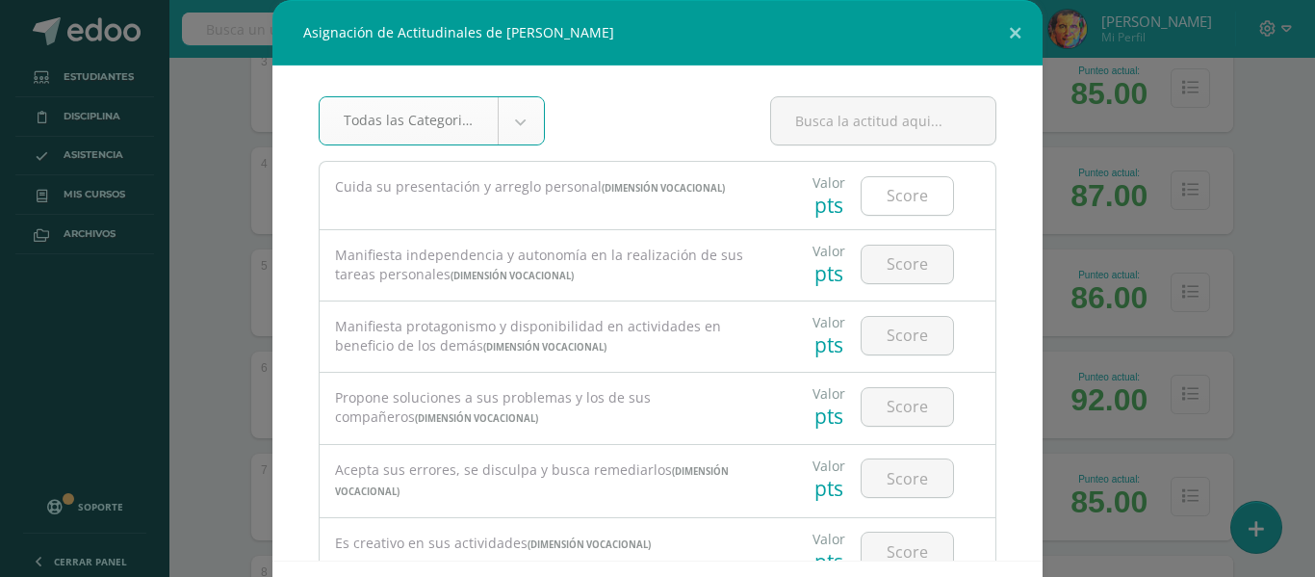
click at [907, 199] on input "number" at bounding box center [906, 196] width 91 height 38
type input "3"
click at [914, 266] on input "number" at bounding box center [906, 264] width 91 height 38
type input "3"
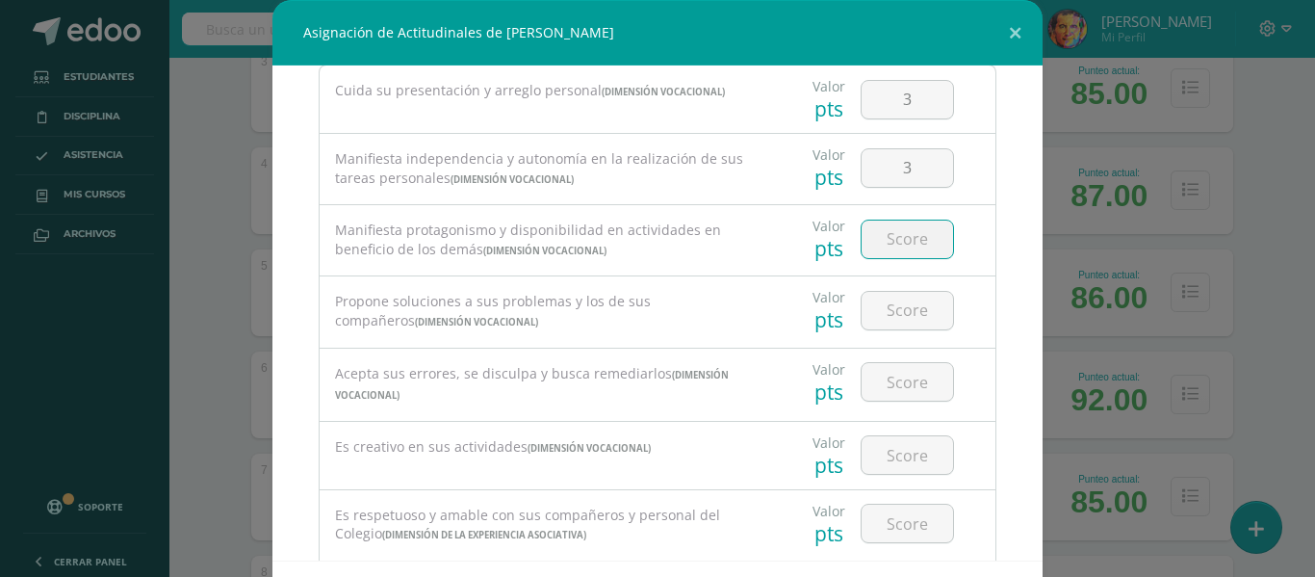
click at [903, 238] on input "number" at bounding box center [906, 239] width 91 height 38
type input "4"
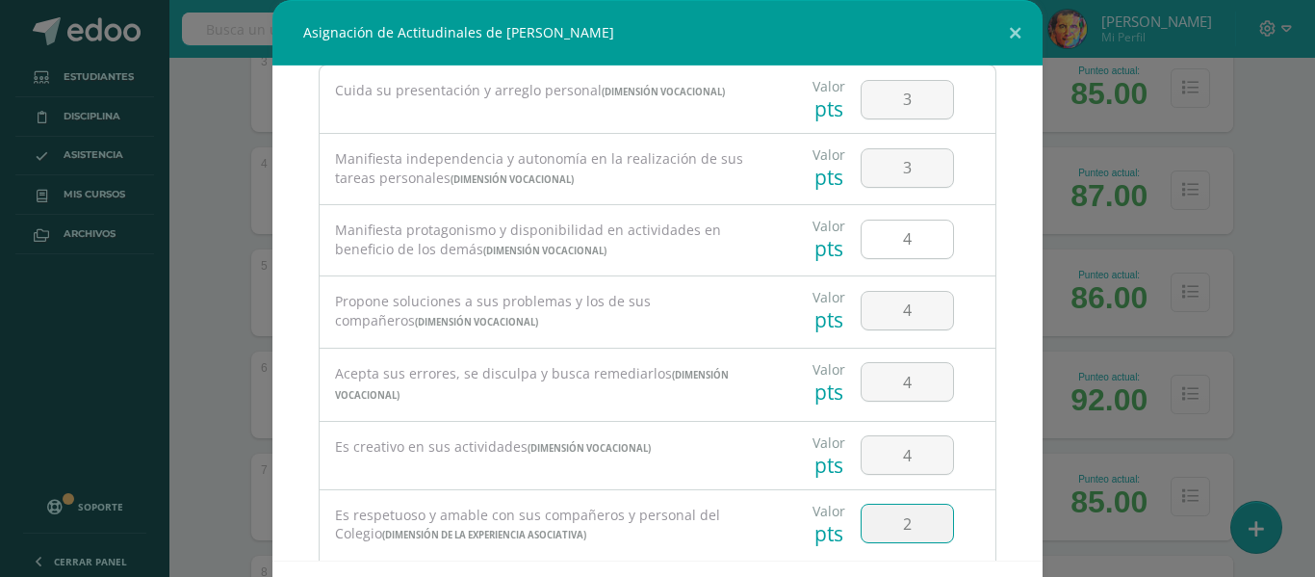
type input "2"
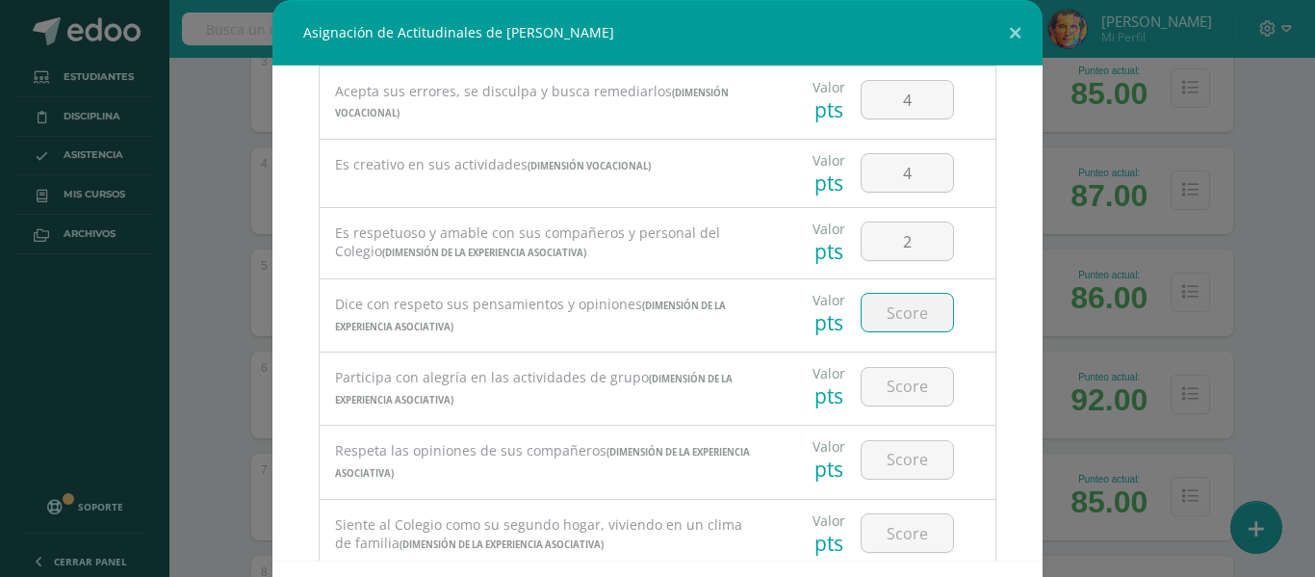
click at [907, 235] on input "2" at bounding box center [906, 241] width 91 height 38
type input "3"
type input "4"
type input "3"
type input "4"
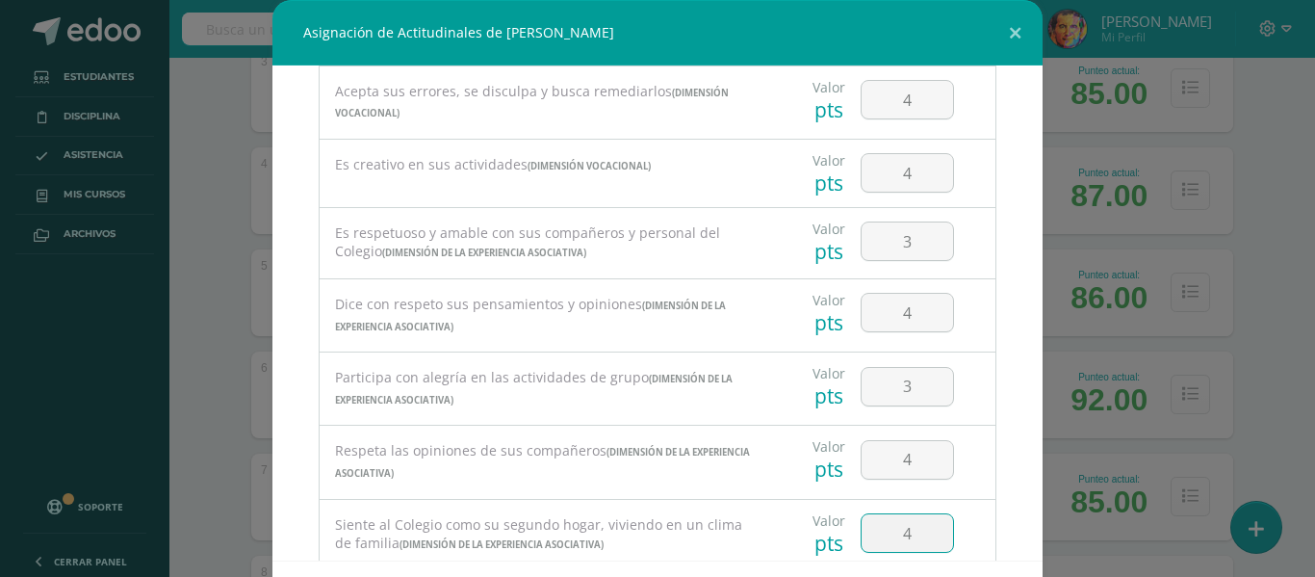
type input "4"
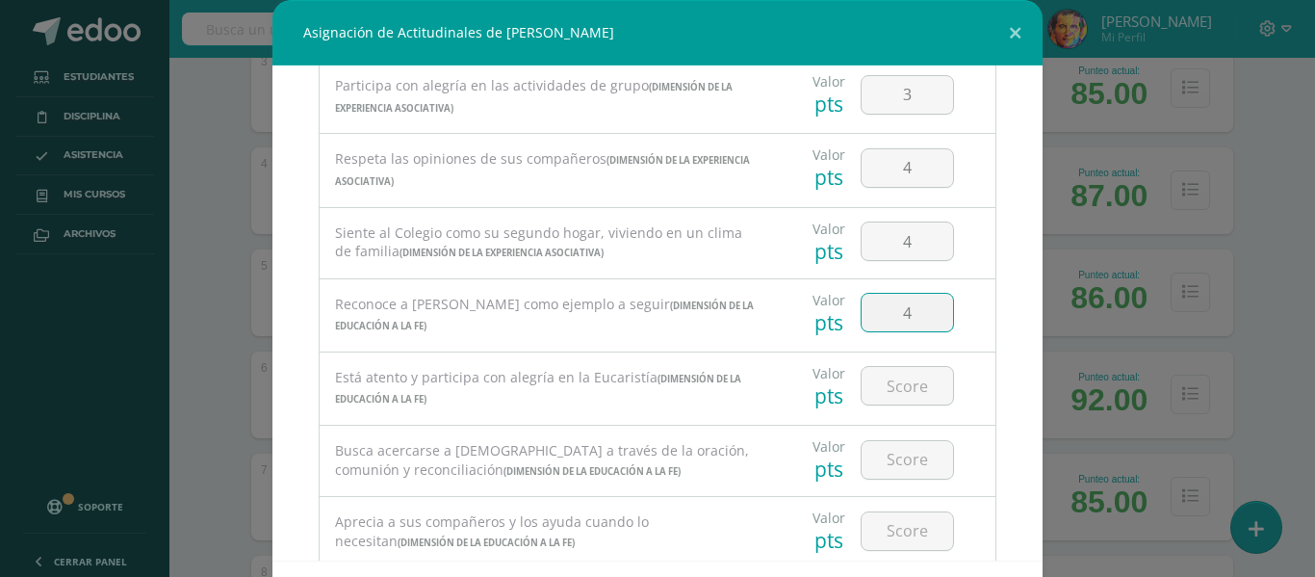
type input "4"
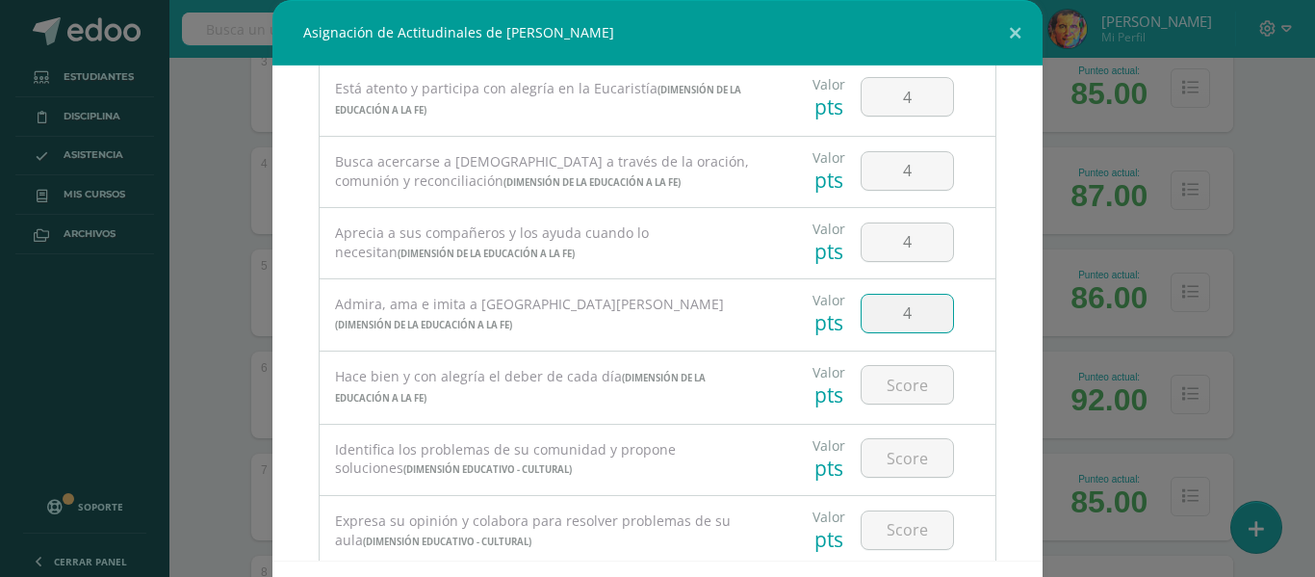
type input "4"
type input "3"
type input "4"
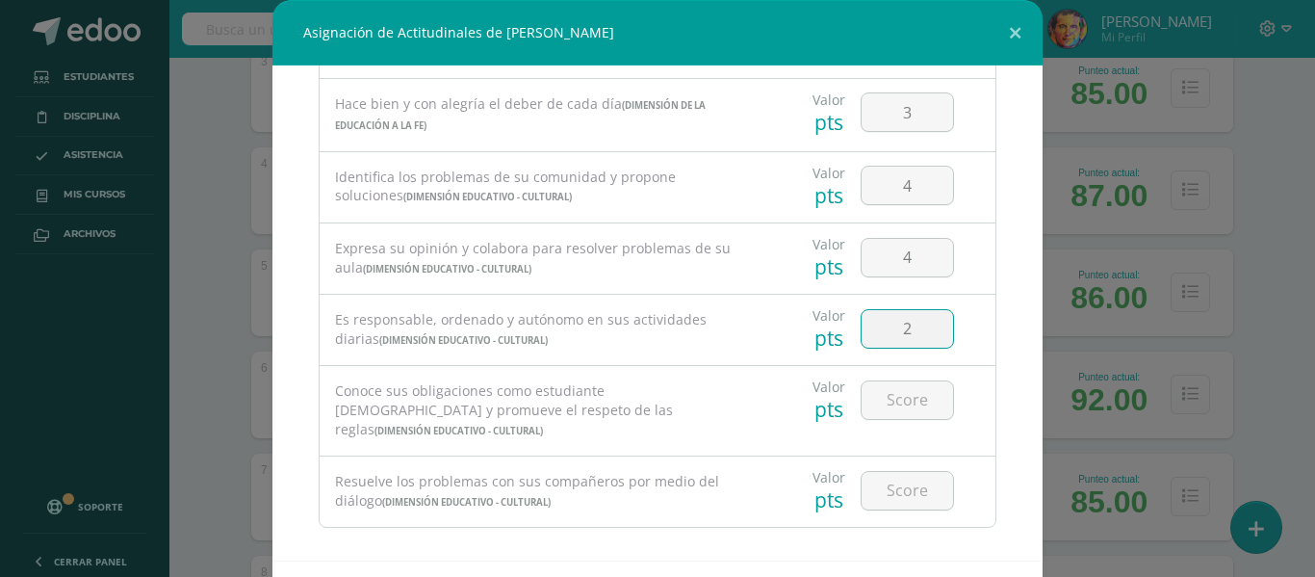
type input "2"
type input "3"
type input "4"
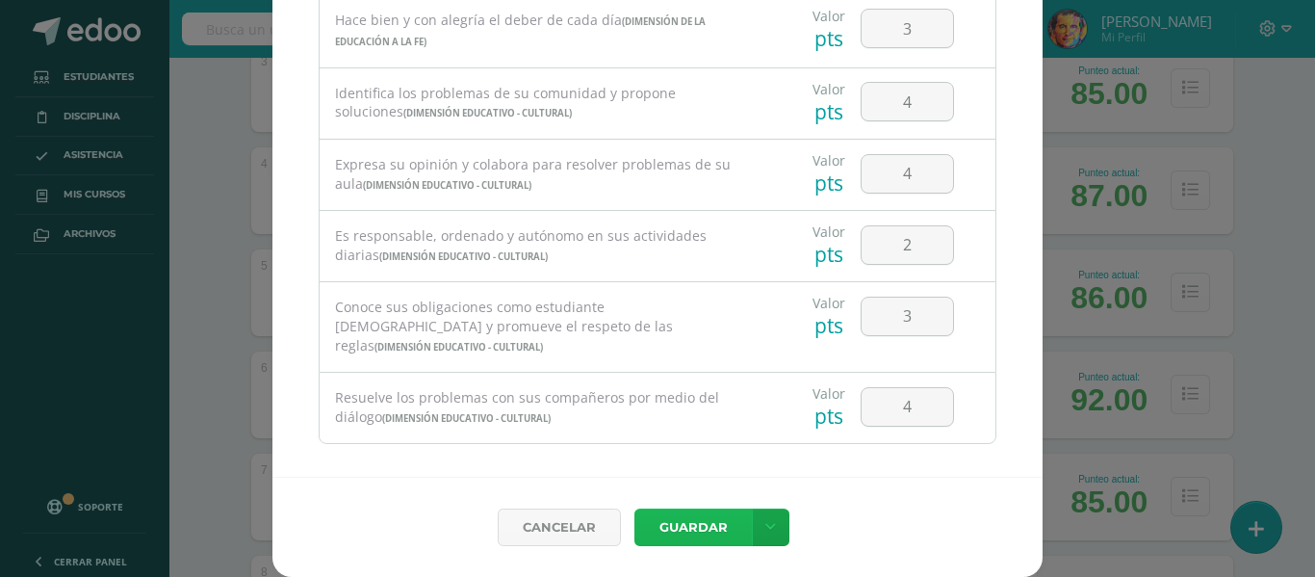
click at [692, 518] on button "Guardar" at bounding box center [692, 527] width 117 height 38
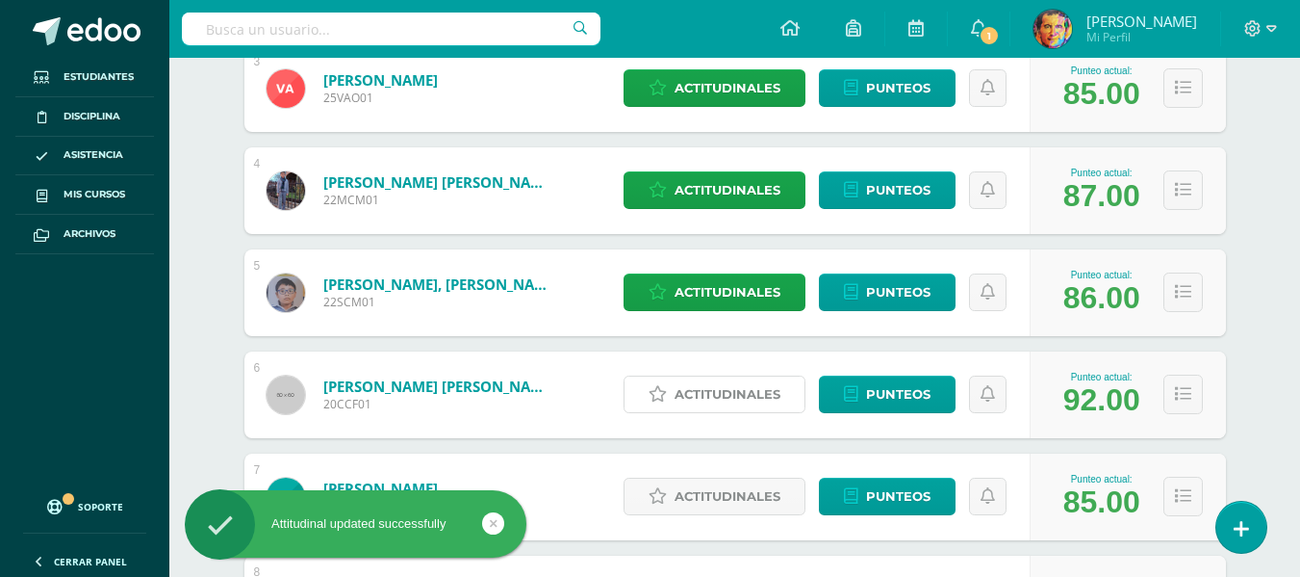
click at [701, 396] on span "Actitudinales" at bounding box center [728, 394] width 106 height 36
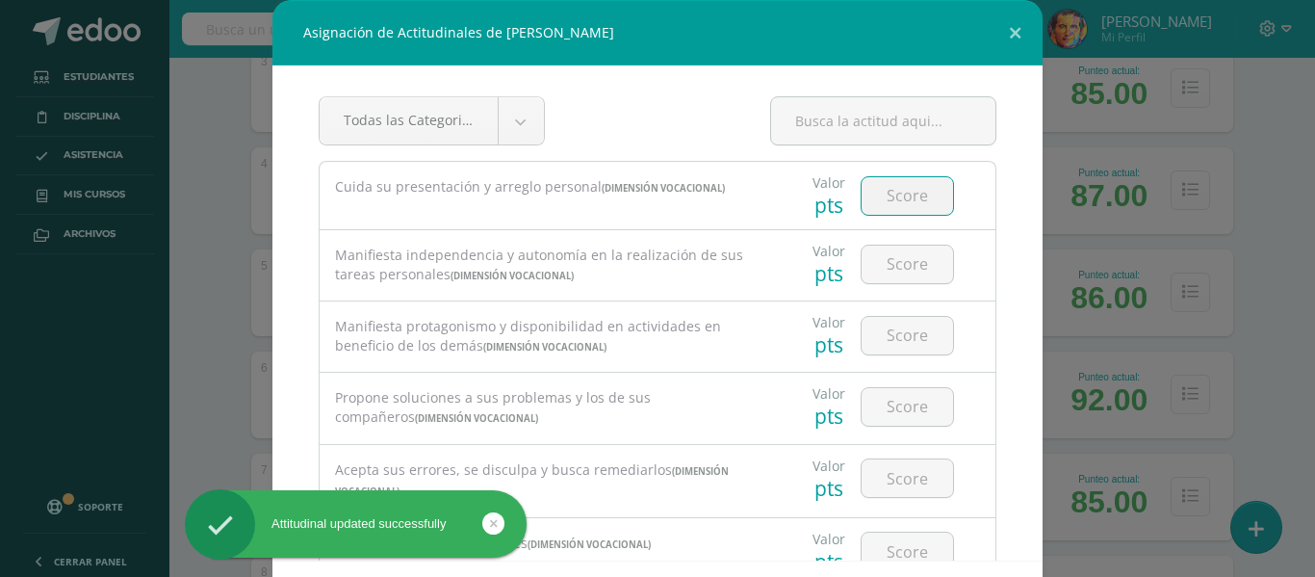
click at [894, 198] on input "number" at bounding box center [906, 196] width 91 height 38
type input "4"
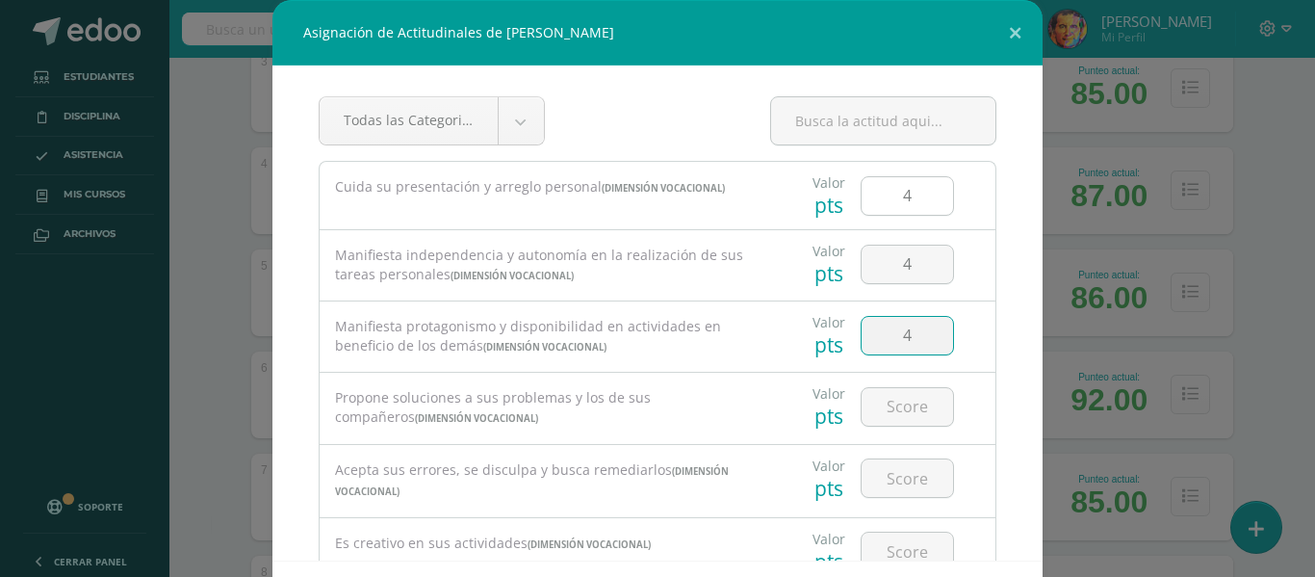
type input "4"
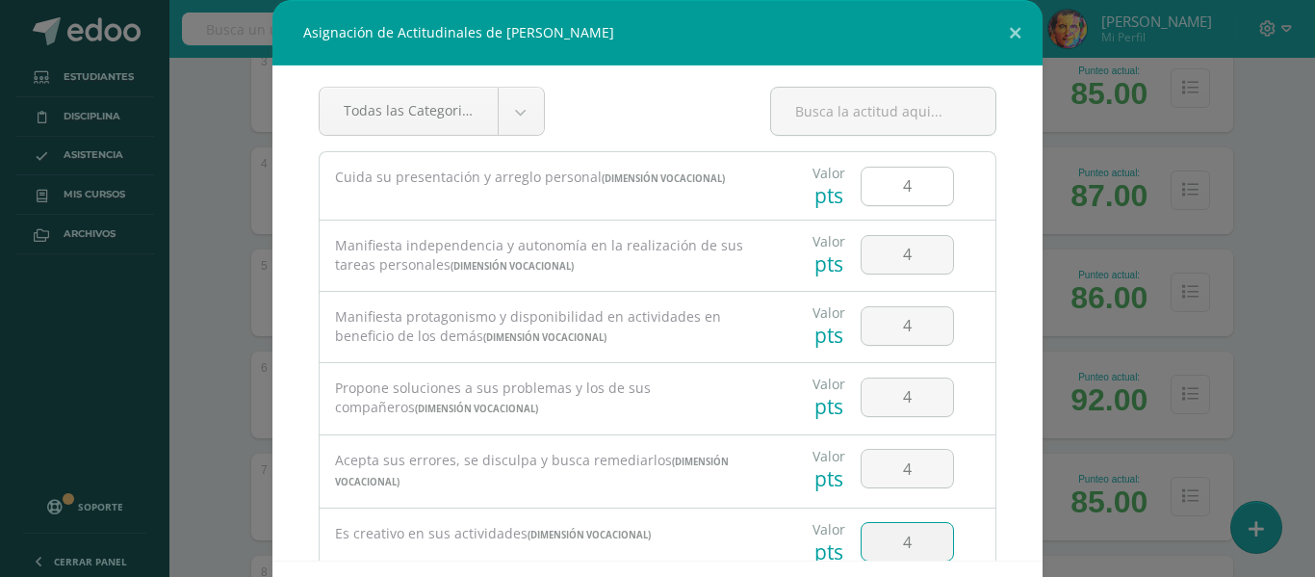
type input "4"
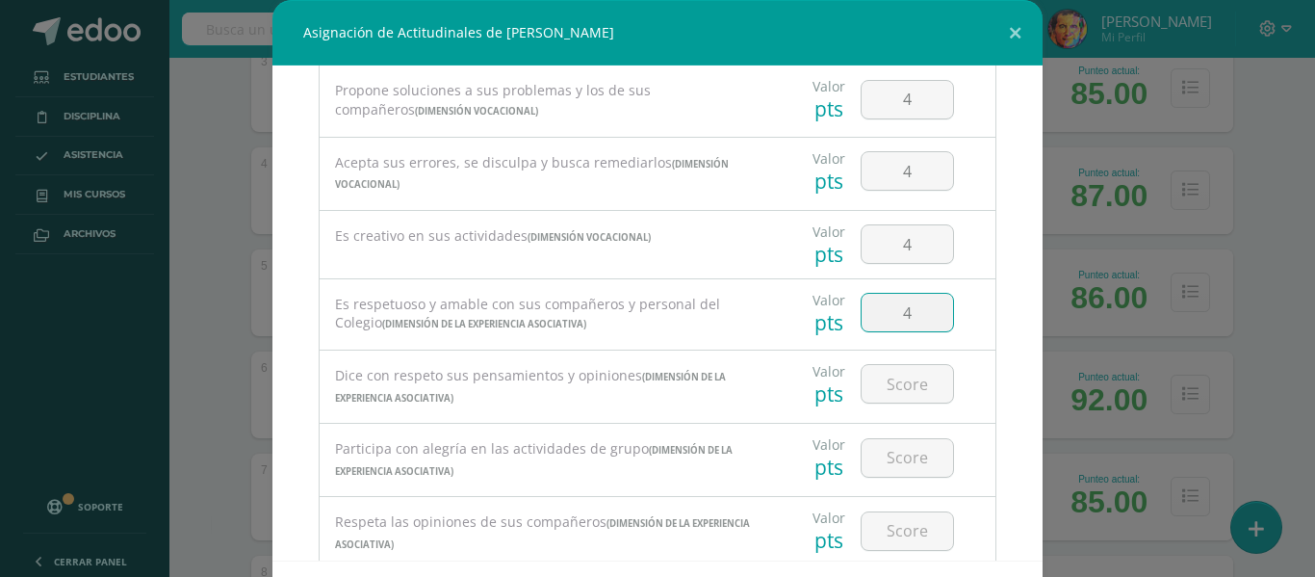
type input "4"
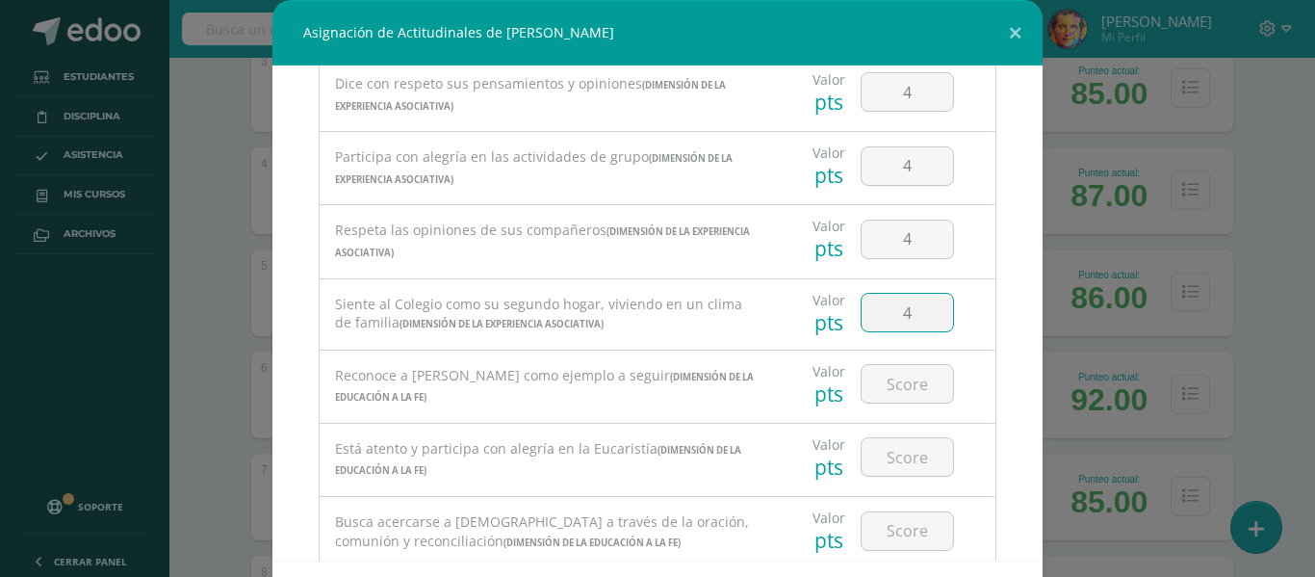
type input "4"
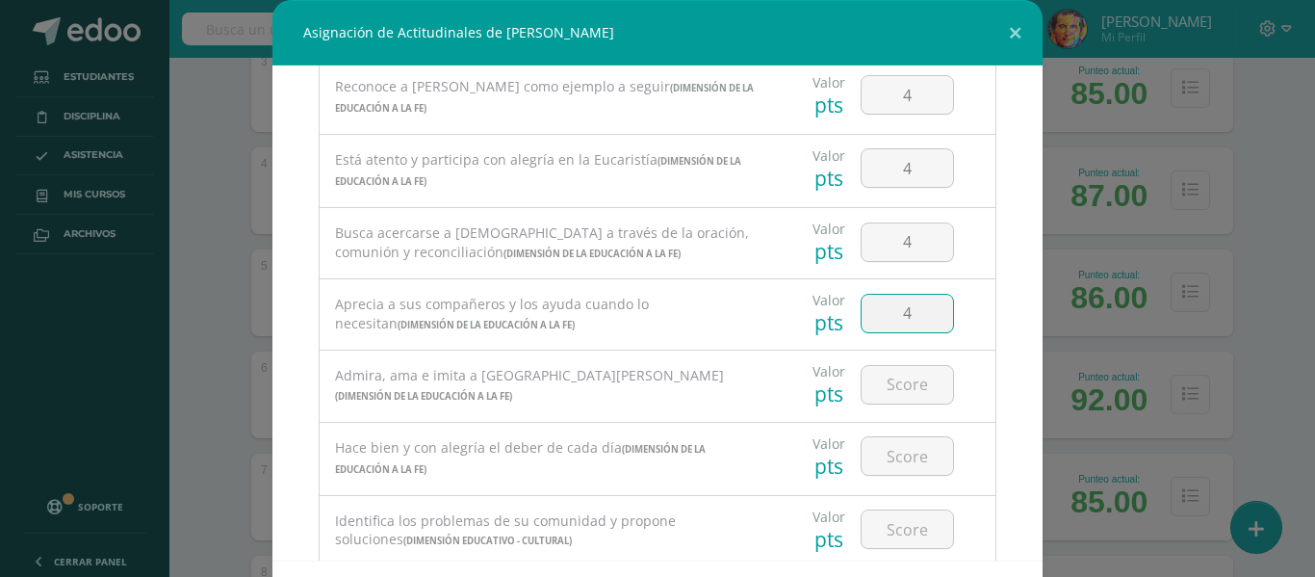
type input "4"
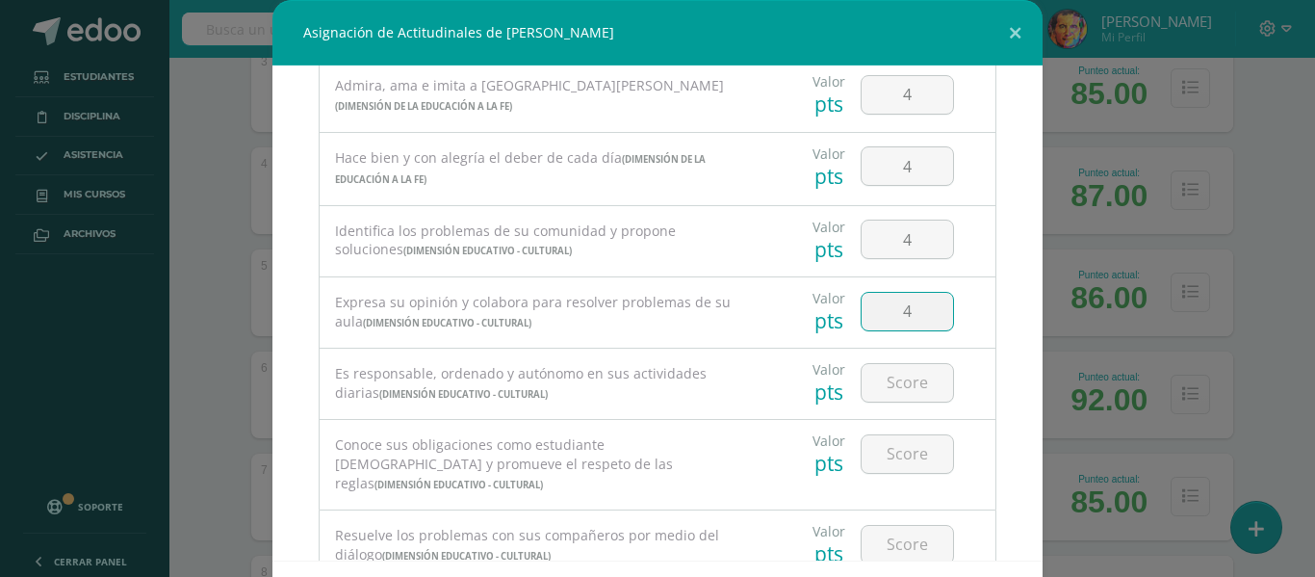
type input "4"
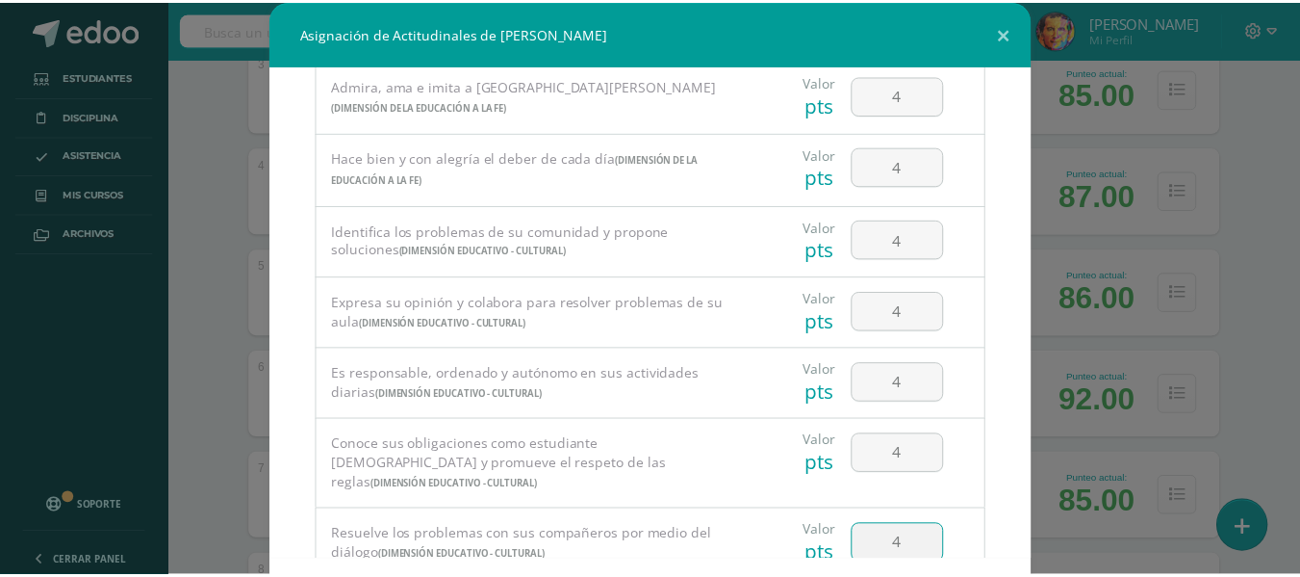
scroll to position [84, 0]
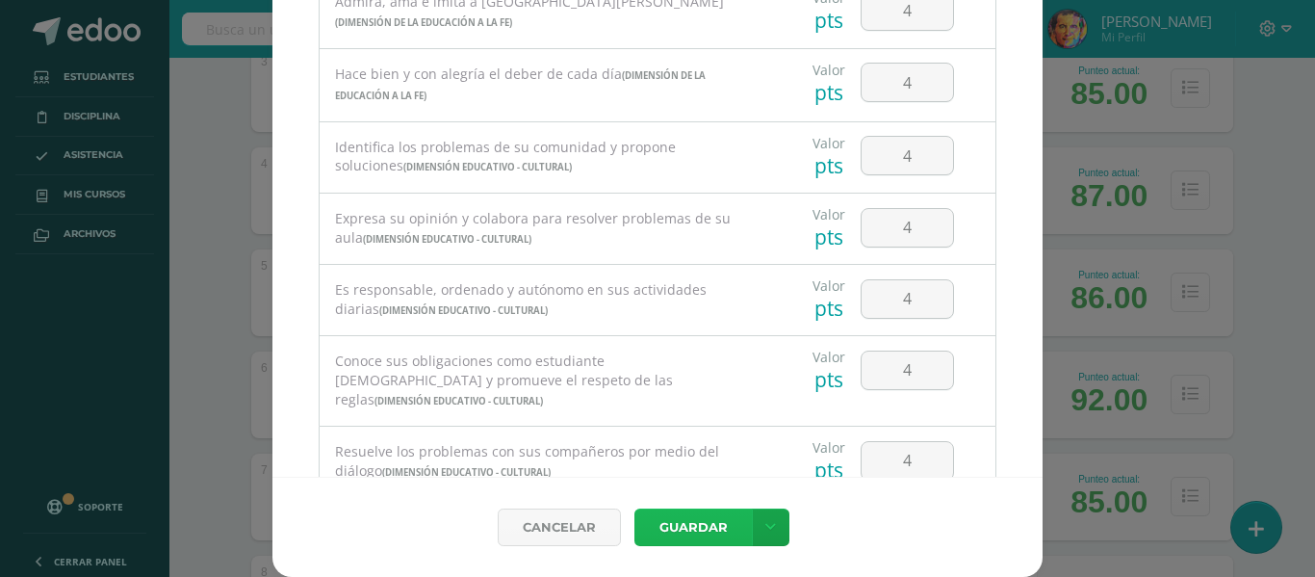
click at [721, 522] on button "Guardar" at bounding box center [692, 527] width 117 height 38
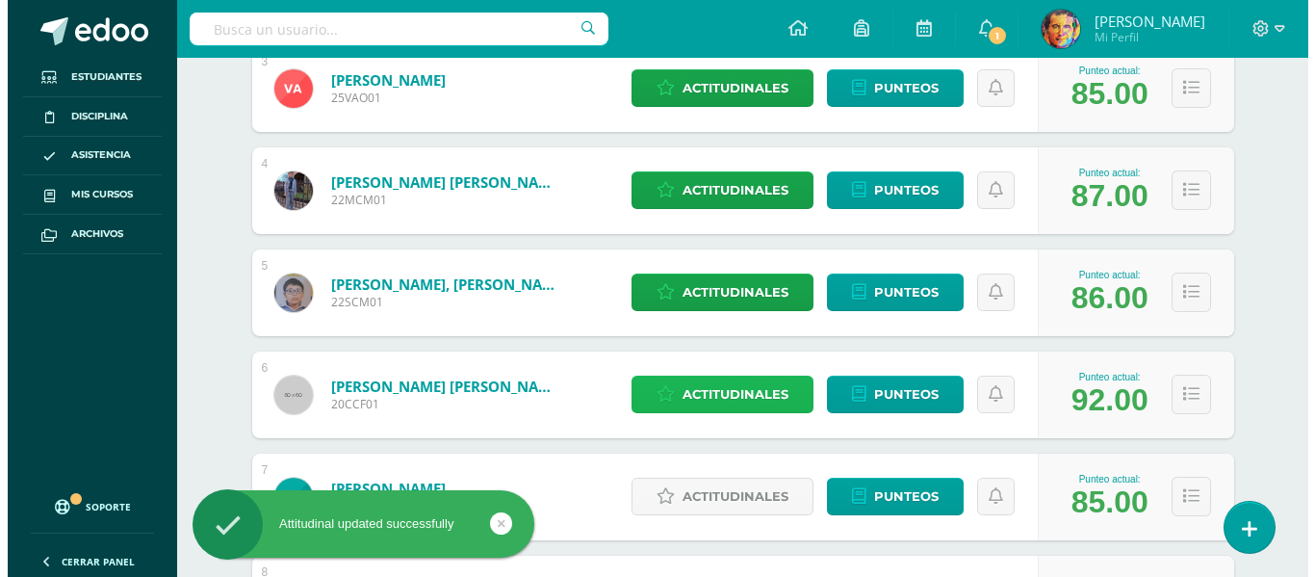
scroll to position [770, 0]
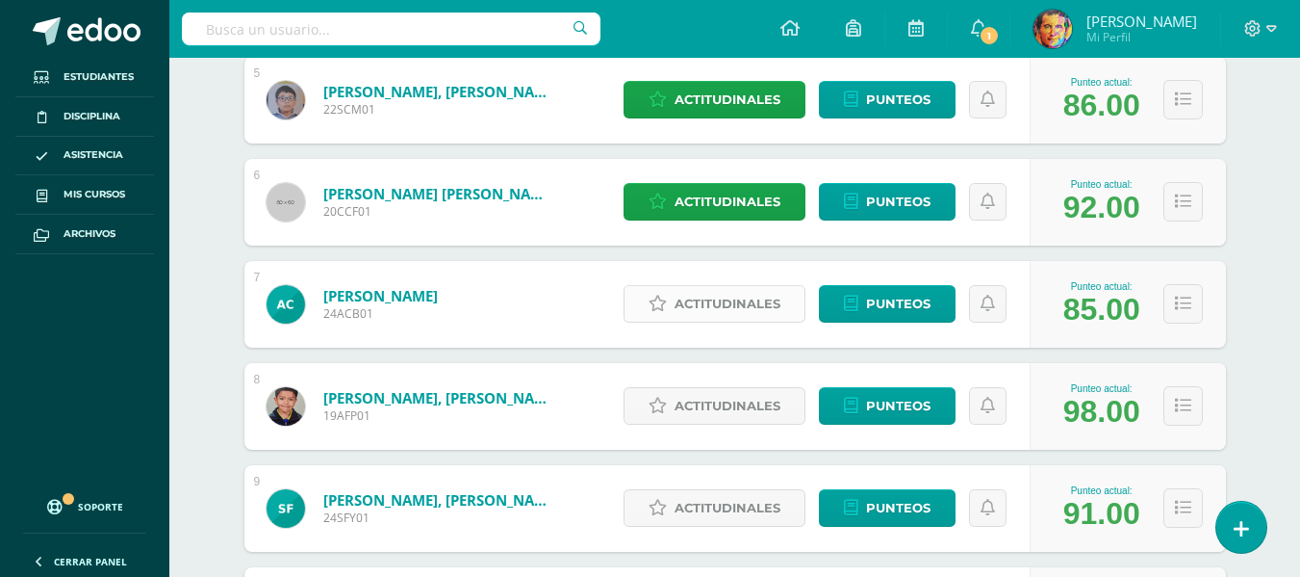
click at [738, 305] on span "Actitudinales" at bounding box center [728, 304] width 106 height 36
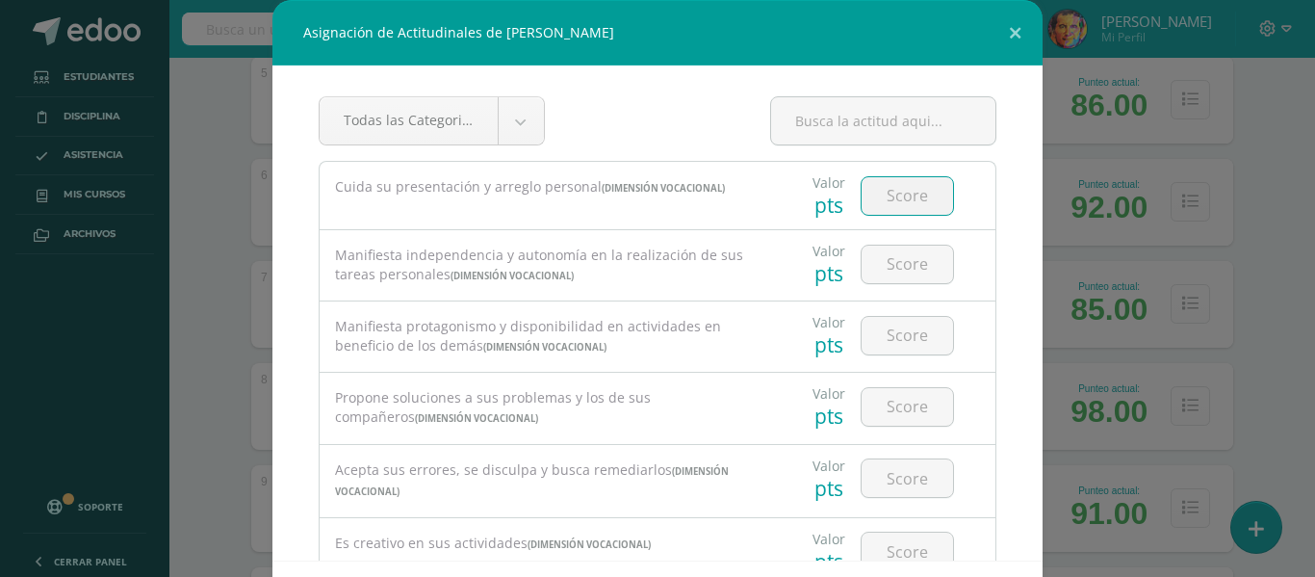
click at [877, 206] on input "number" at bounding box center [906, 196] width 91 height 38
type input "3"
type input "4"
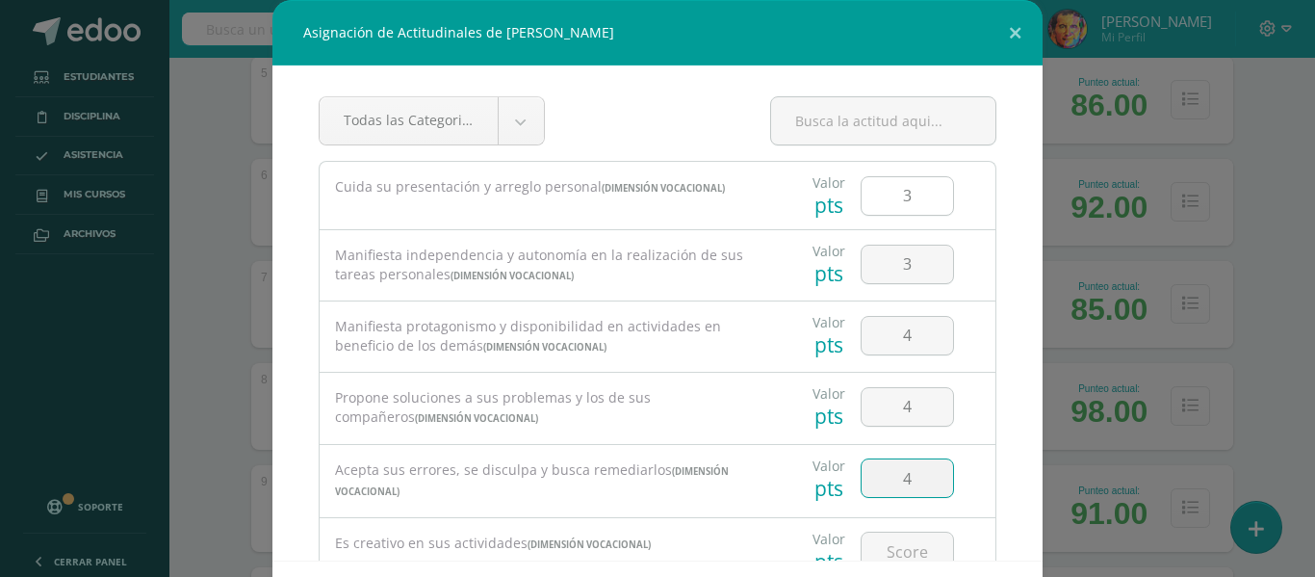
type input "4"
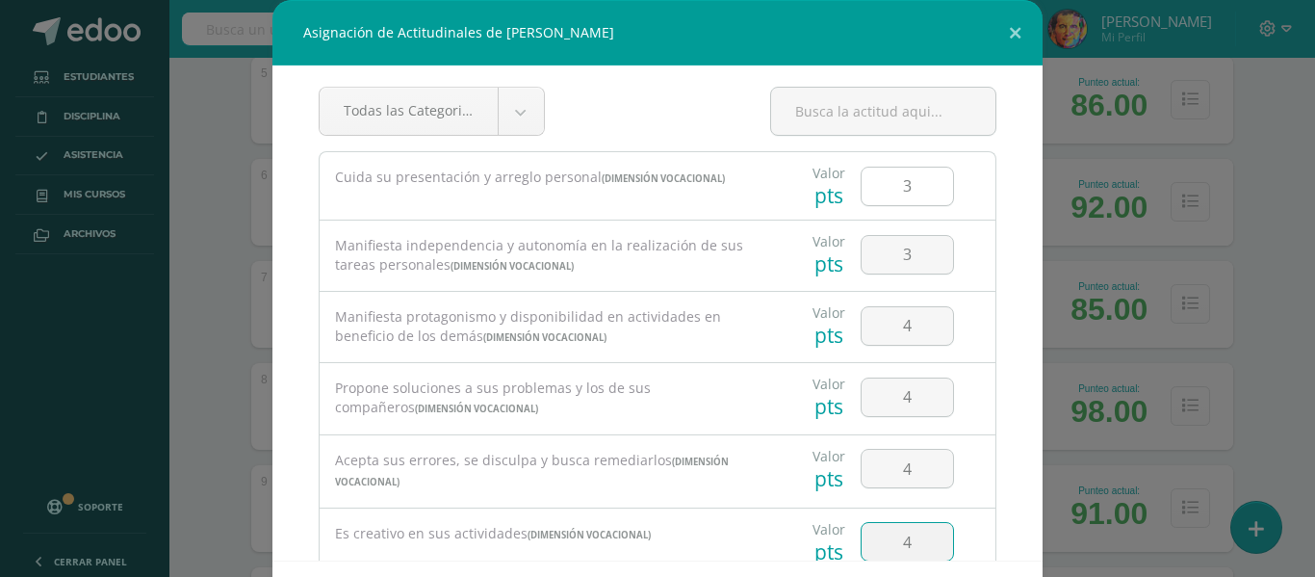
type input "4"
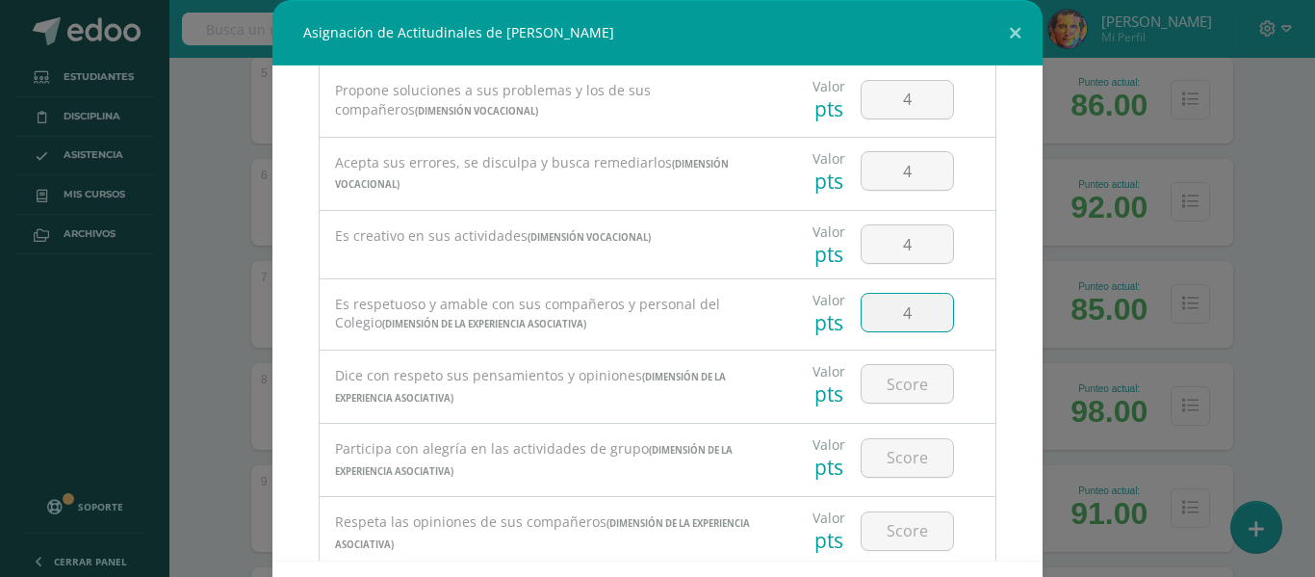
type input "4"
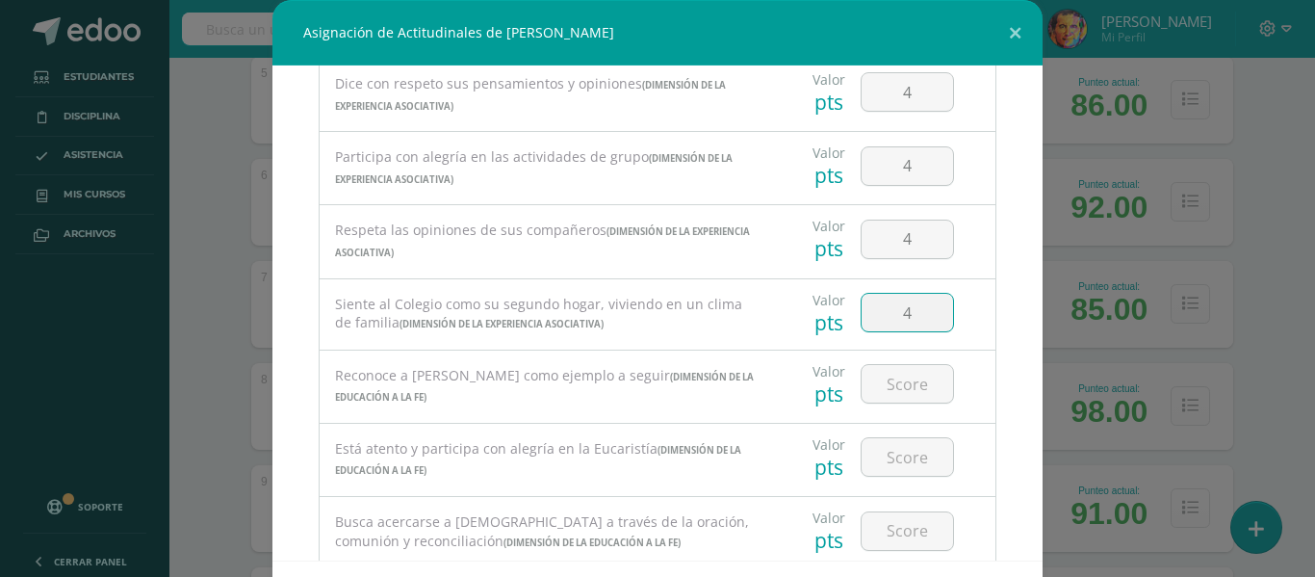
type input "4"
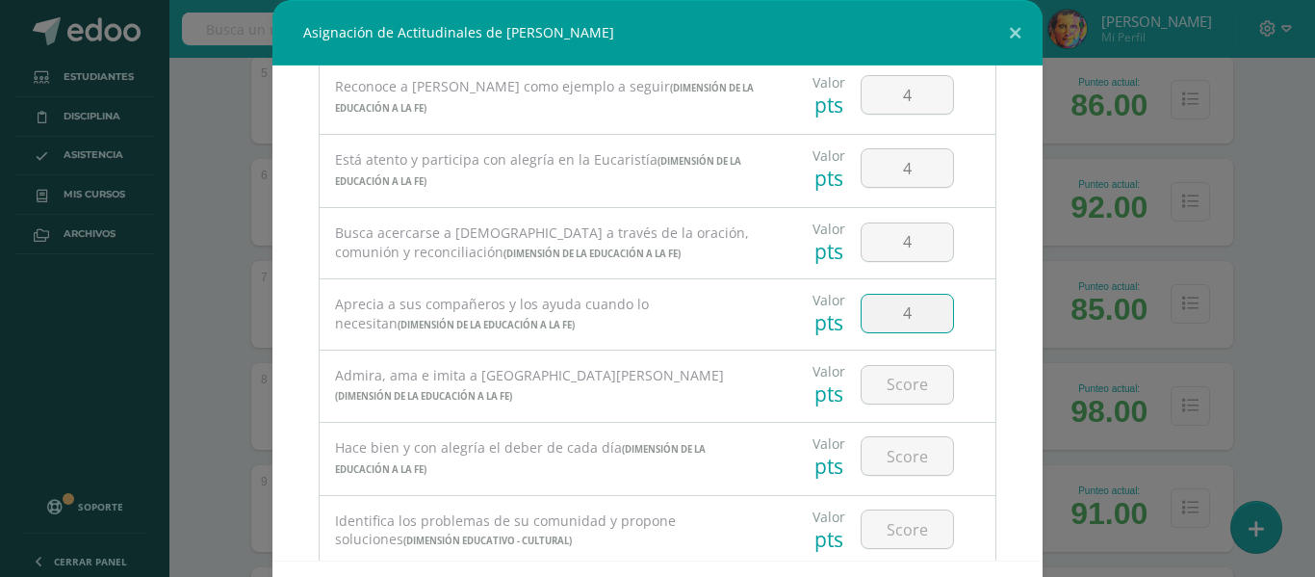
type input "4"
type input "3"
type input "4"
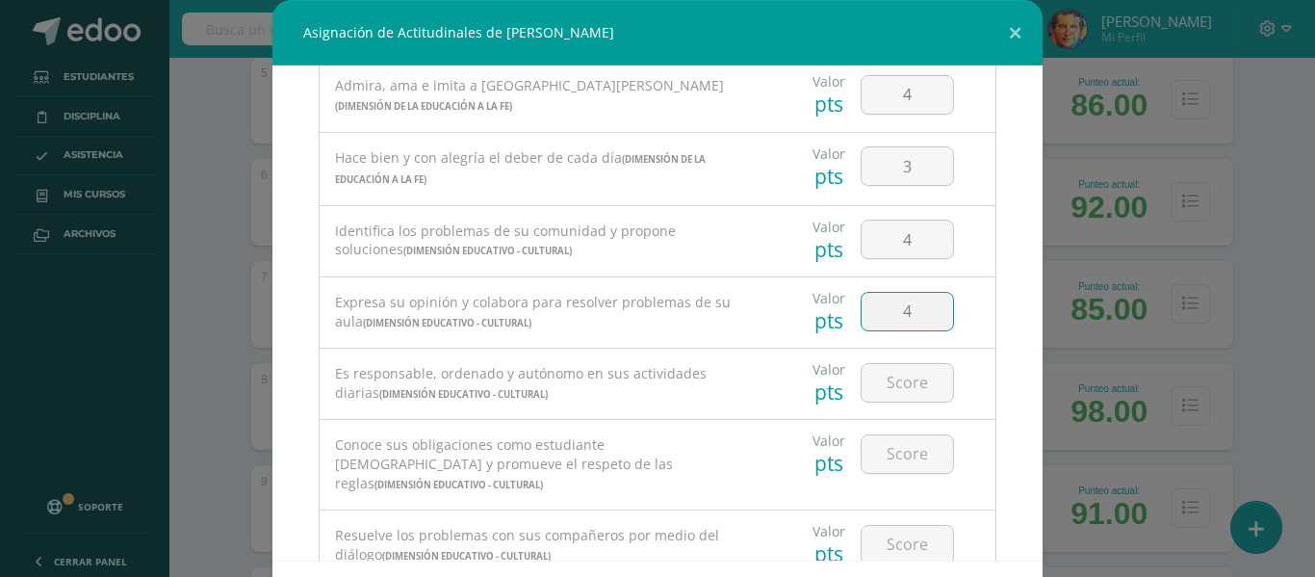
type input "4"
type input "2"
type input "3"
type input "4"
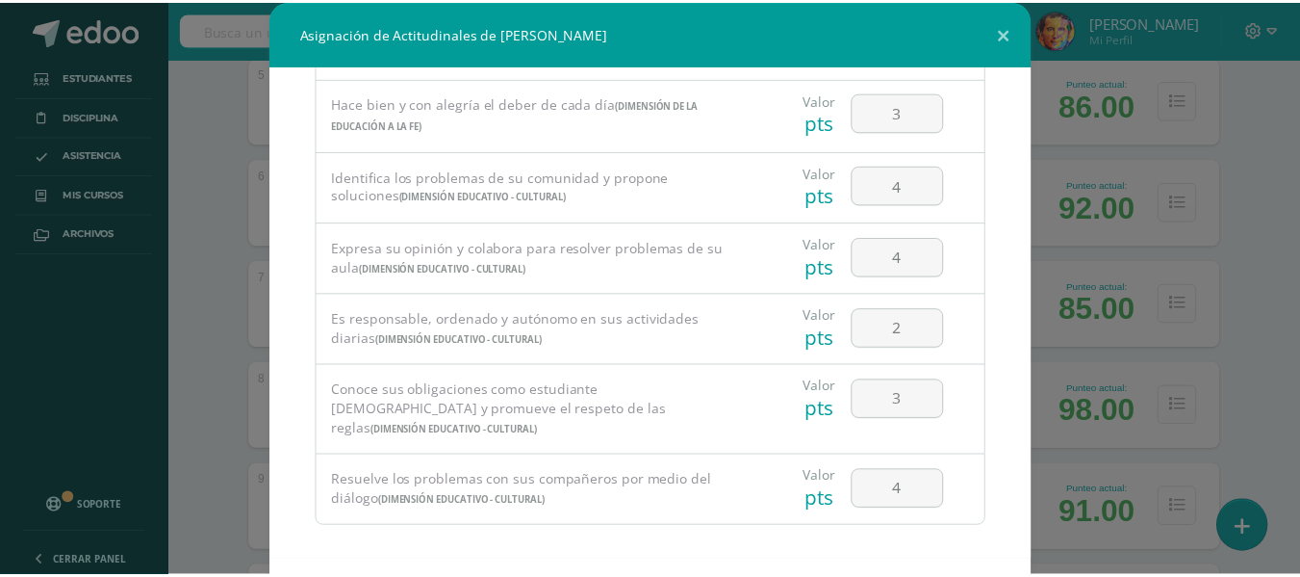
scroll to position [84, 0]
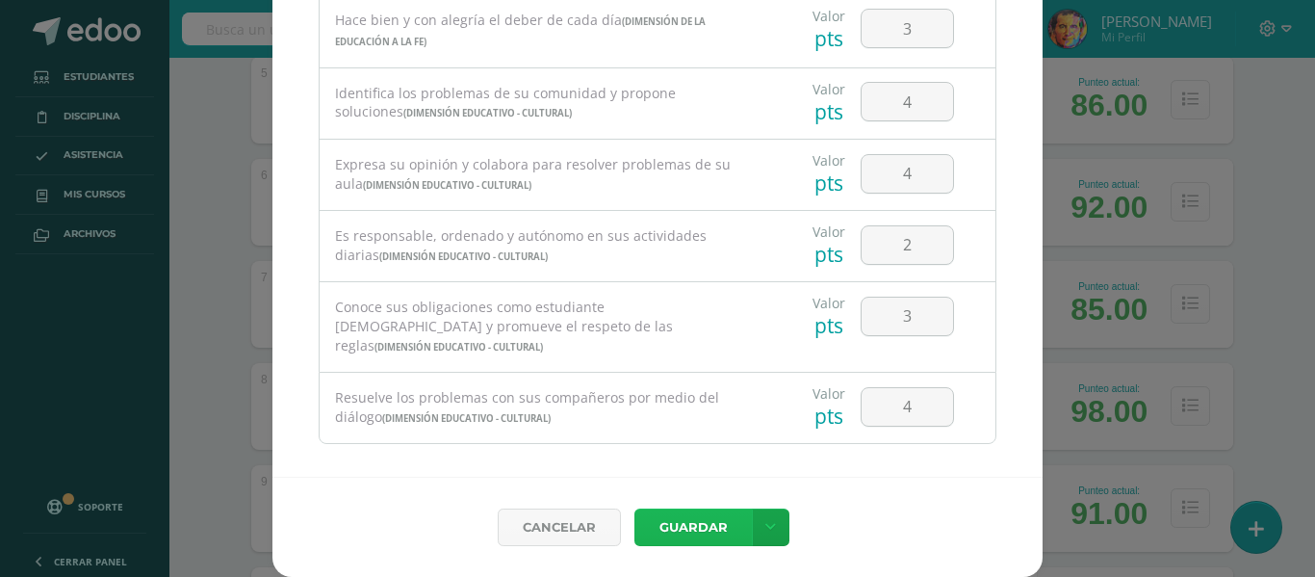
click at [684, 541] on button "Guardar" at bounding box center [692, 527] width 117 height 38
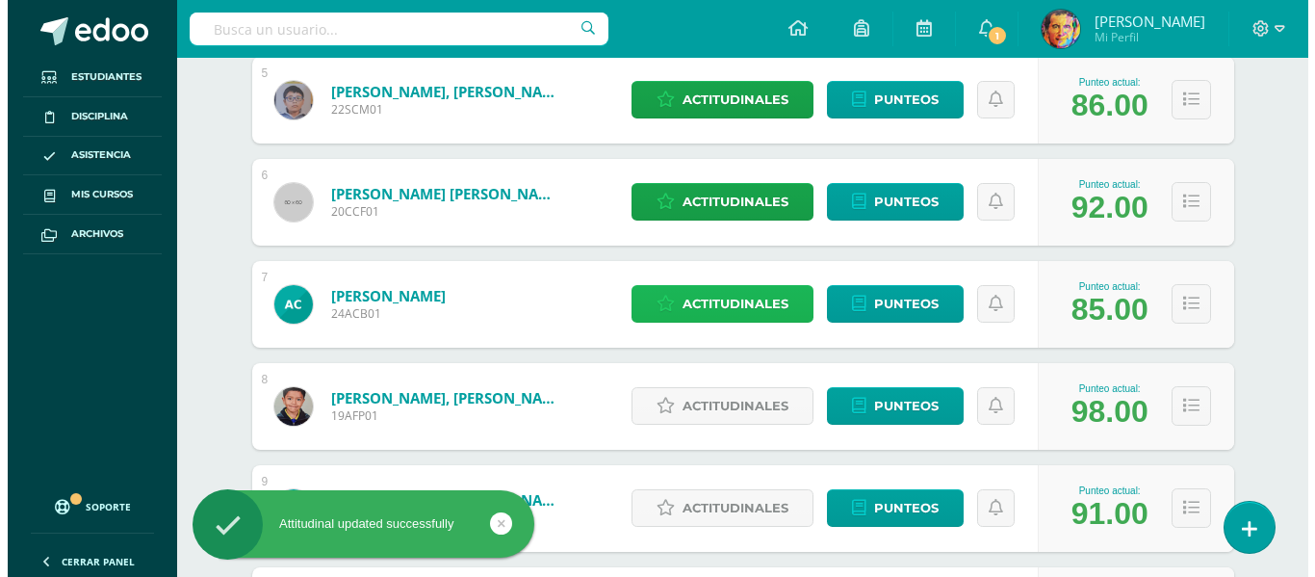
scroll to position [866, 0]
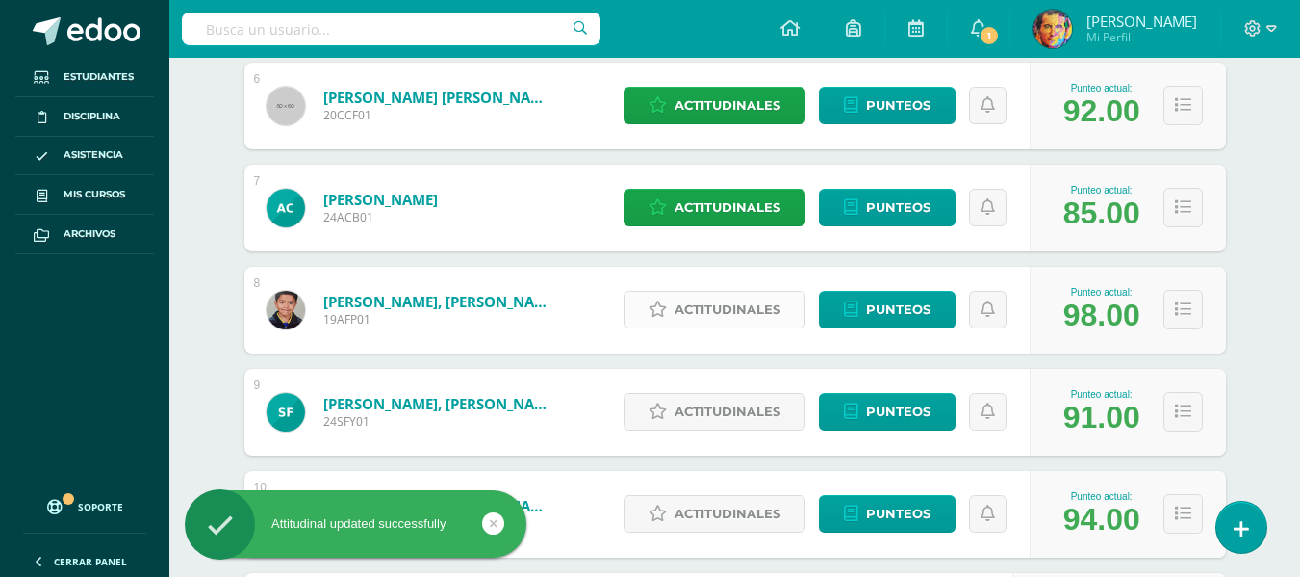
click at [759, 293] on span "Actitudinales" at bounding box center [728, 310] width 106 height 36
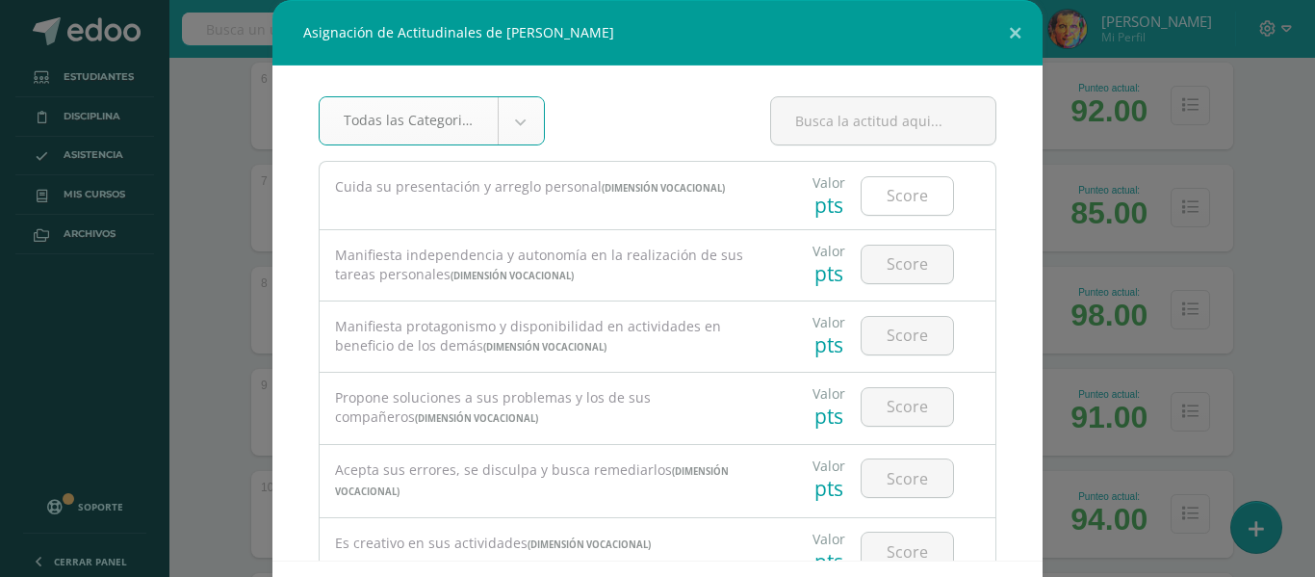
click at [901, 202] on input "number" at bounding box center [906, 196] width 91 height 38
type input "4"
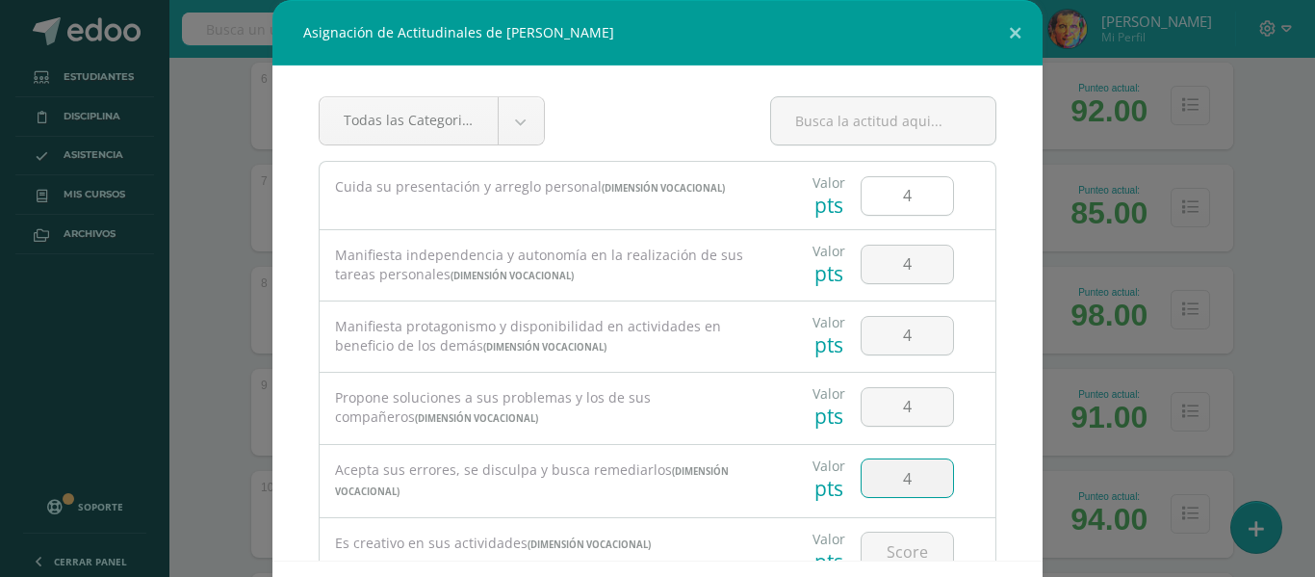
type input "4"
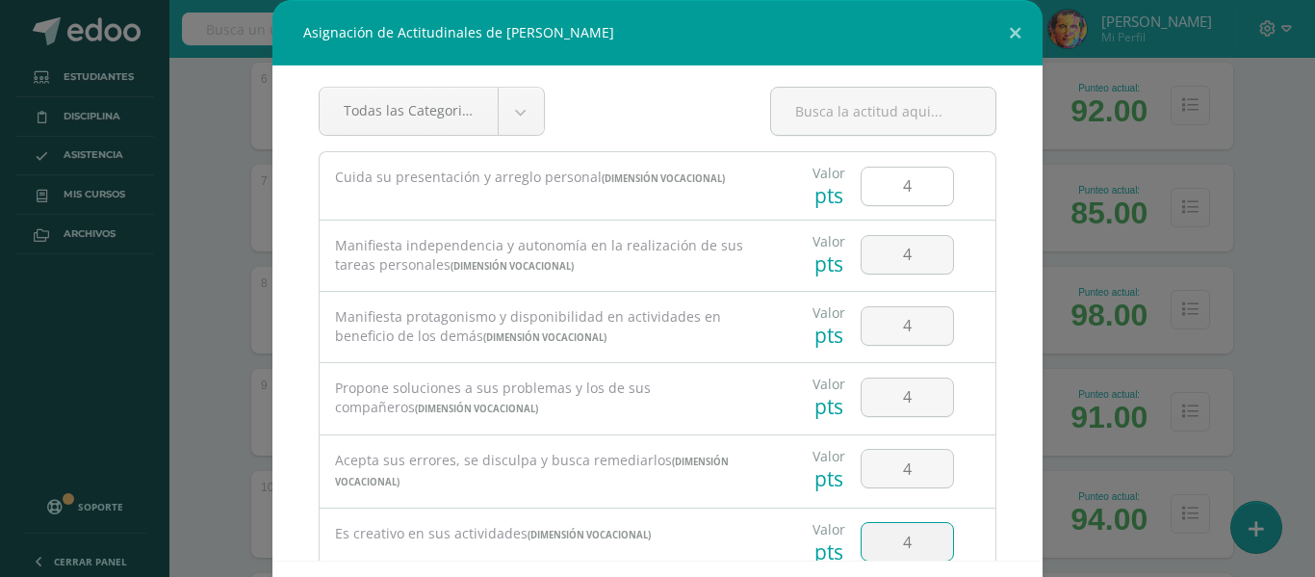
type input "4"
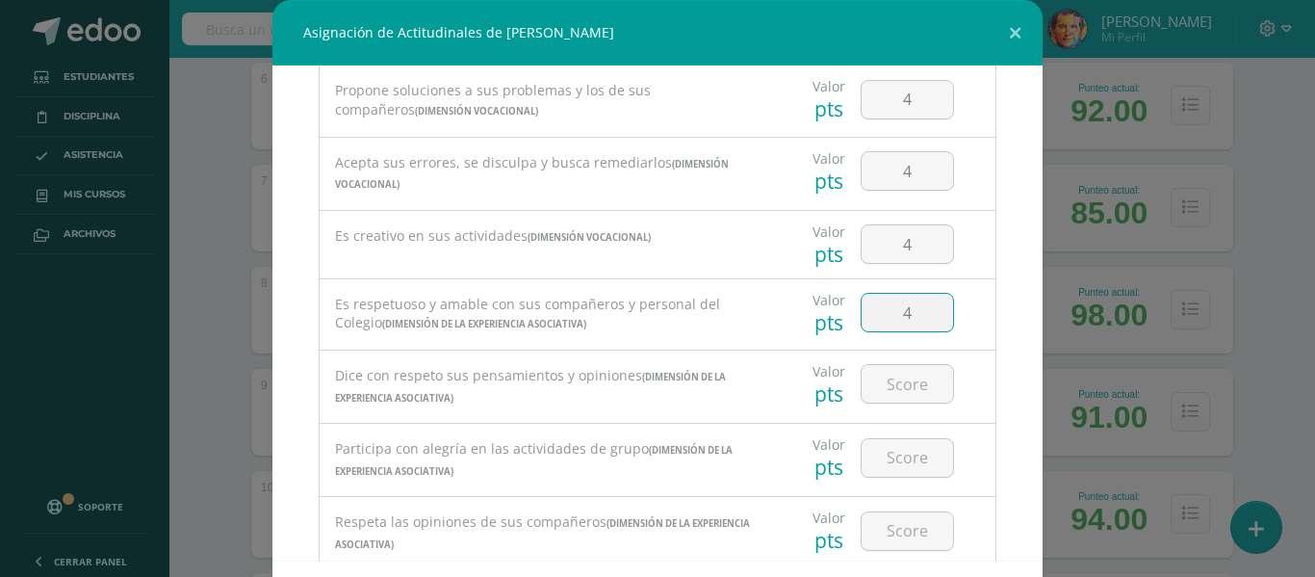
type input "4"
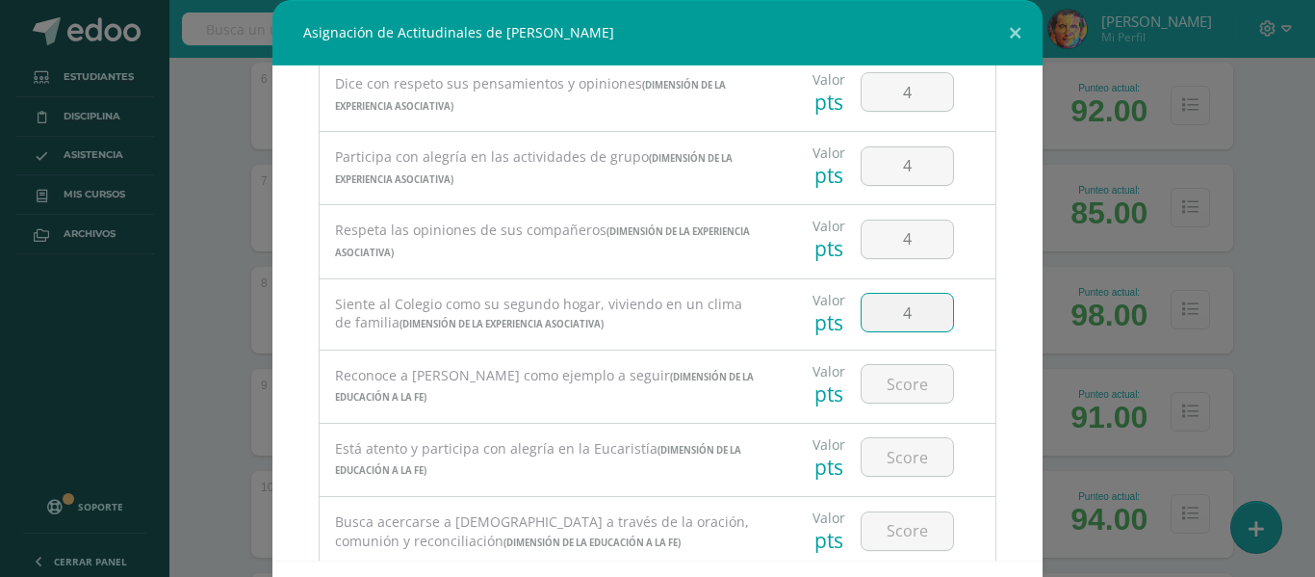
type input "4"
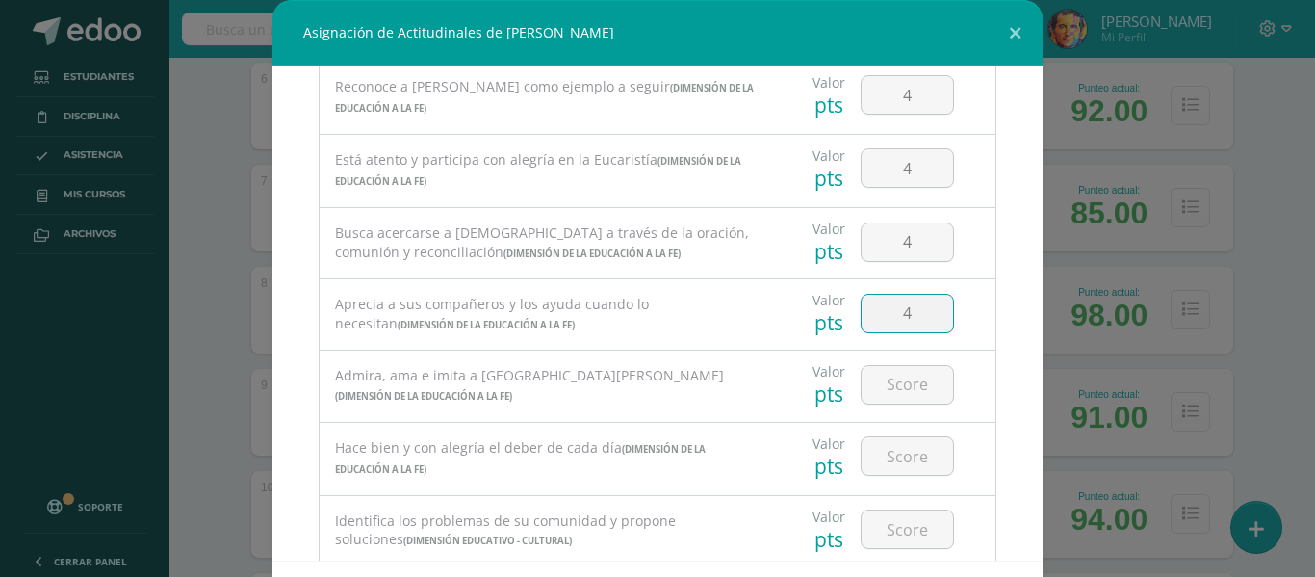
type input "4"
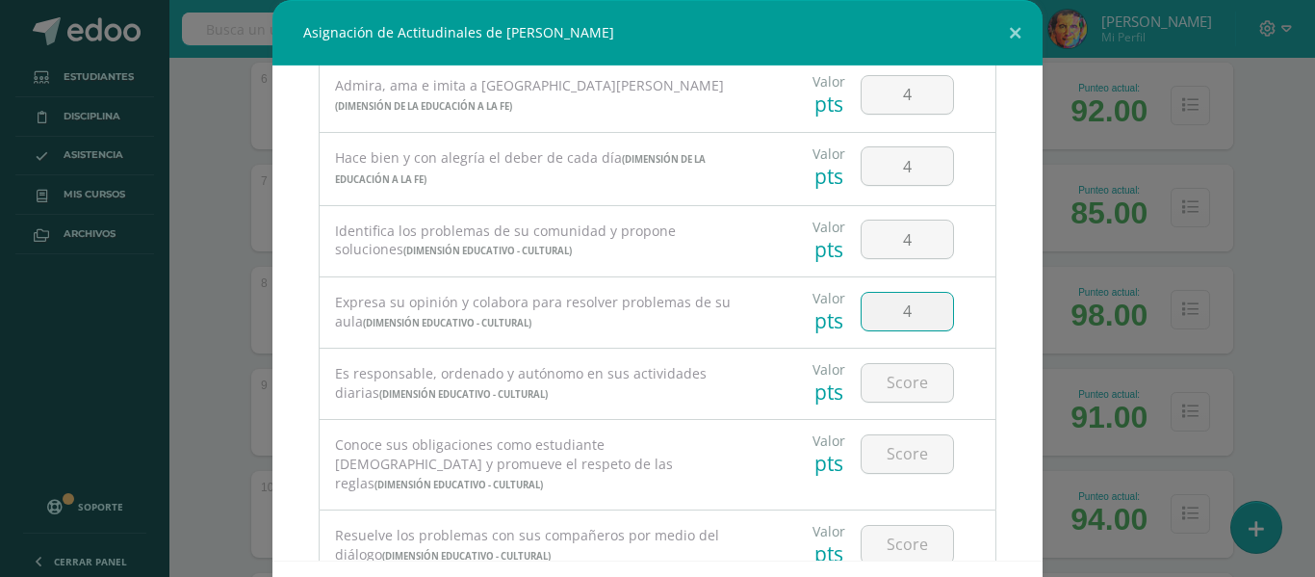
type input "4"
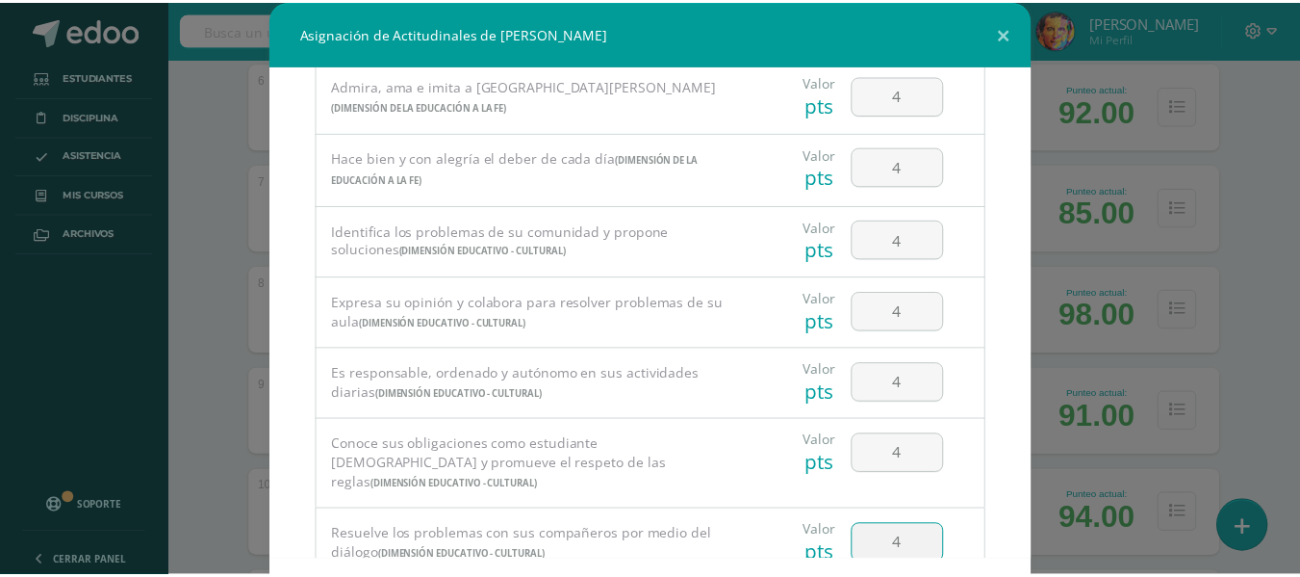
scroll to position [84, 0]
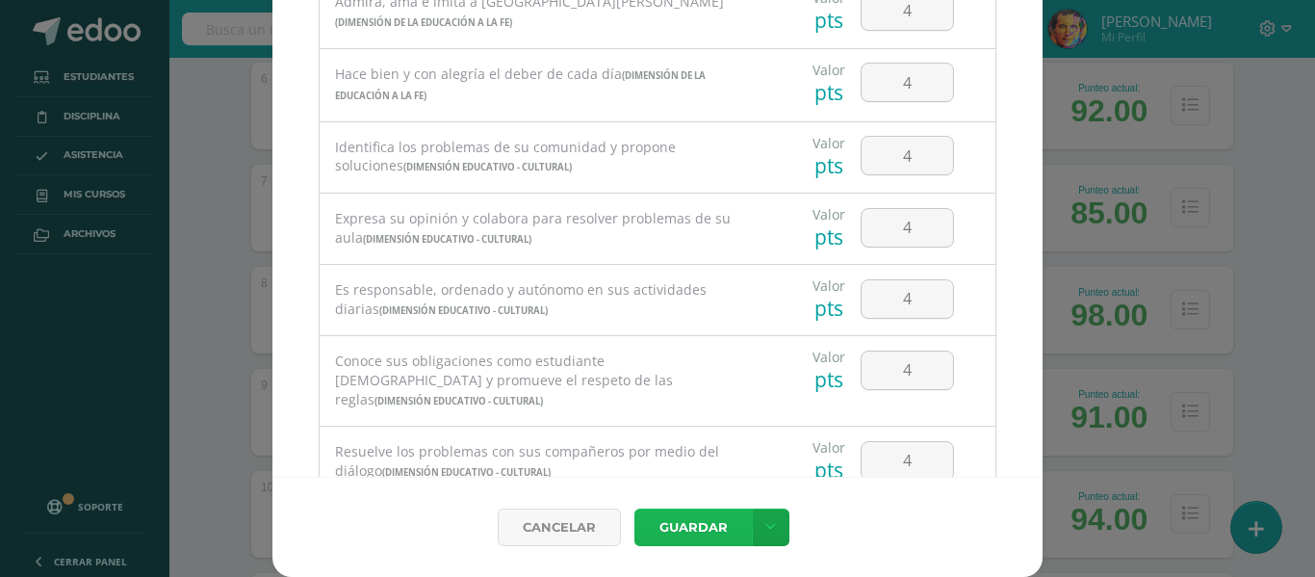
click at [708, 537] on button "Guardar" at bounding box center [692, 527] width 117 height 38
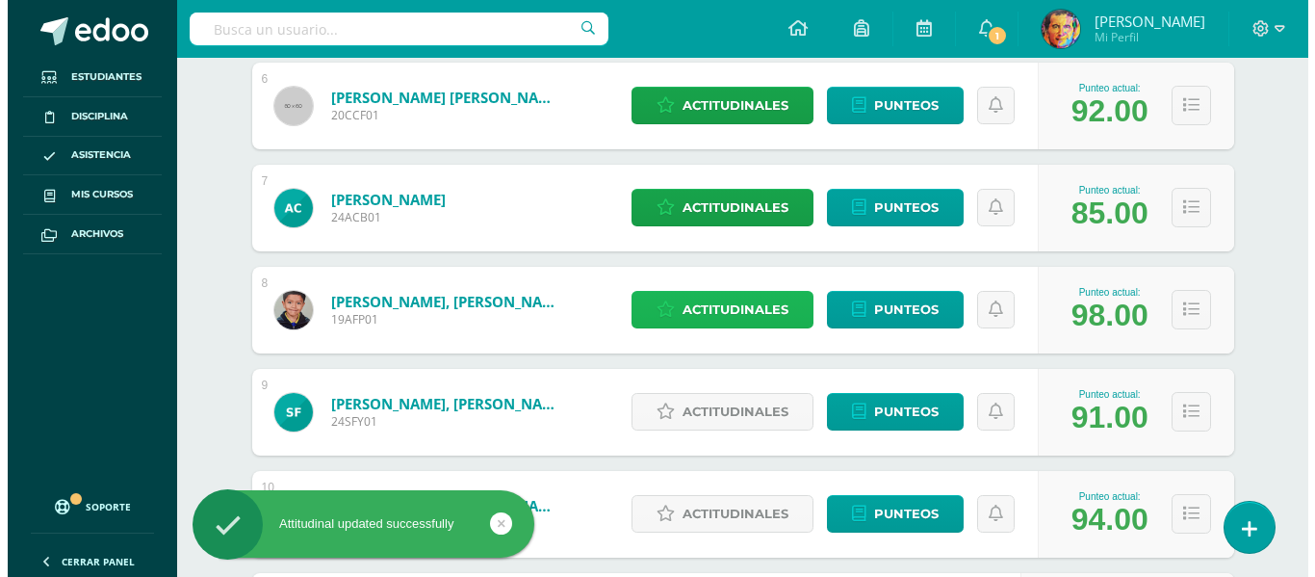
scroll to position [962, 0]
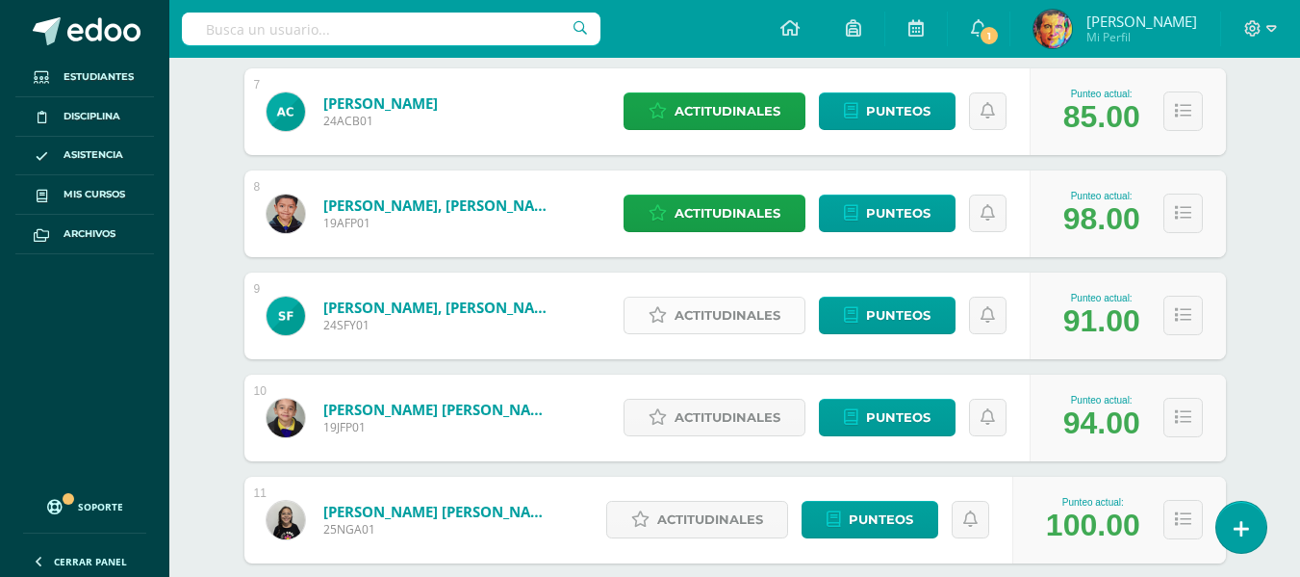
click at [733, 315] on span "Actitudinales" at bounding box center [728, 315] width 106 height 36
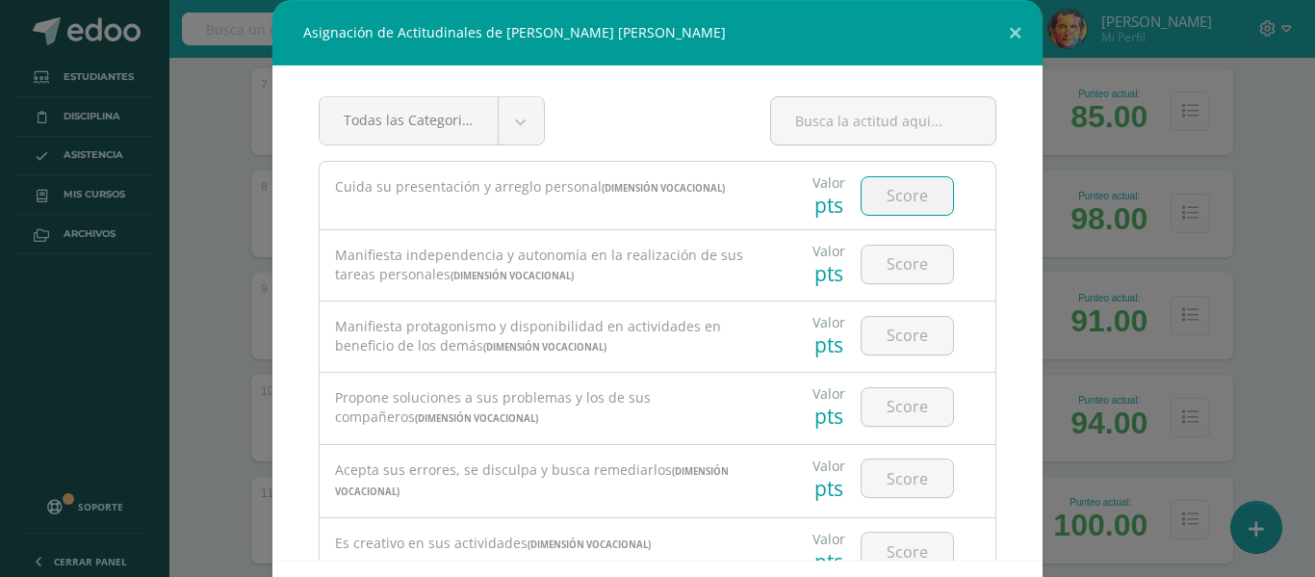
click at [908, 196] on input "number" at bounding box center [906, 196] width 91 height 38
type input "4"
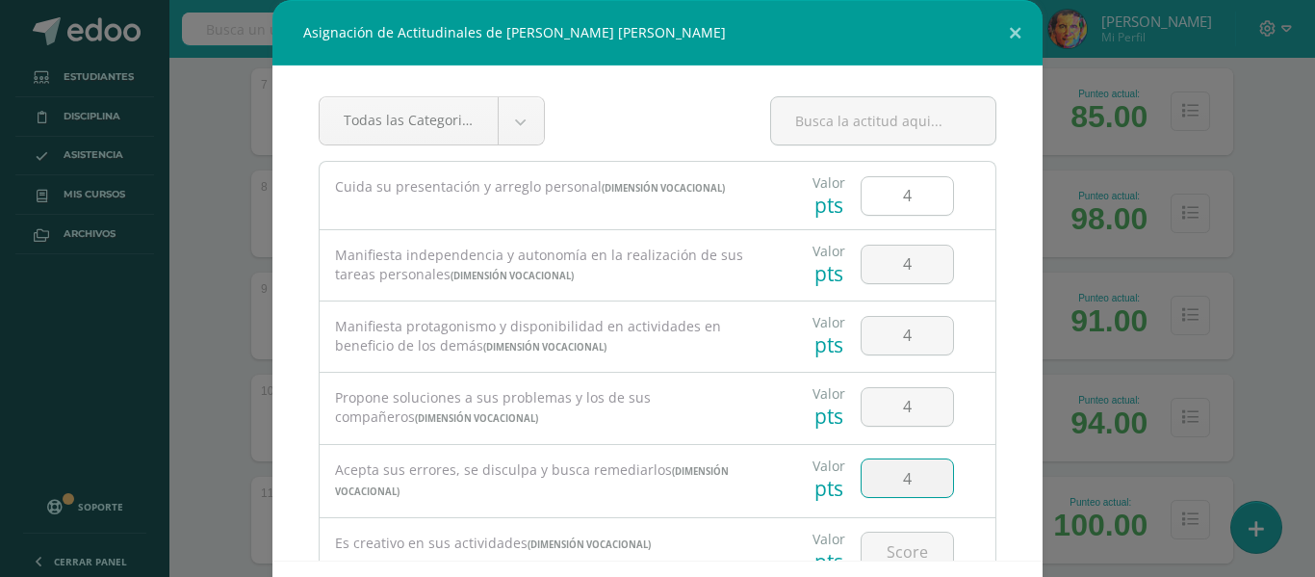
type input "4"
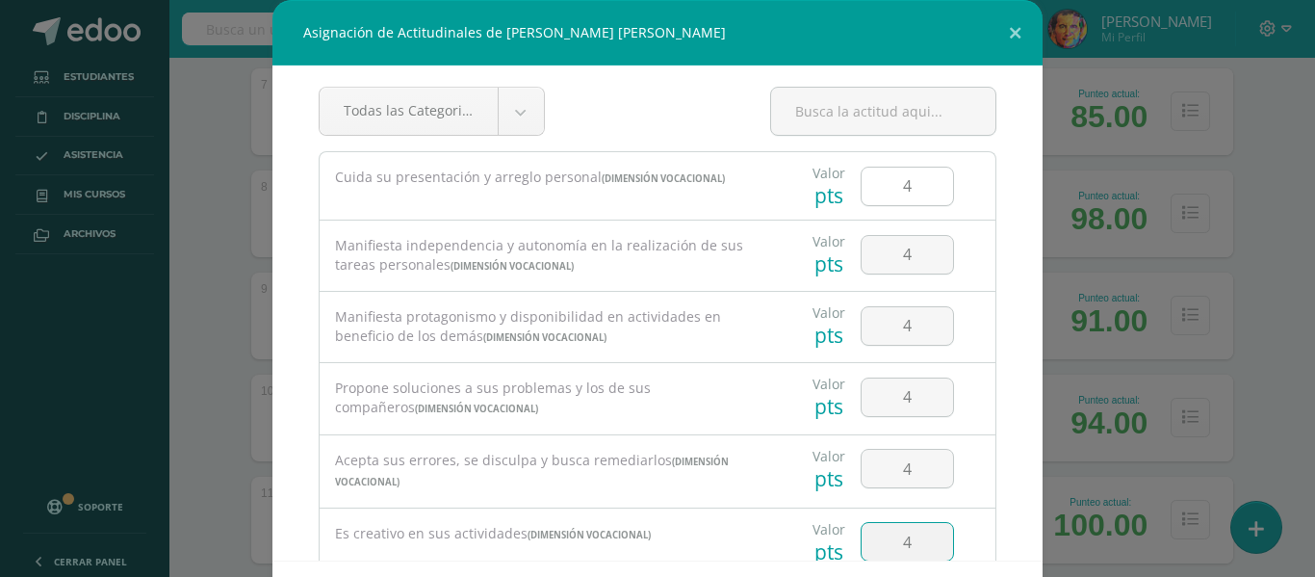
type input "4"
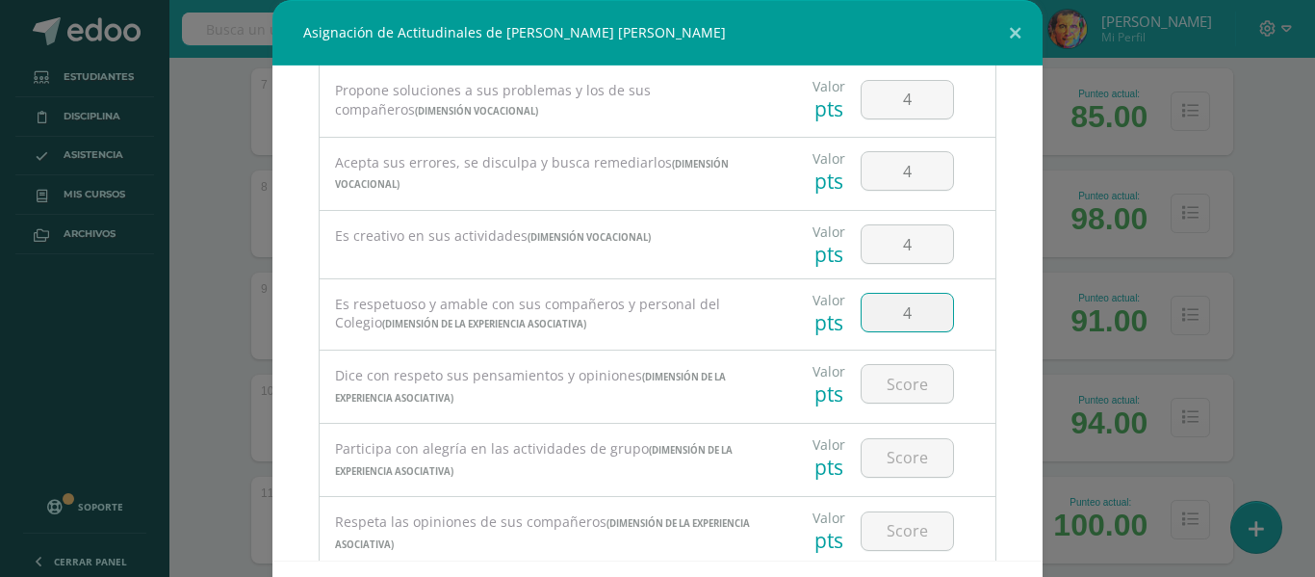
type input "4"
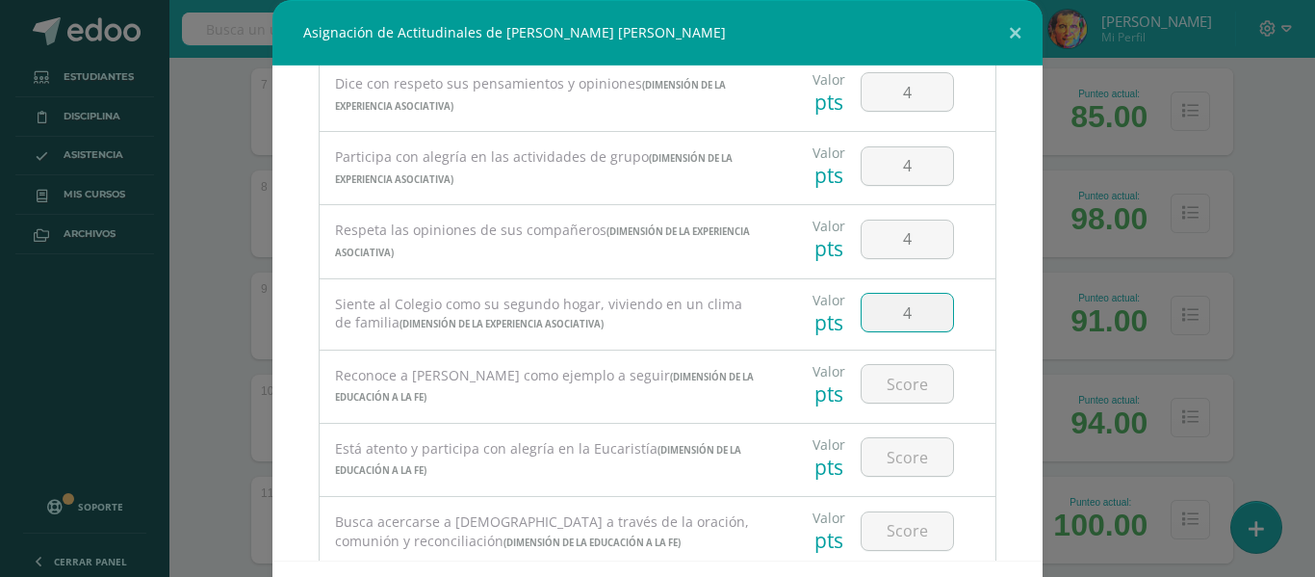
type input "4"
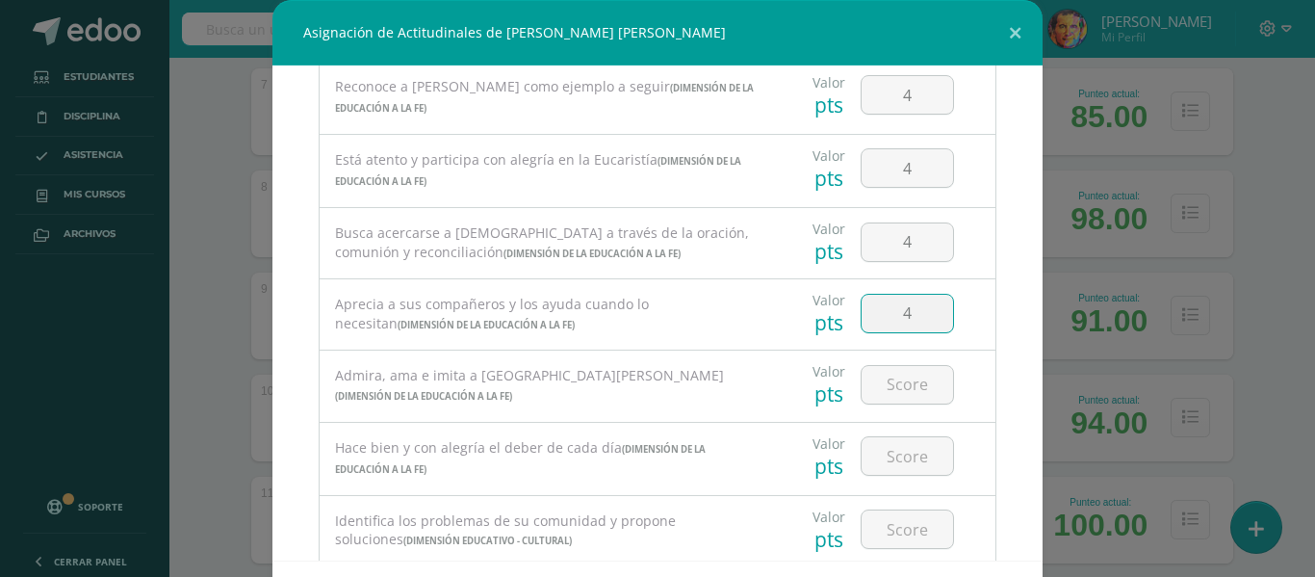
type input "4"
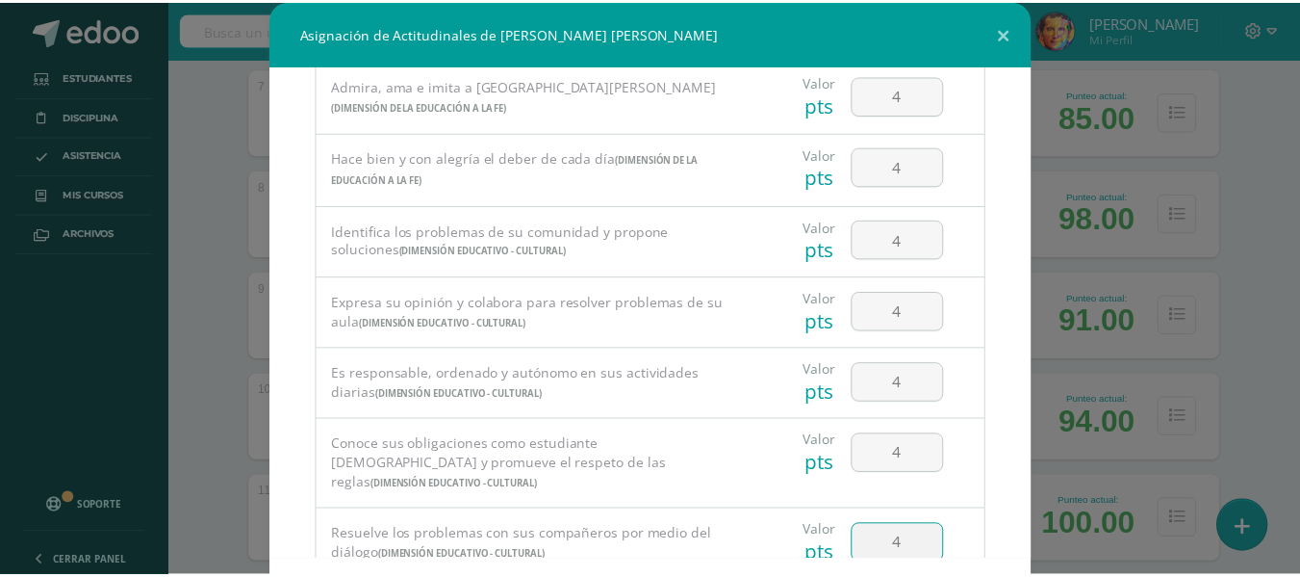
scroll to position [84, 0]
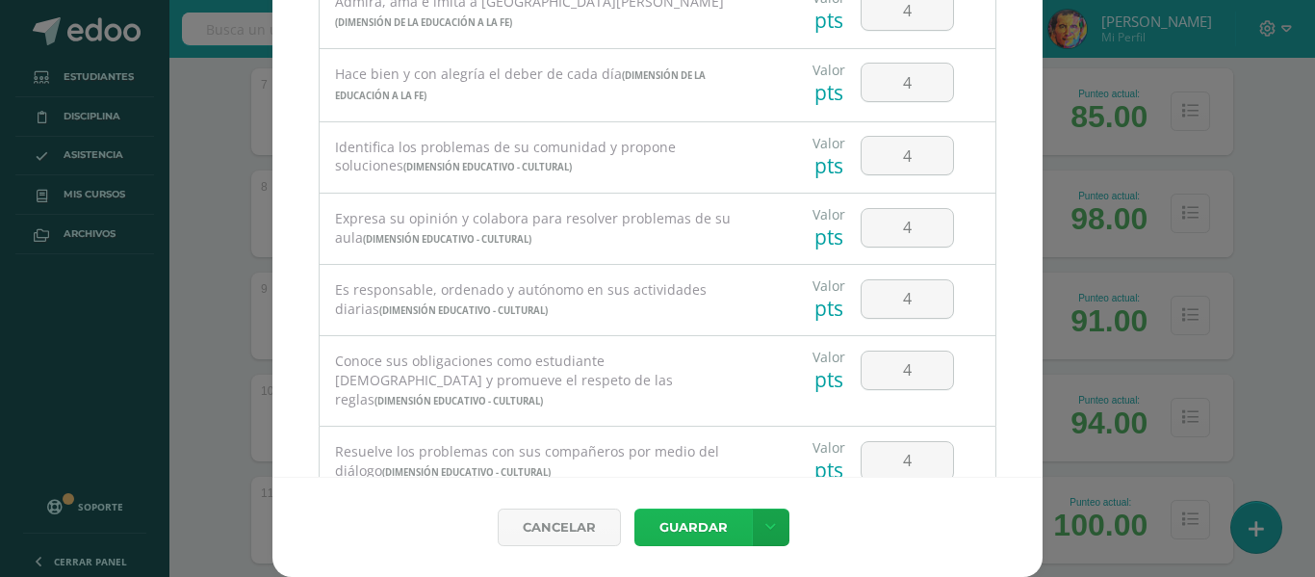
click at [699, 517] on button "Guardar" at bounding box center [692, 527] width 117 height 38
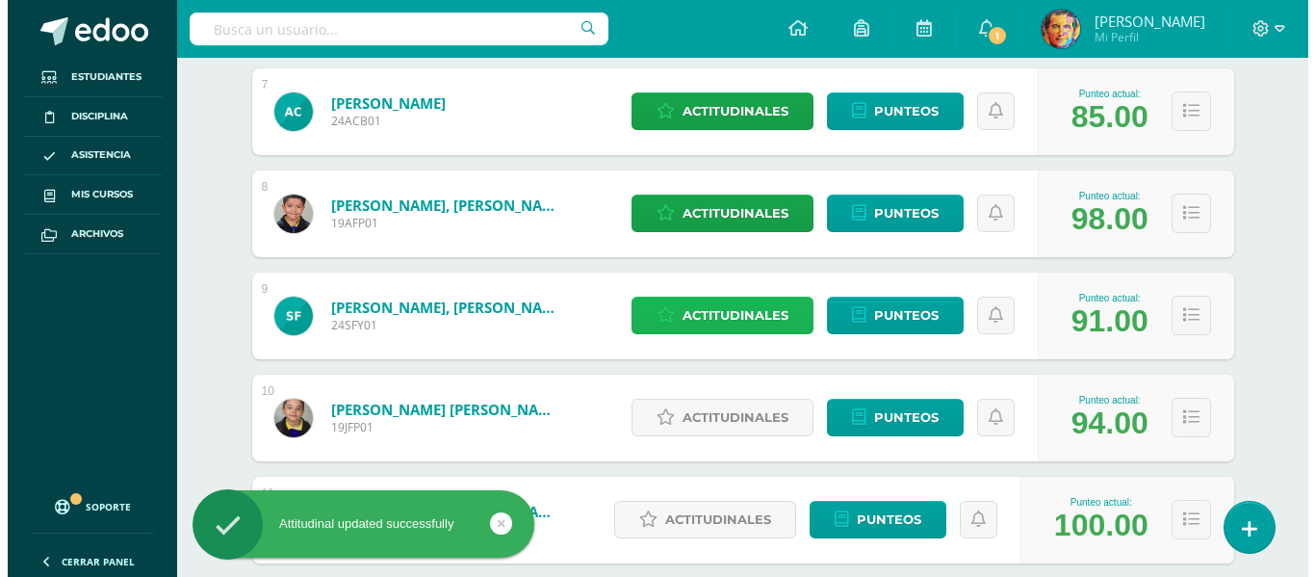
scroll to position [1059, 0]
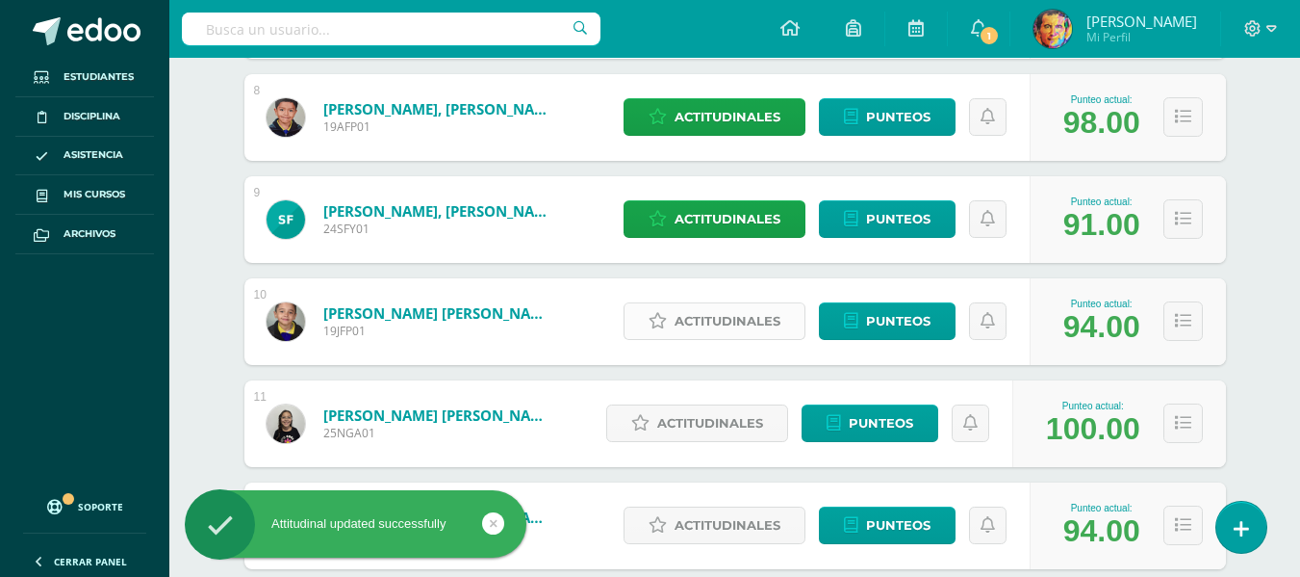
click at [740, 319] on span "Actitudinales" at bounding box center [728, 321] width 106 height 36
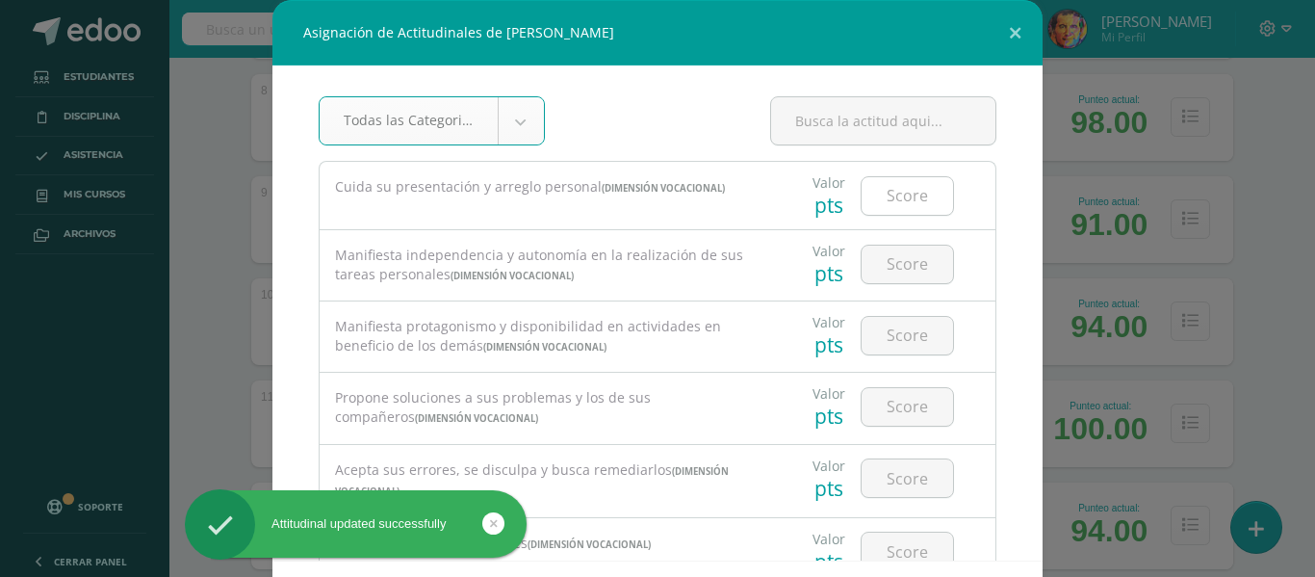
click at [879, 195] on input "number" at bounding box center [906, 196] width 91 height 38
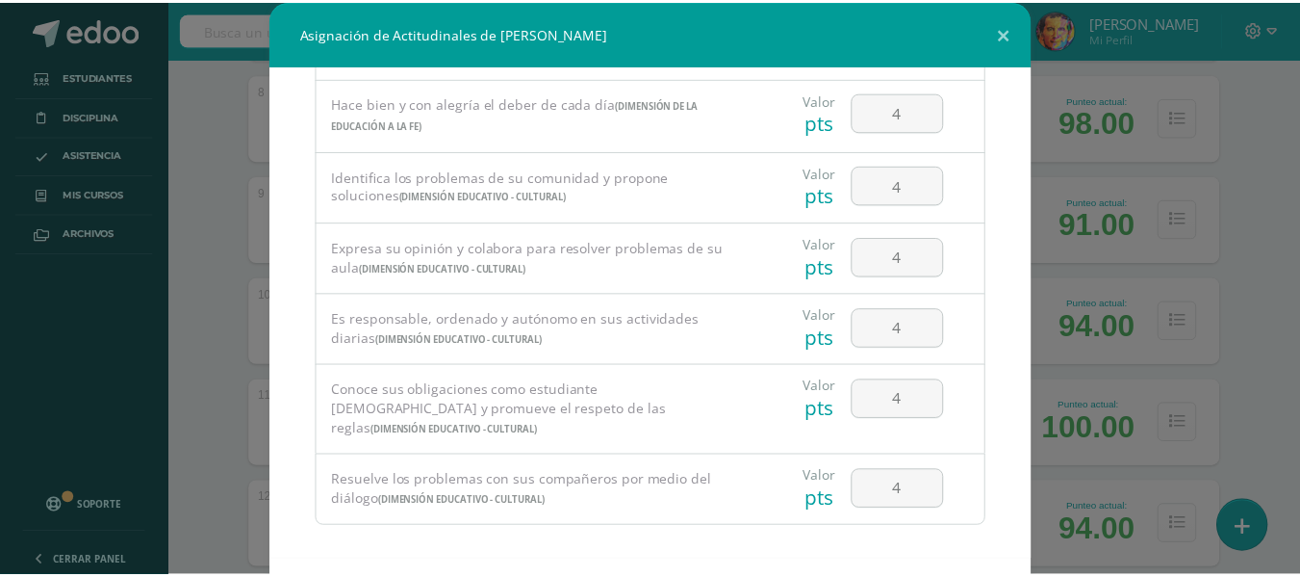
scroll to position [84, 0]
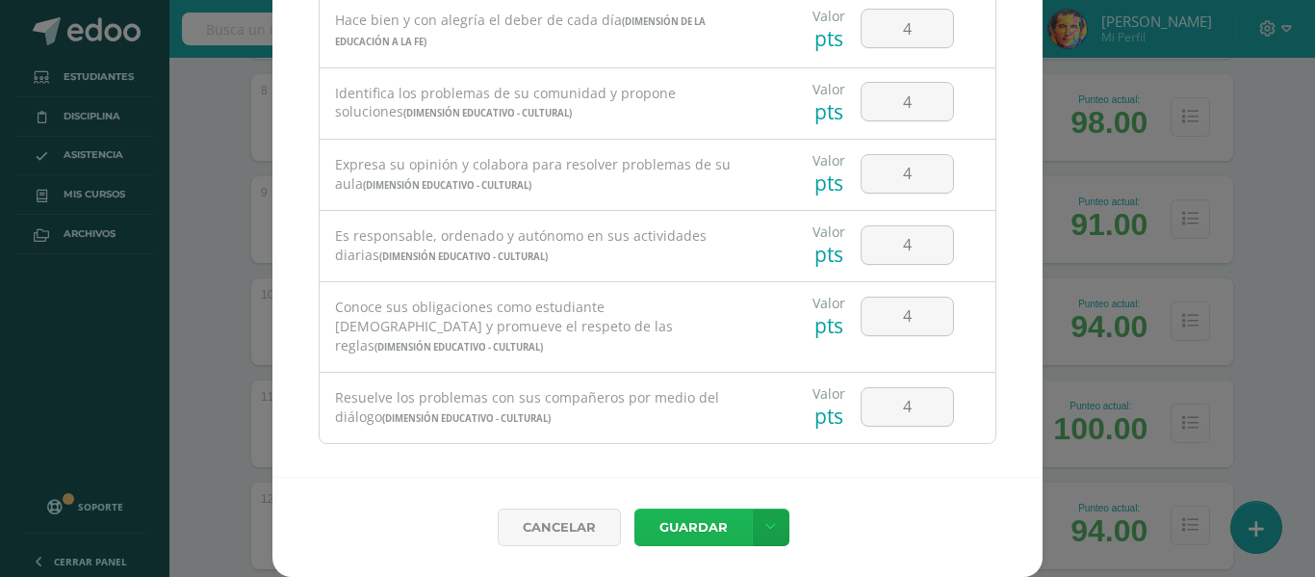
click at [706, 523] on button "Guardar" at bounding box center [692, 527] width 117 height 38
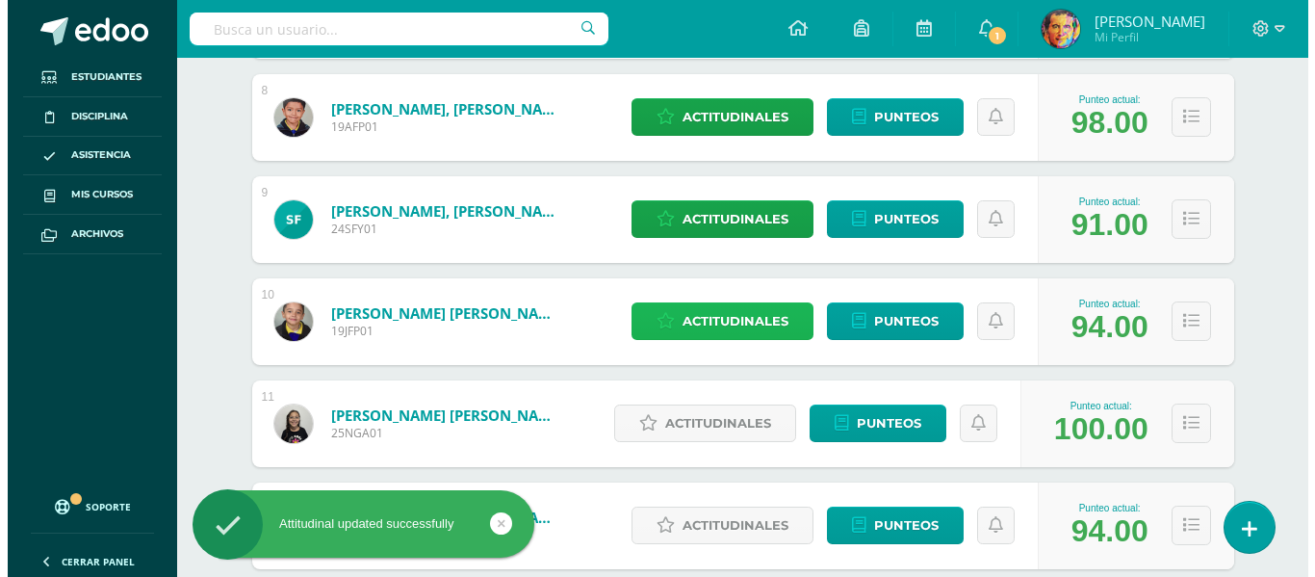
scroll to position [1155, 0]
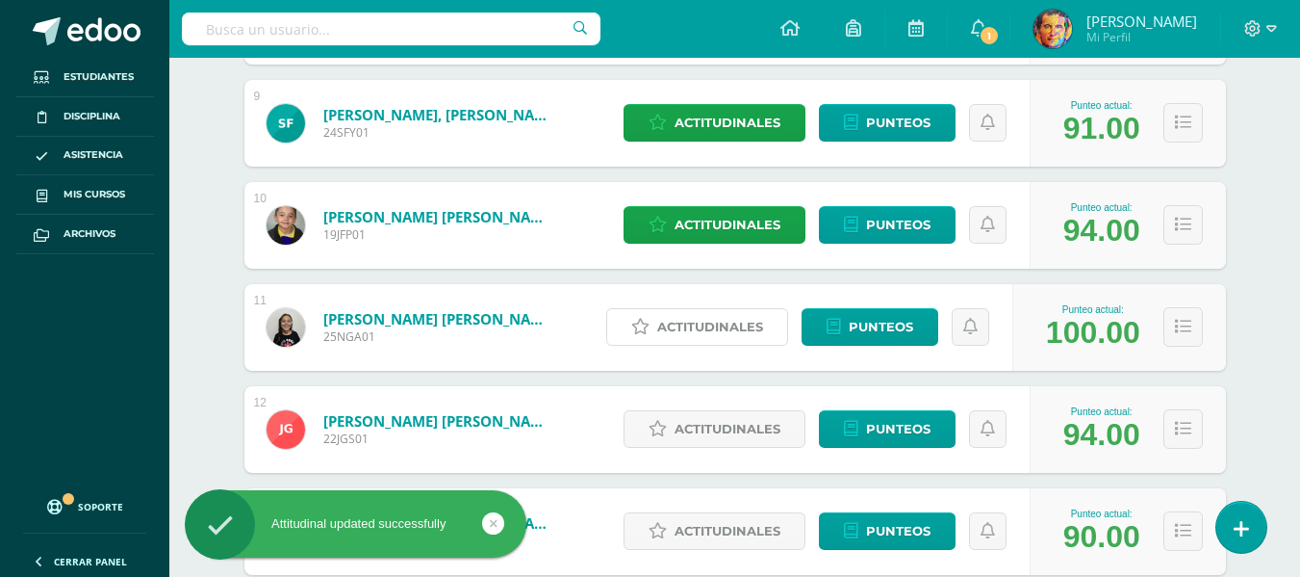
click at [718, 335] on span "Actitudinales" at bounding box center [710, 327] width 106 height 36
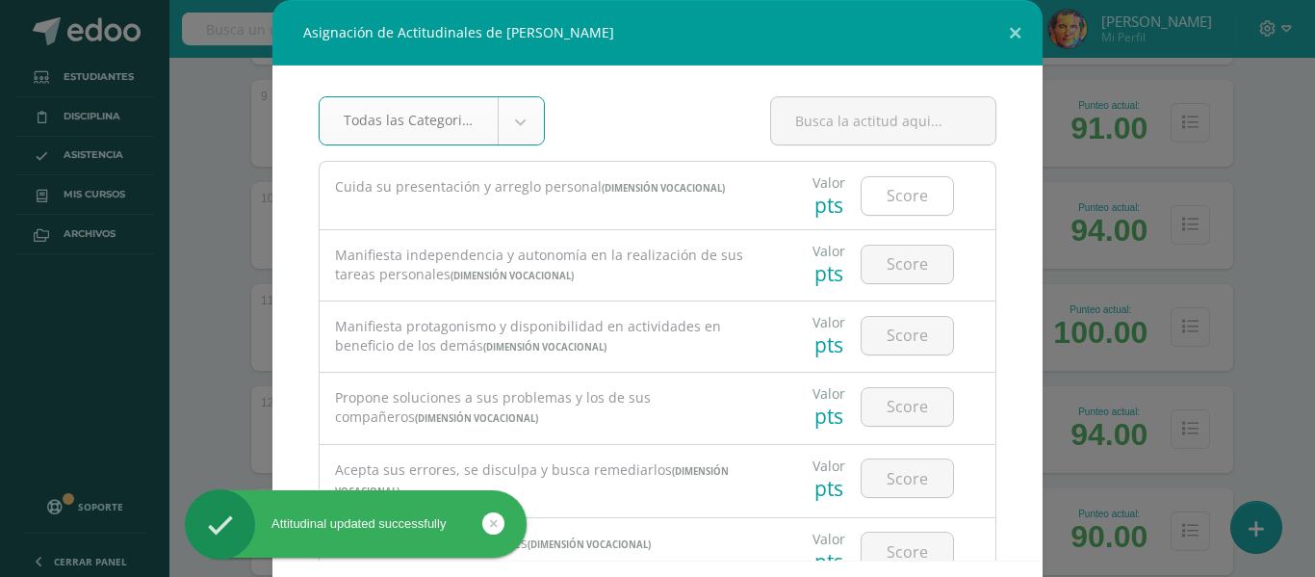
click at [894, 205] on input "number" at bounding box center [906, 196] width 91 height 38
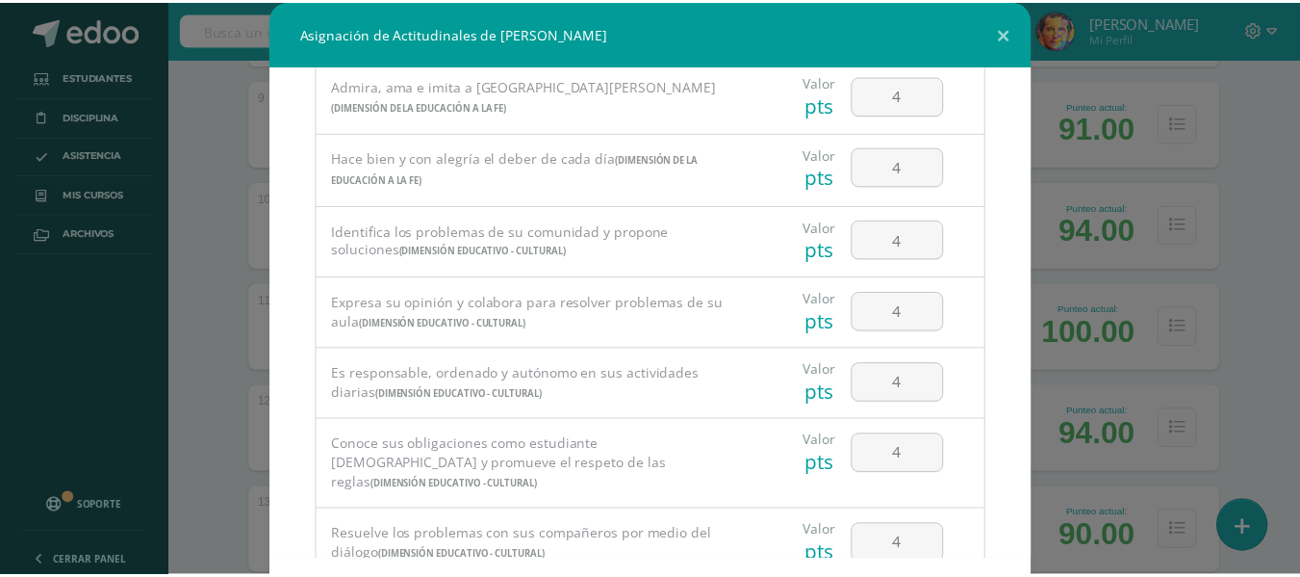
scroll to position [84, 0]
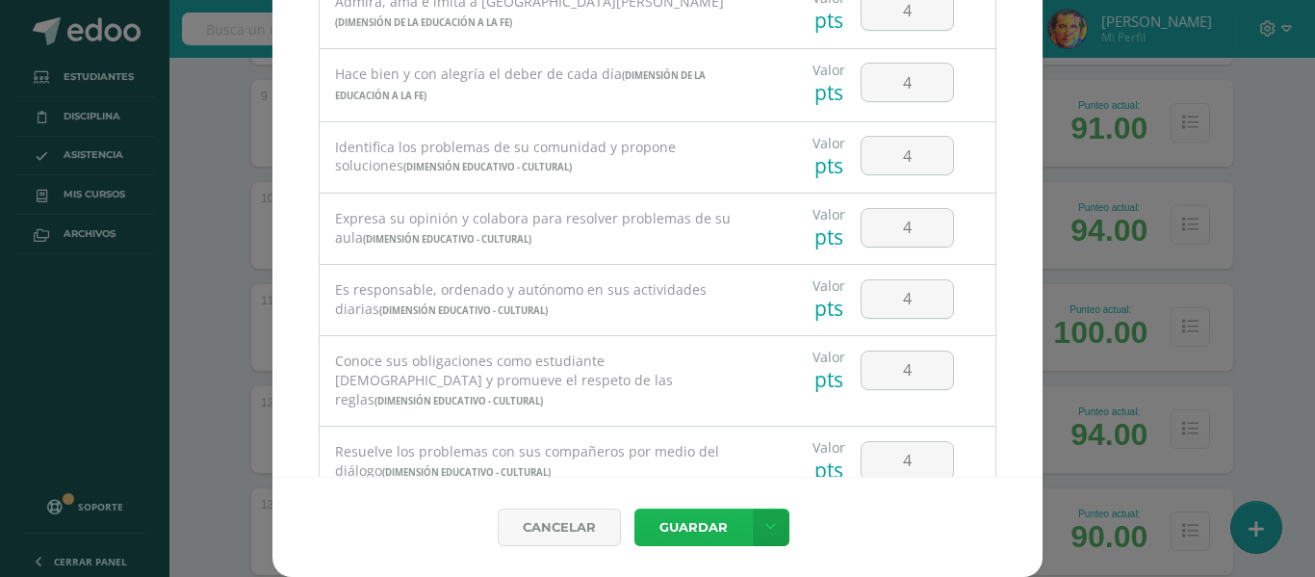
click at [699, 535] on button "Guardar" at bounding box center [692, 527] width 117 height 38
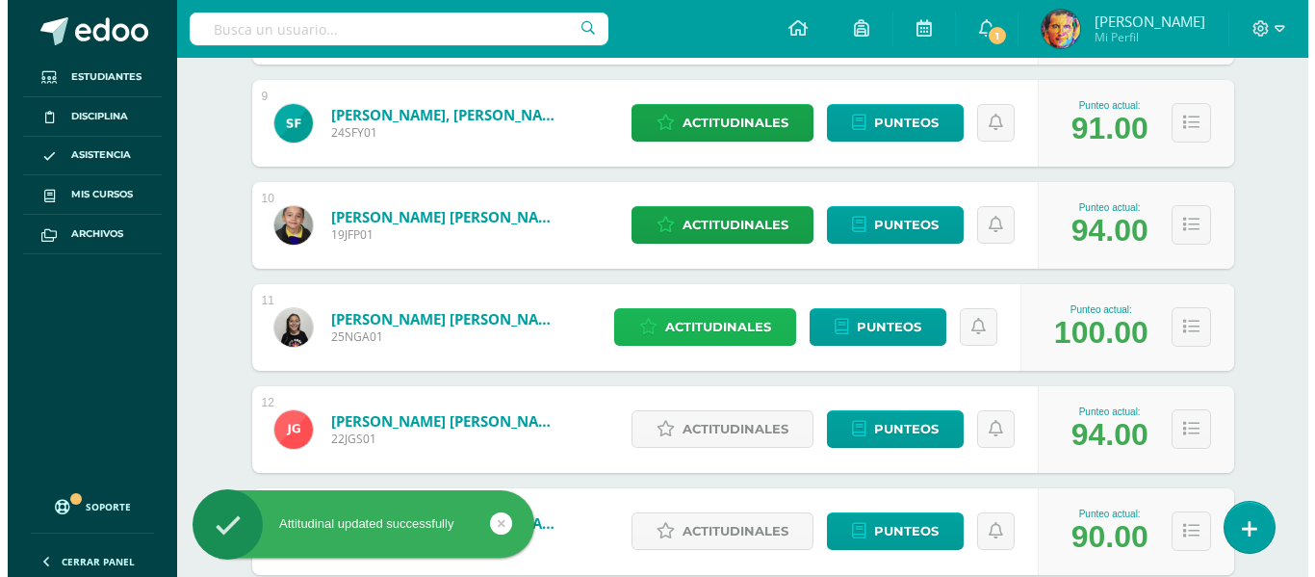
scroll to position [1251, 0]
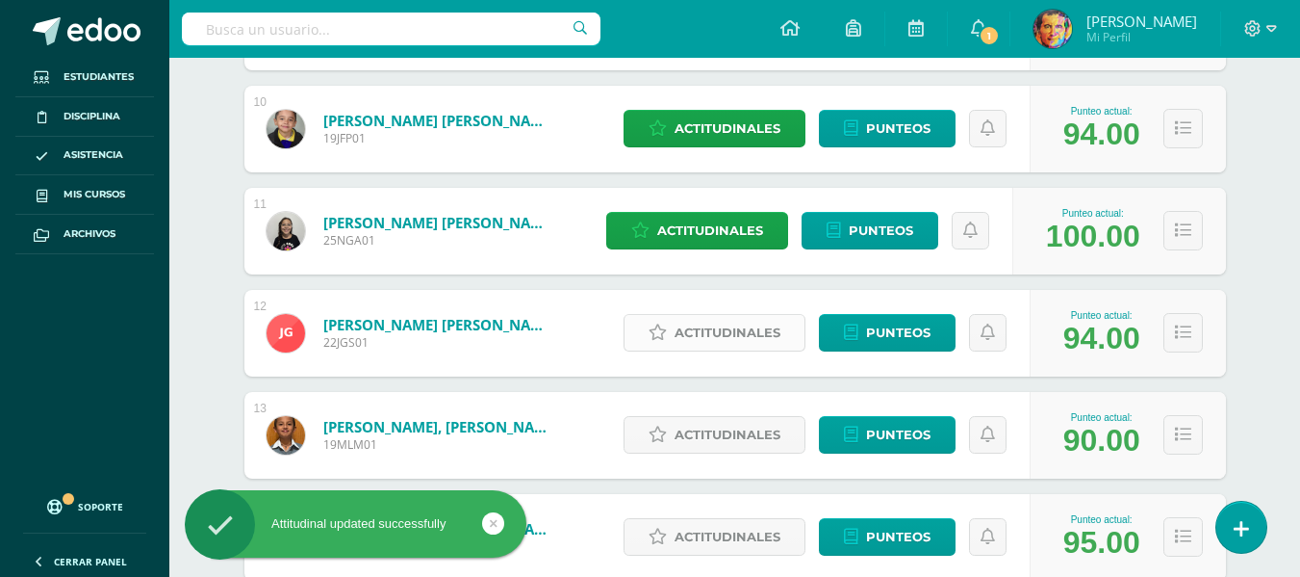
click at [724, 329] on span "Actitudinales" at bounding box center [728, 333] width 106 height 36
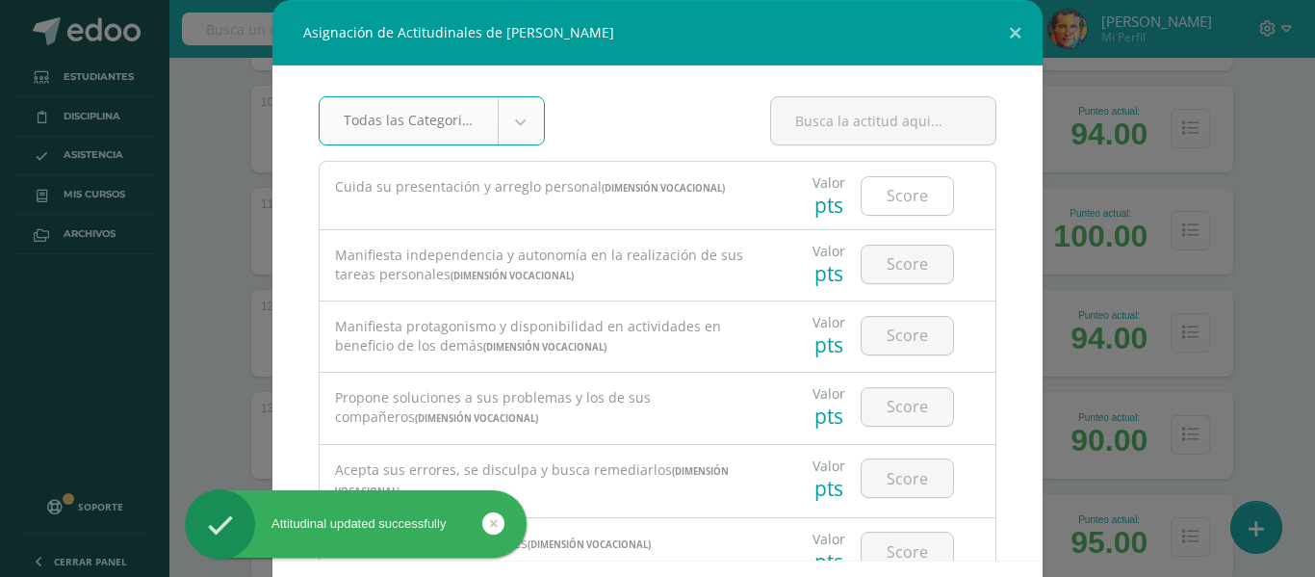
click at [918, 196] on input "number" at bounding box center [906, 196] width 91 height 38
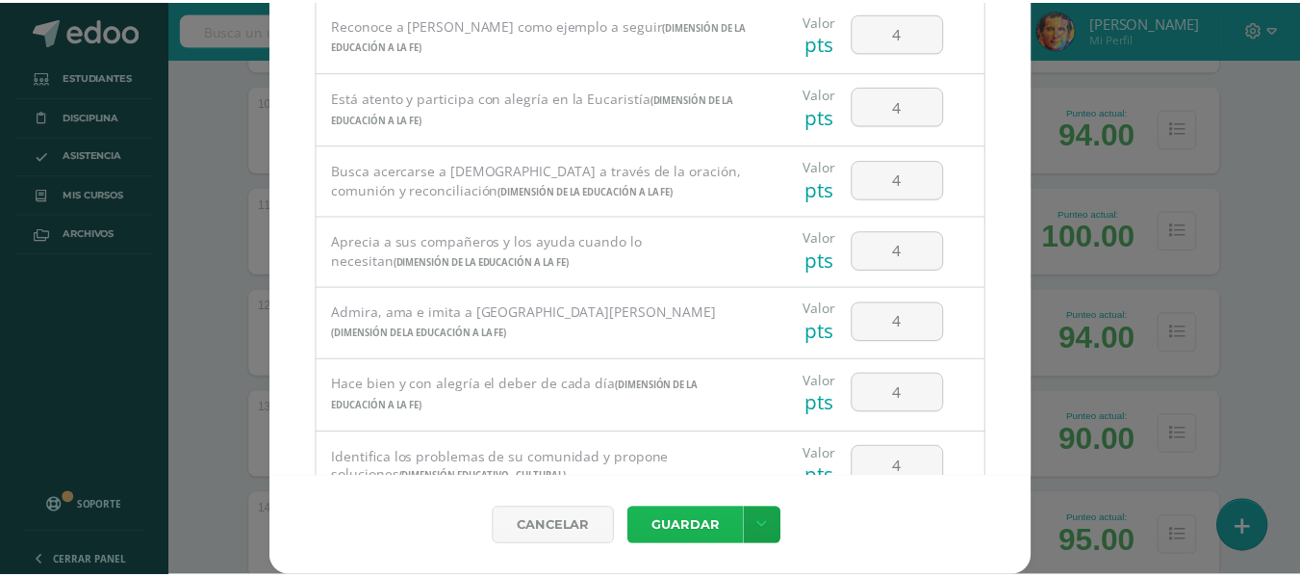
scroll to position [1231, 0]
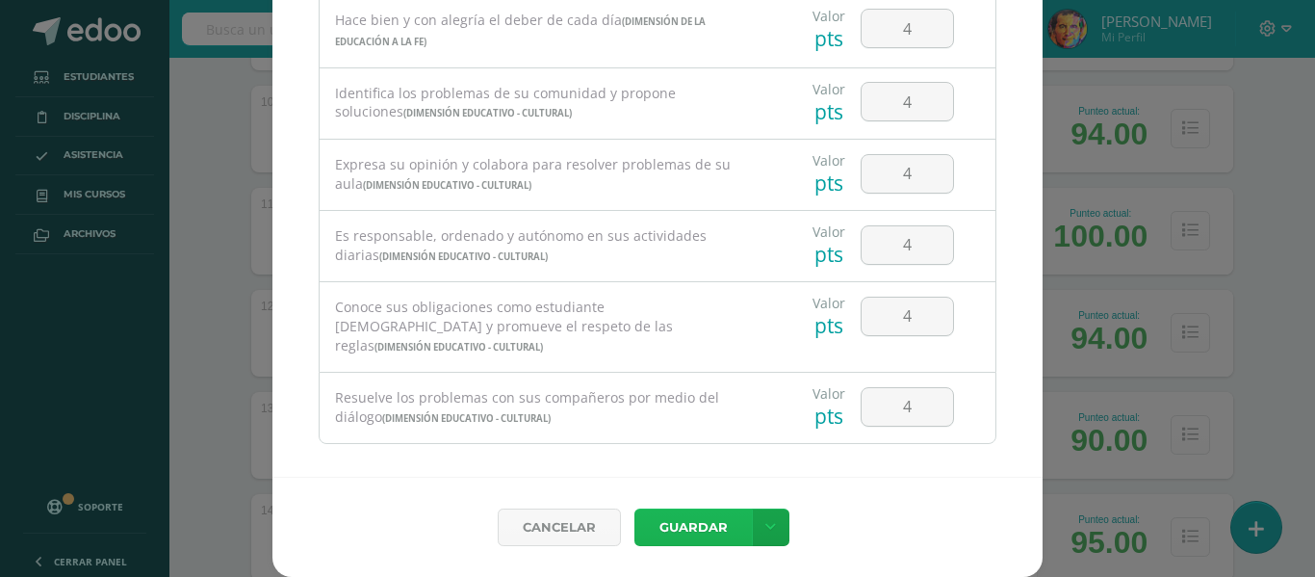
click at [719, 528] on button "Guardar" at bounding box center [692, 527] width 117 height 38
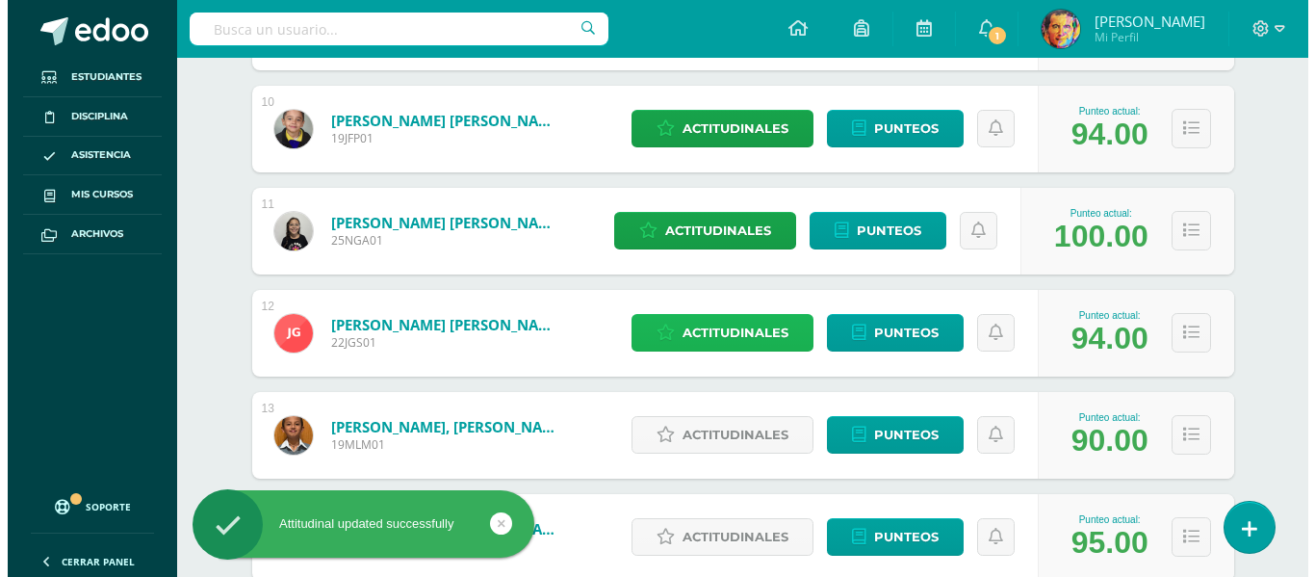
scroll to position [1347, 0]
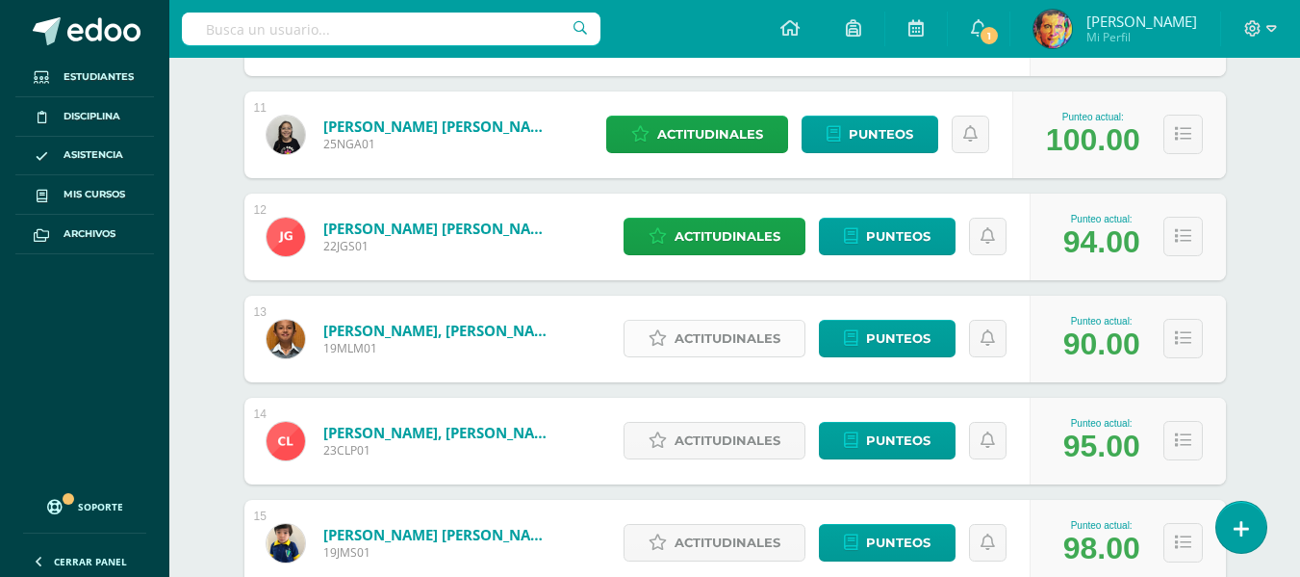
click at [765, 331] on span "Actitudinales" at bounding box center [728, 338] width 106 height 36
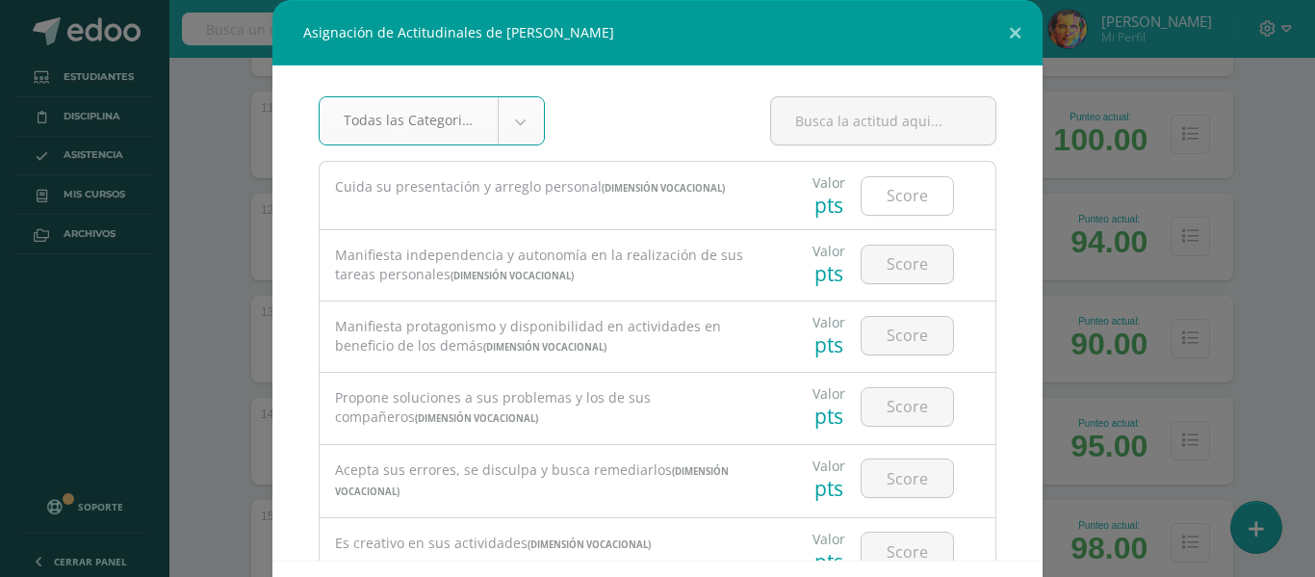
click at [918, 192] on input "number" at bounding box center [906, 196] width 91 height 38
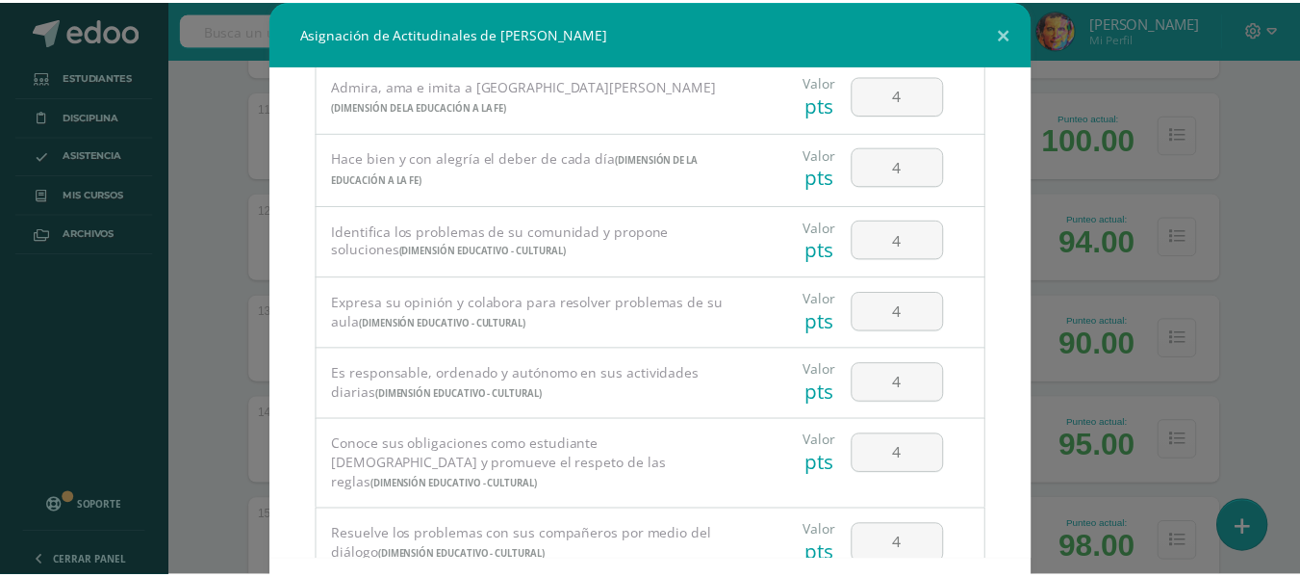
scroll to position [84, 0]
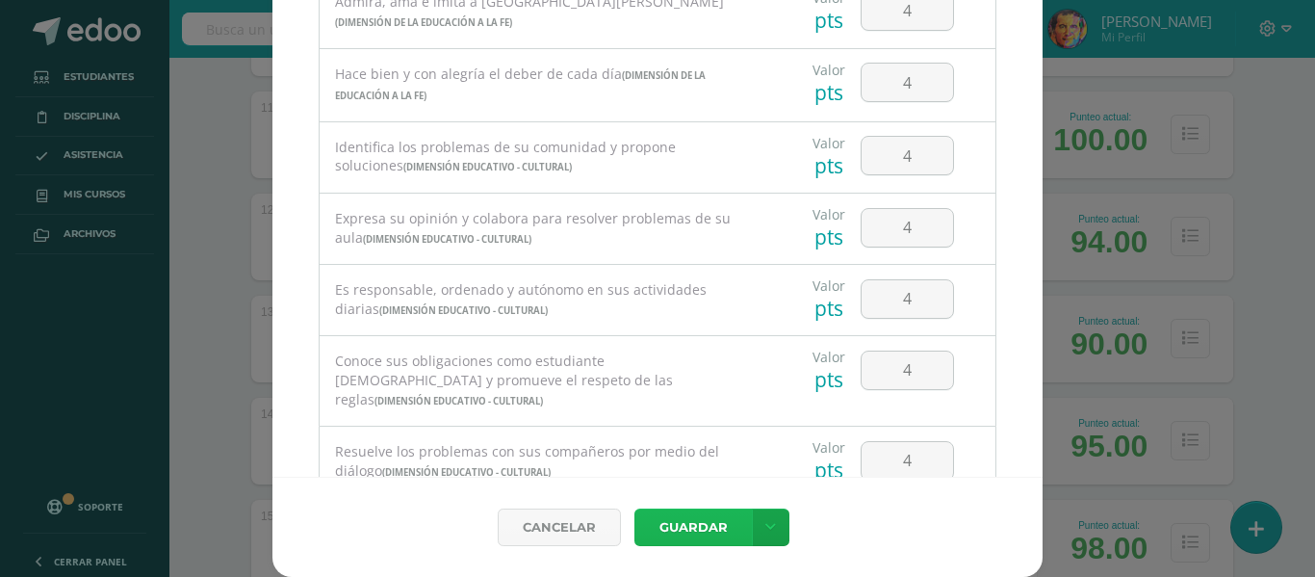
click at [698, 536] on button "Guardar" at bounding box center [692, 527] width 117 height 38
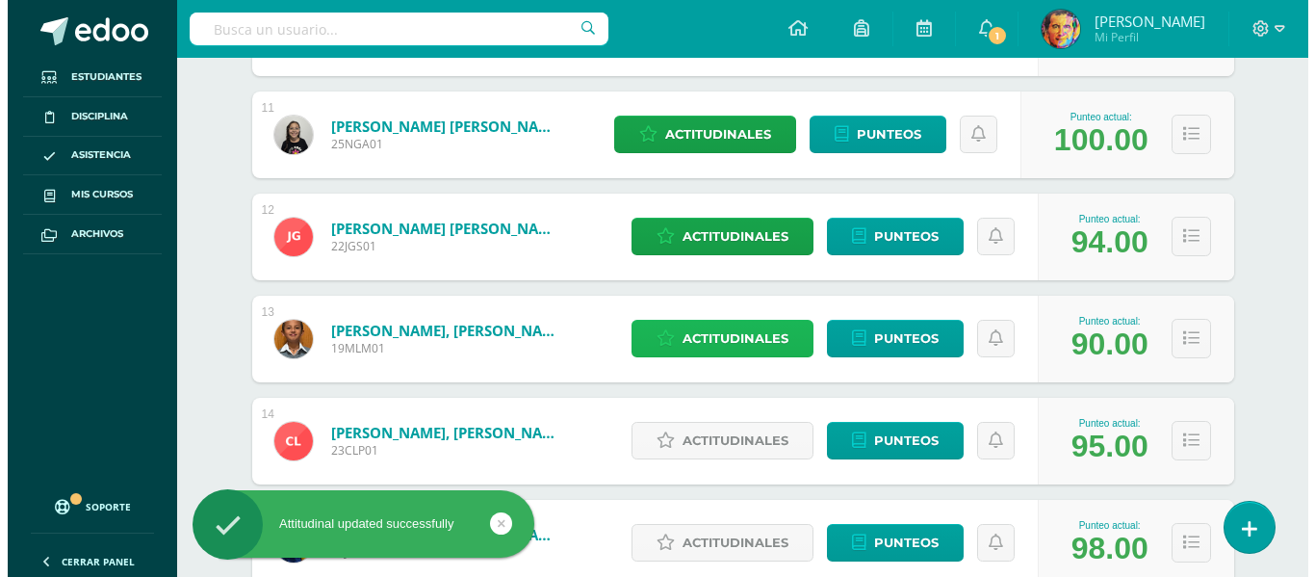
scroll to position [1540, 0]
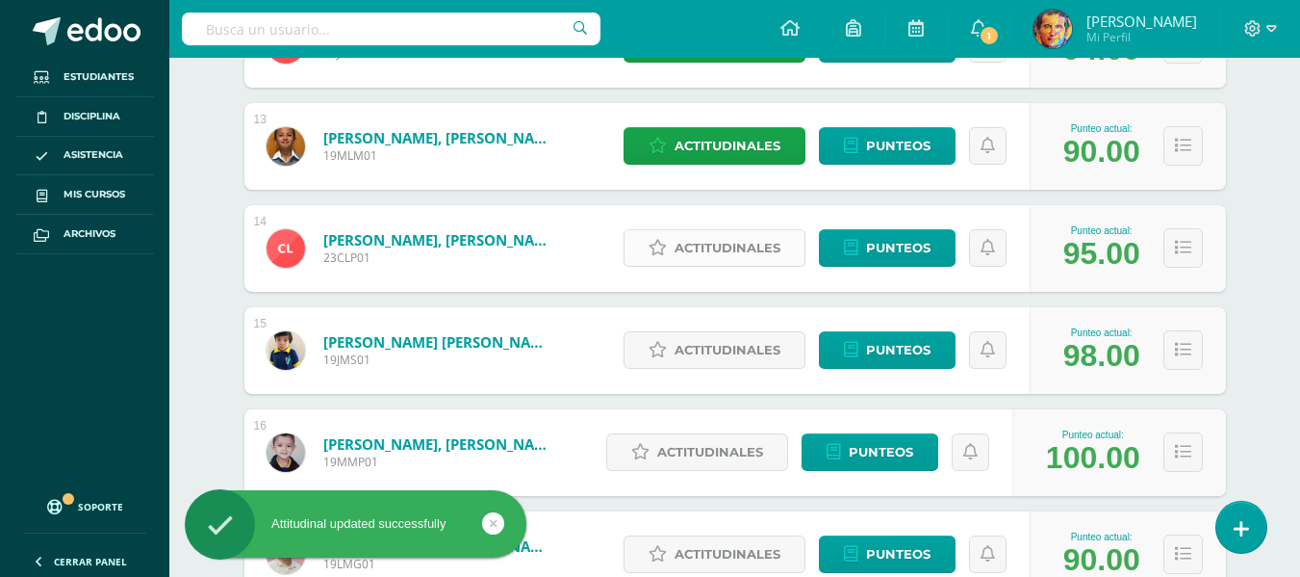
click at [696, 261] on span "Actitudinales" at bounding box center [728, 248] width 106 height 36
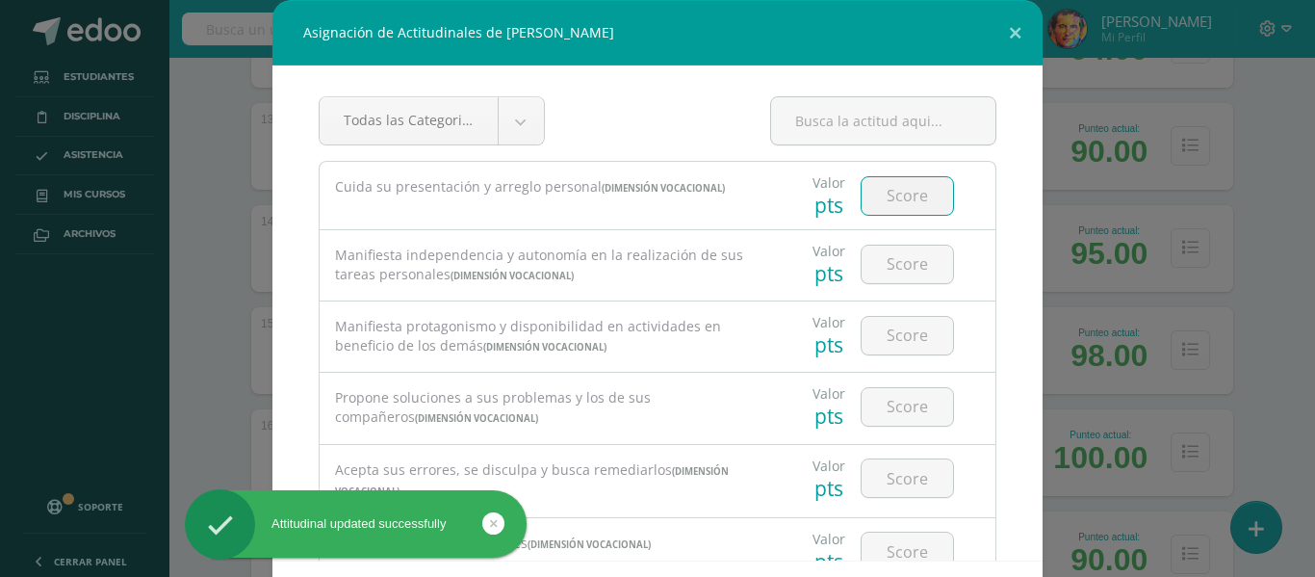
click at [891, 204] on input "number" at bounding box center [906, 196] width 91 height 38
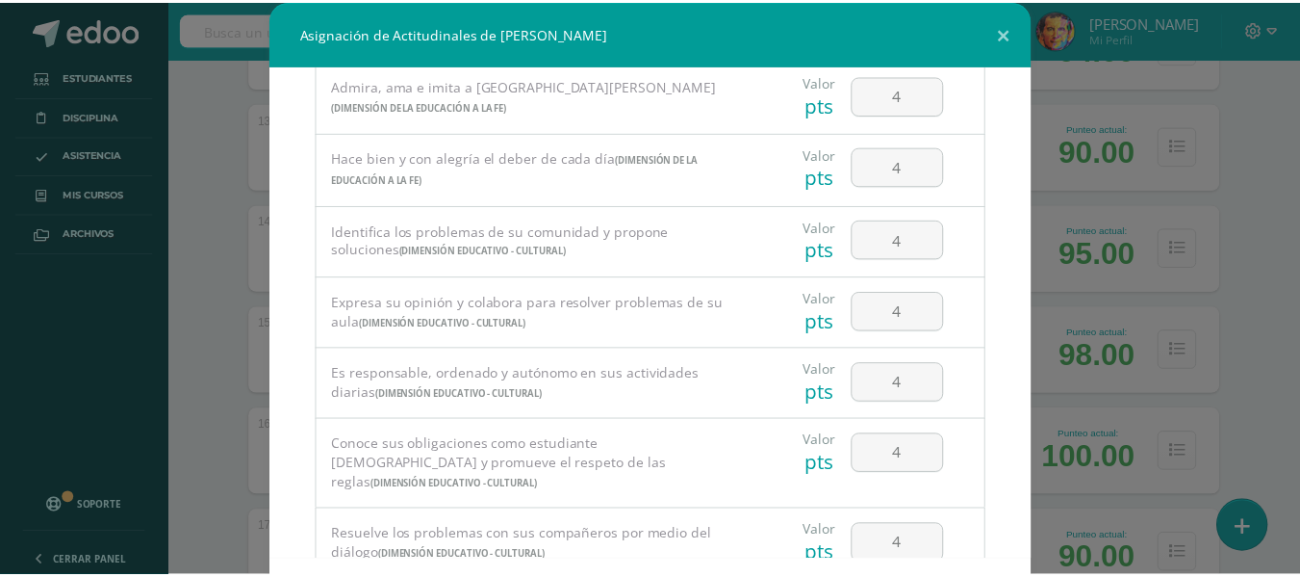
scroll to position [84, 0]
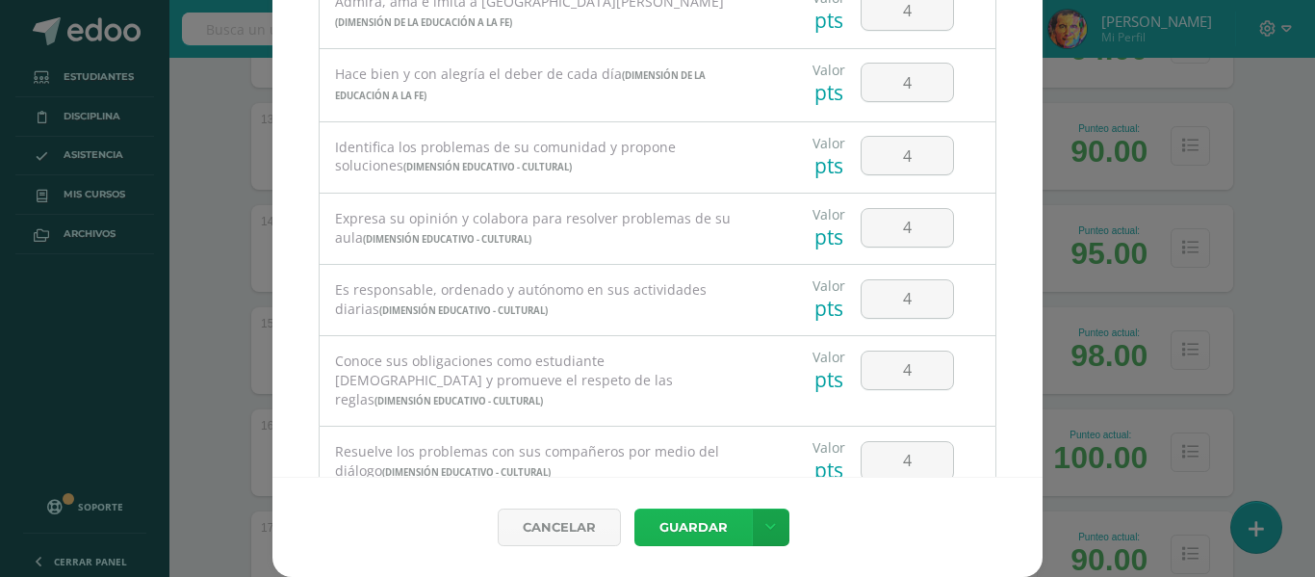
click at [723, 521] on button "Guardar" at bounding box center [692, 527] width 117 height 38
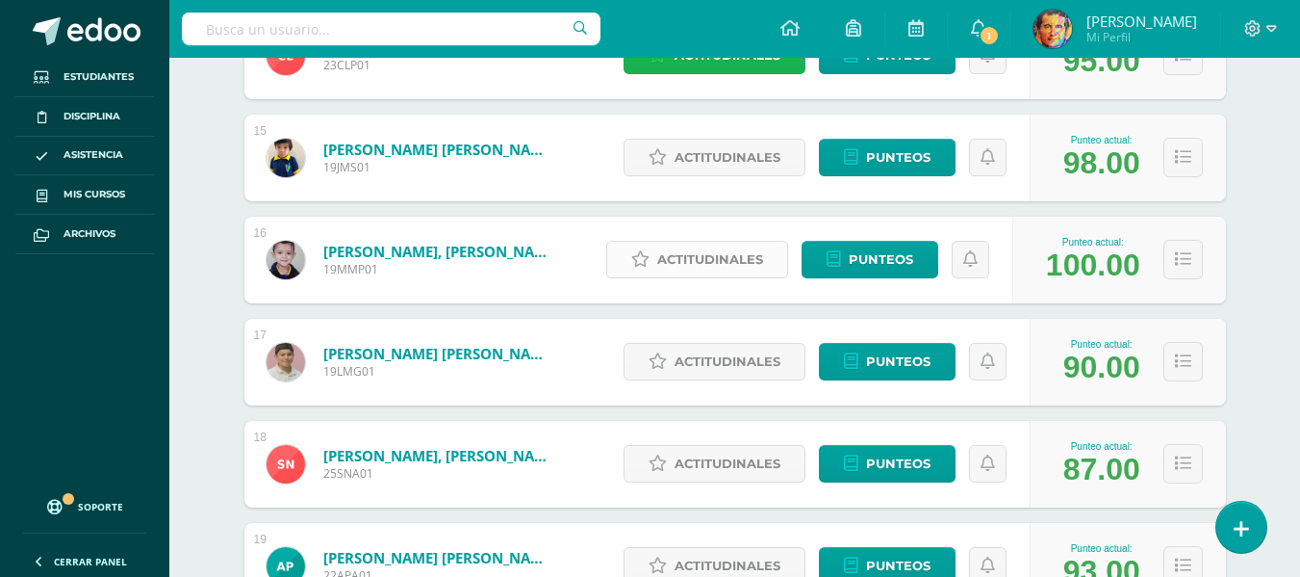
scroll to position [1636, 0]
